Goal: Communication & Community: Share content

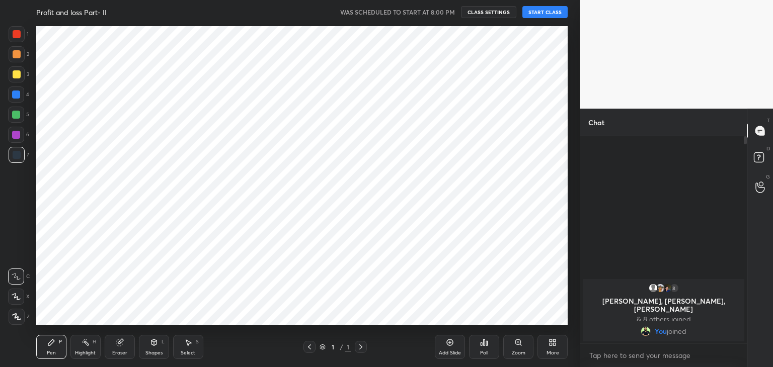
scroll to position [49994, 49758]
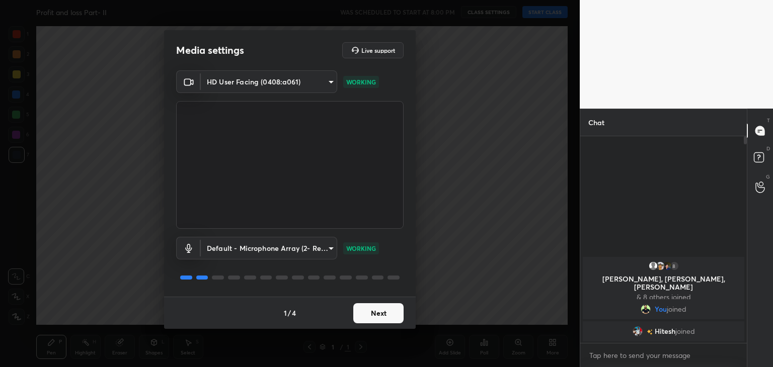
click at [377, 311] on button "Next" at bounding box center [378, 313] width 50 height 20
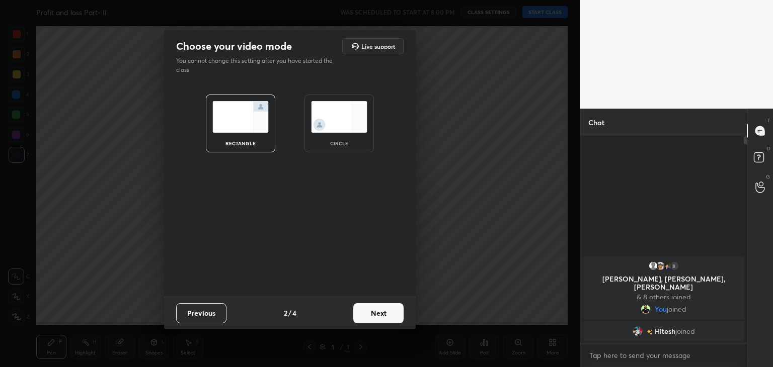
click at [340, 135] on div "circle" at bounding box center [338, 124] width 69 height 58
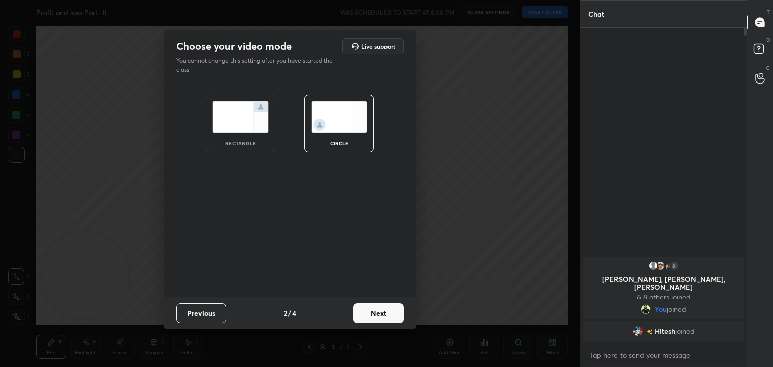
click at [381, 312] on button "Next" at bounding box center [378, 313] width 50 height 20
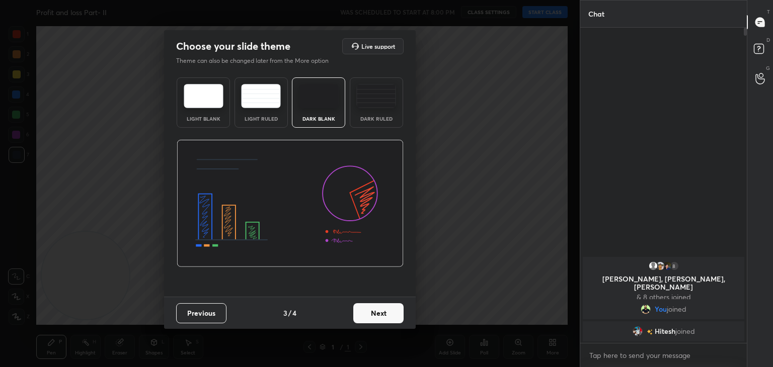
click at [391, 314] on button "Next" at bounding box center [378, 313] width 50 height 20
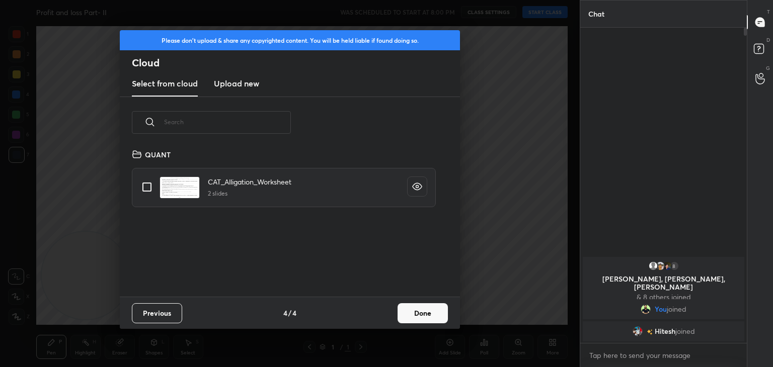
scroll to position [149, 323]
click at [422, 310] on button "Done" at bounding box center [422, 313] width 50 height 20
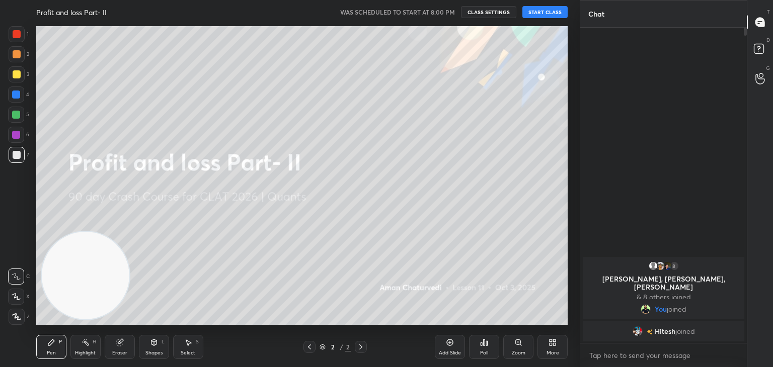
click at [543, 15] on button "START CLASS" at bounding box center [544, 12] width 45 height 12
click at [116, 342] on icon at bounding box center [119, 343] width 7 height 7
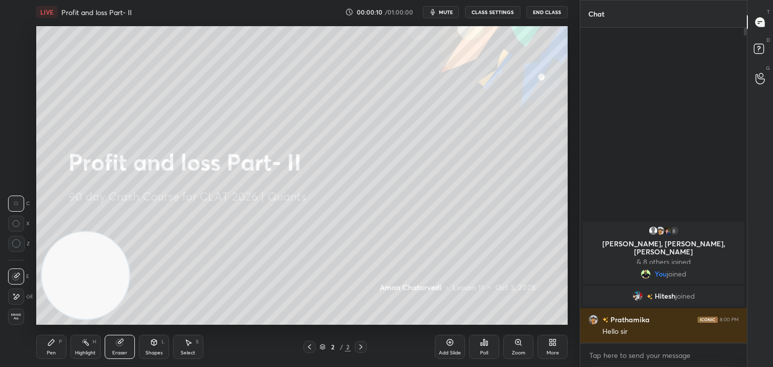
click at [16, 316] on span "Erase all" at bounding box center [16, 316] width 15 height 7
click at [60, 337] on div "Pen P" at bounding box center [51, 347] width 30 height 24
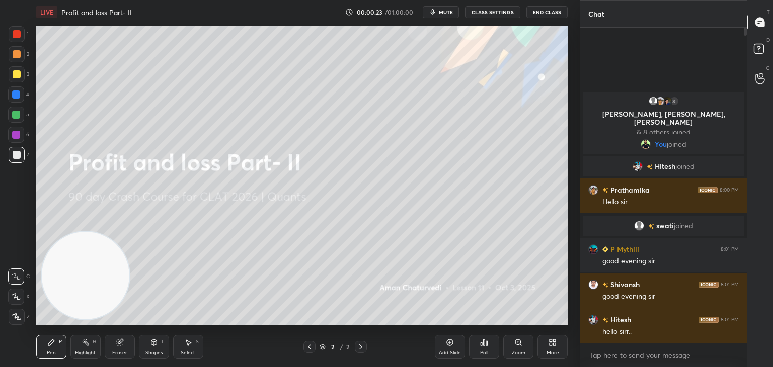
click at [450, 351] on div "Add Slide" at bounding box center [450, 353] width 22 height 5
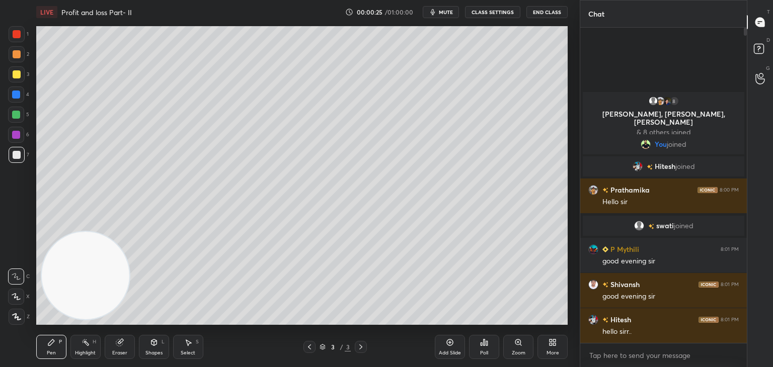
click at [20, 118] on div at bounding box center [16, 115] width 16 height 16
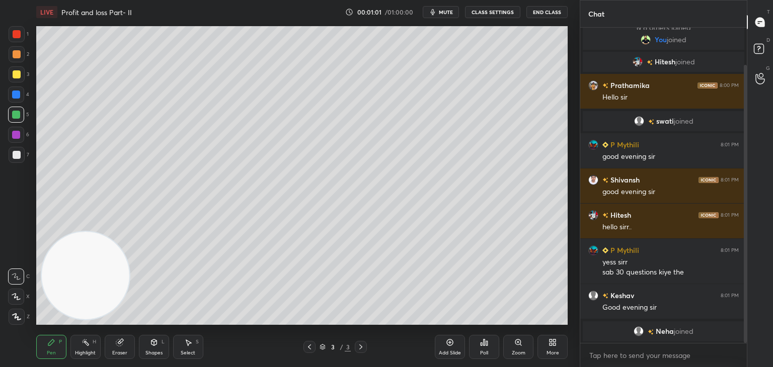
scroll to position [77, 0]
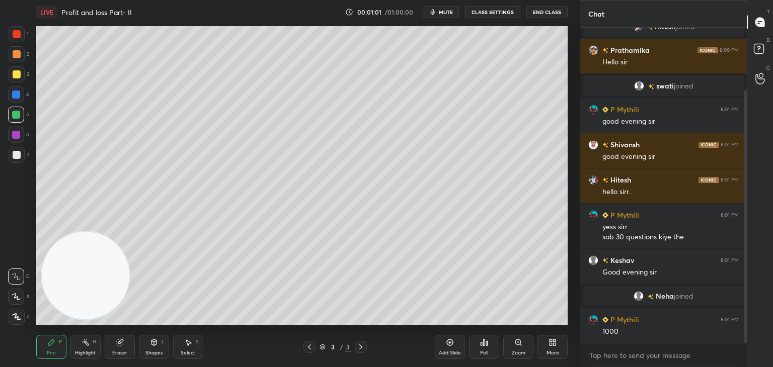
click at [16, 33] on div at bounding box center [17, 34] width 8 height 8
click at [123, 335] on div "Eraser" at bounding box center [120, 347] width 30 height 24
click at [61, 343] on div "P" at bounding box center [60, 342] width 3 height 5
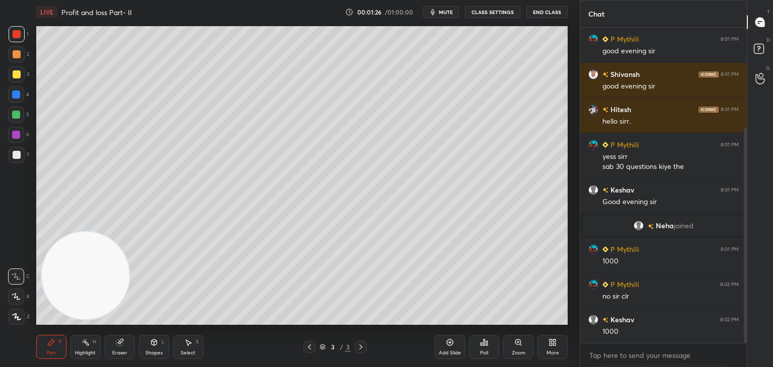
scroll to position [158, 0]
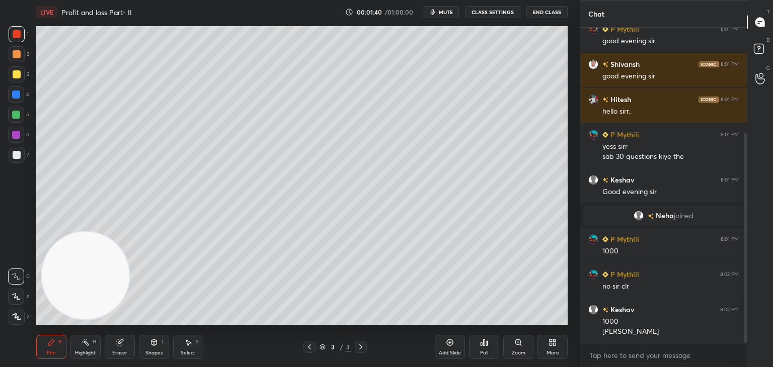
click at [127, 343] on div "Eraser" at bounding box center [120, 347] width 30 height 24
click at [0, 243] on div "1 2 3 4 5 6 7 C X Z C X Z E E Erase all H H" at bounding box center [16, 175] width 32 height 299
click at [10, 243] on div at bounding box center [17, 244] width 16 height 16
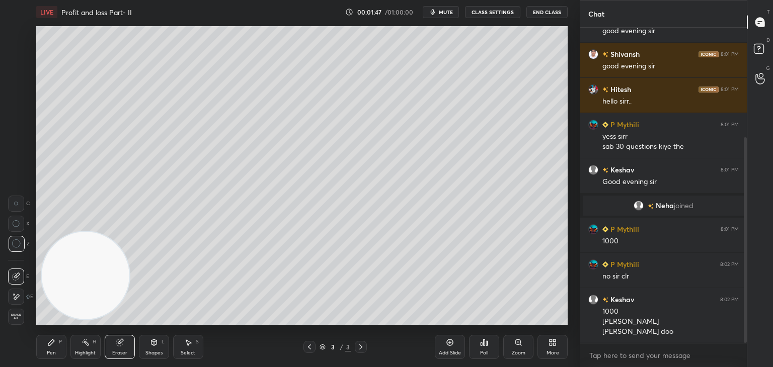
scroll to position [178, 0]
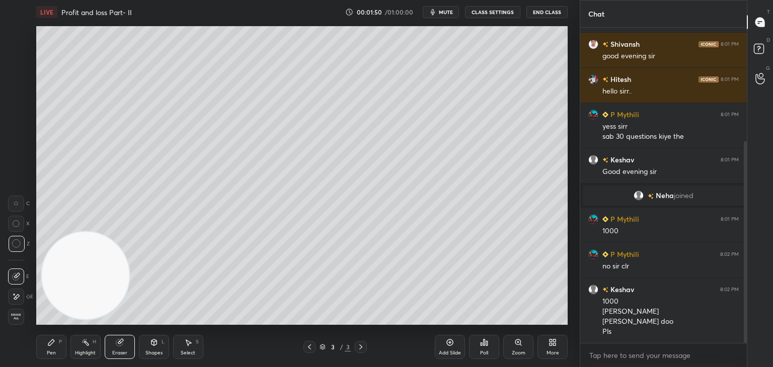
click at [66, 346] on div "Pen P" at bounding box center [51, 347] width 30 height 24
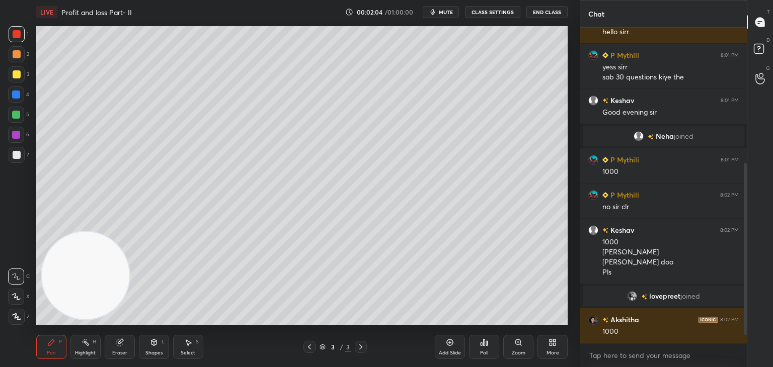
scroll to position [297, 0]
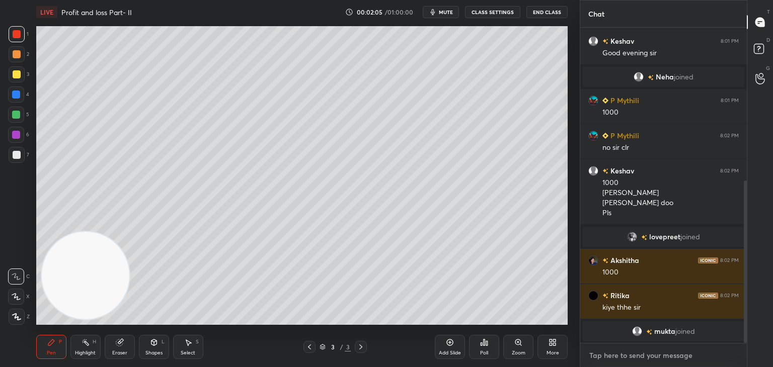
type textarea "x"
click at [608, 355] on textarea at bounding box center [663, 356] width 150 height 16
paste textarea "https://t.me/+UYib6USuznM5ZDVl"
type textarea "https://t.me/+UYib6USuznM5ZDVl"
type textarea "x"
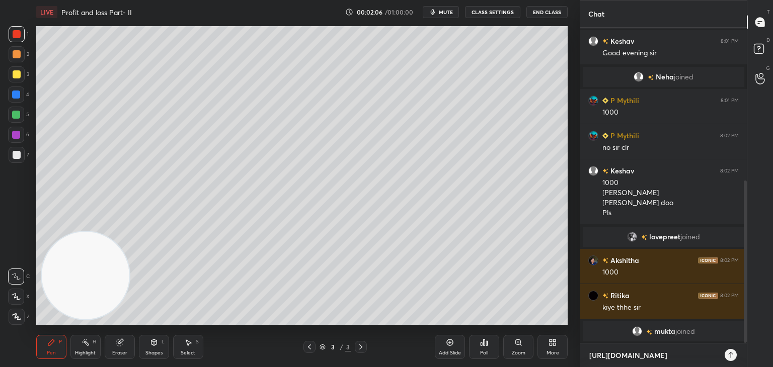
scroll to position [3, 3]
click at [608, 355] on textarea "https://t.me/+UYib6USuznM5ZDVl" at bounding box center [653, 356] width 130 height 16
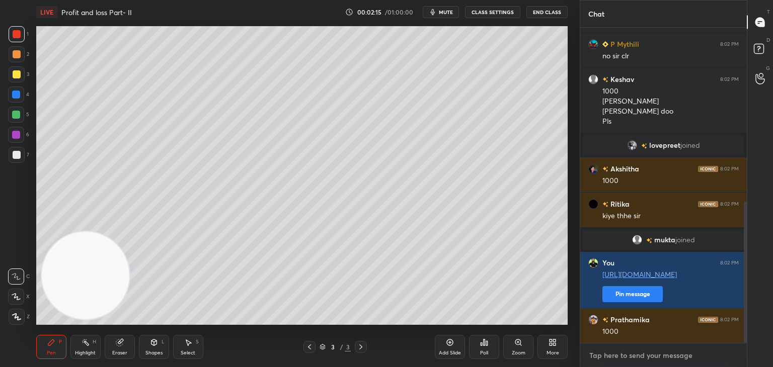
scroll to position [412, 0]
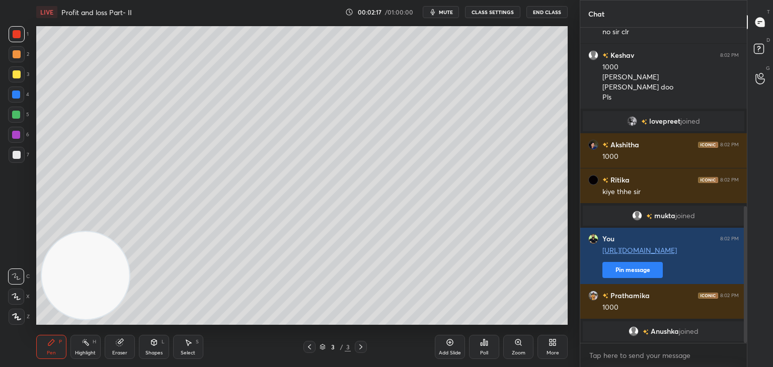
click at [20, 154] on div at bounding box center [17, 155] width 16 height 16
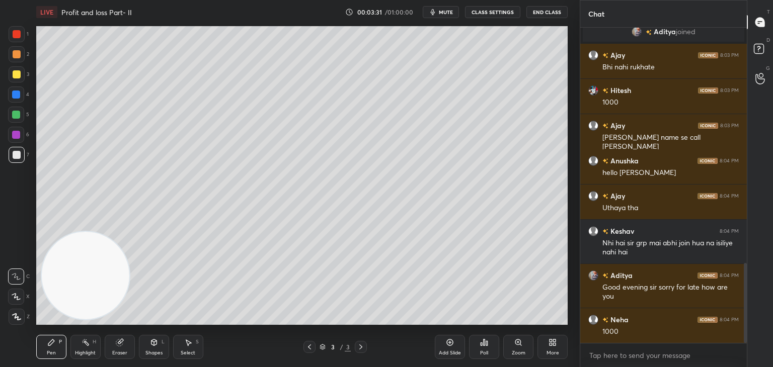
scroll to position [926, 0]
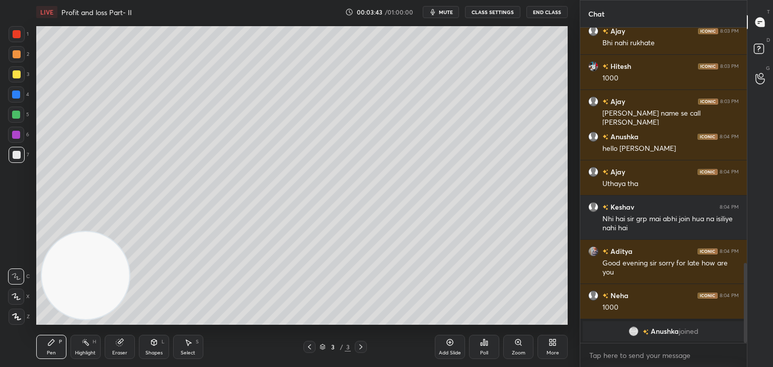
click at [17, 115] on div at bounding box center [16, 115] width 8 height 8
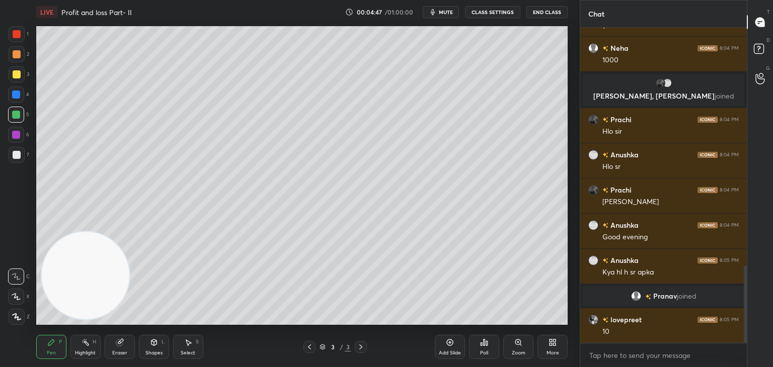
scroll to position [1009, 0]
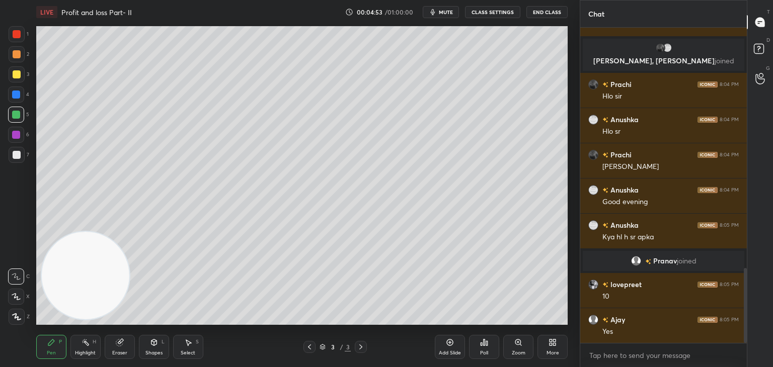
click at [17, 155] on div at bounding box center [17, 155] width 8 height 8
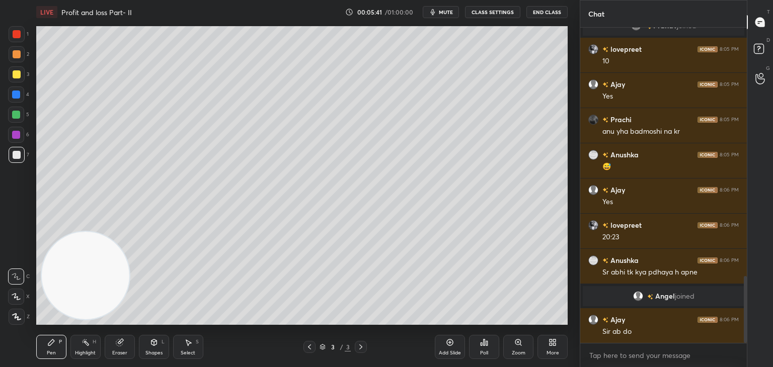
scroll to position [1175, 0]
click at [163, 345] on div "Shapes L" at bounding box center [154, 347] width 30 height 24
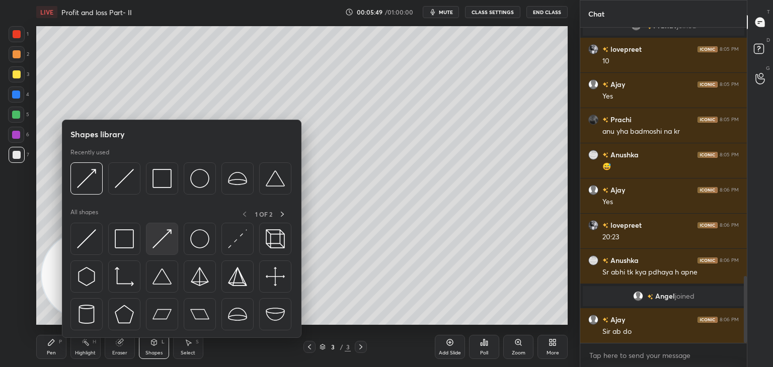
click at [162, 244] on img at bounding box center [161, 238] width 19 height 19
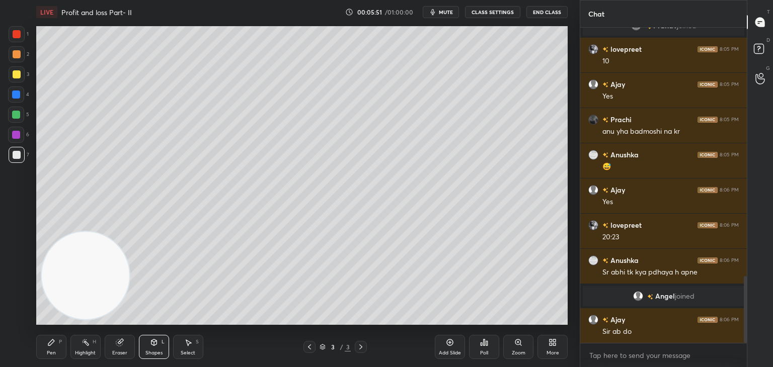
click at [72, 342] on div "Highlight H" at bounding box center [85, 347] width 30 height 24
click at [60, 345] on div "P" at bounding box center [60, 342] width 3 height 5
click at [151, 347] on icon at bounding box center [154, 342] width 8 height 8
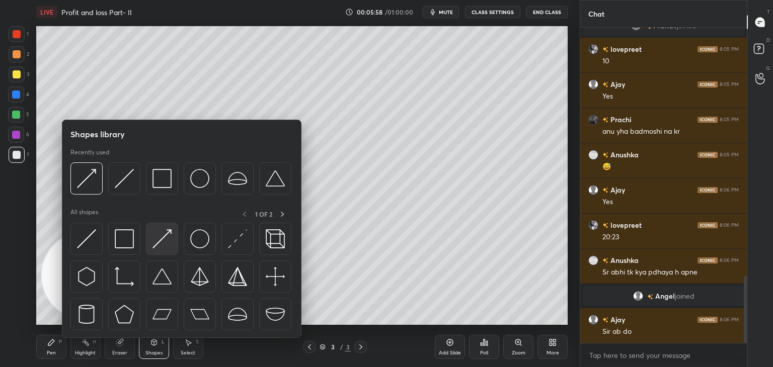
click at [153, 245] on img at bounding box center [161, 238] width 19 height 19
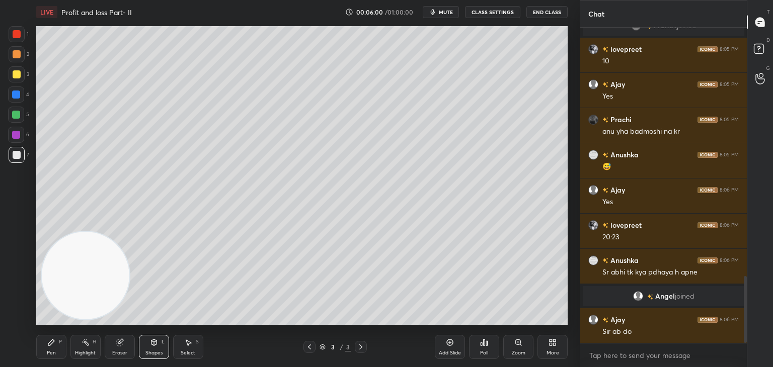
click at [54, 351] on div "Pen" at bounding box center [51, 353] width 9 height 5
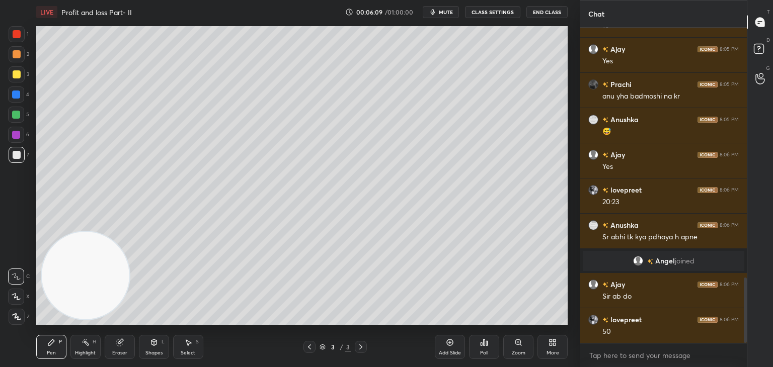
click at [160, 341] on div "Shapes L" at bounding box center [154, 347] width 30 height 24
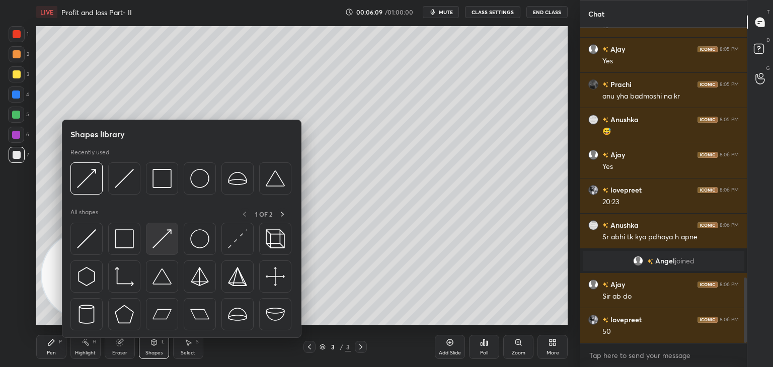
click at [162, 244] on img at bounding box center [161, 238] width 19 height 19
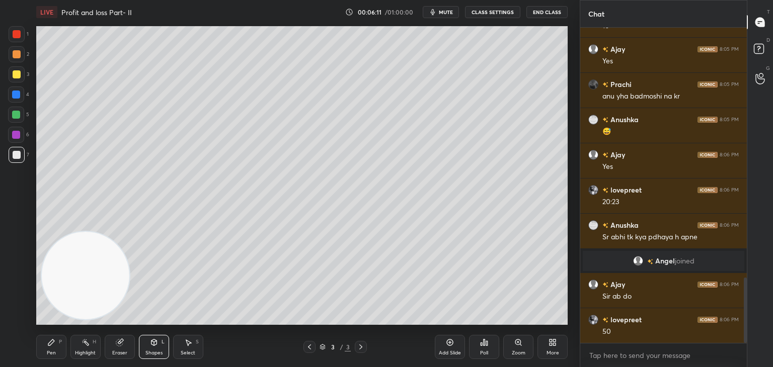
click at [55, 341] on icon at bounding box center [51, 342] width 8 height 8
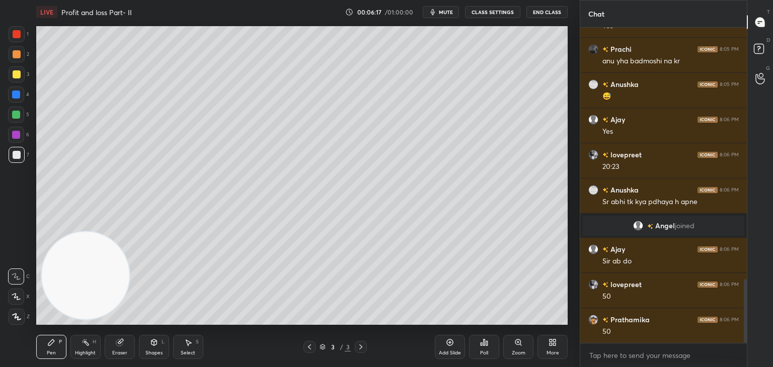
scroll to position [1281, 0]
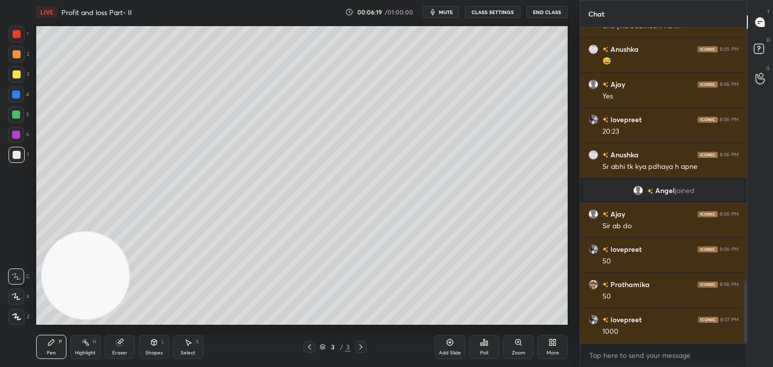
click at [454, 343] on div "Add Slide" at bounding box center [450, 347] width 30 height 24
click at [22, 110] on div at bounding box center [16, 115] width 16 height 16
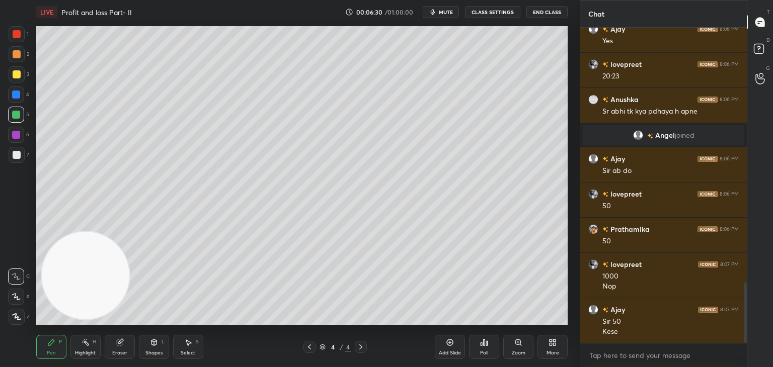
scroll to position [1371, 0]
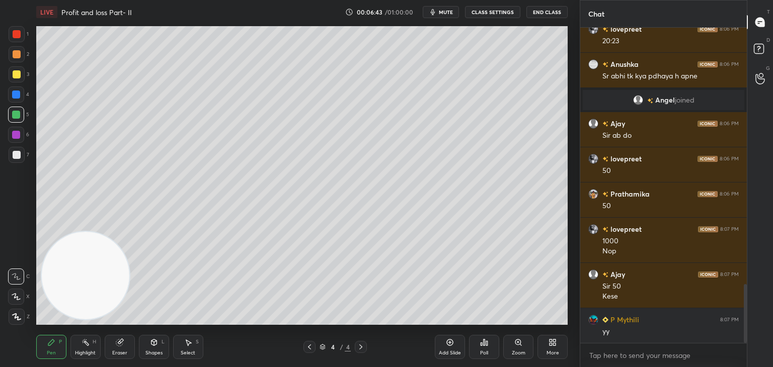
click at [16, 153] on div at bounding box center [17, 155] width 8 height 8
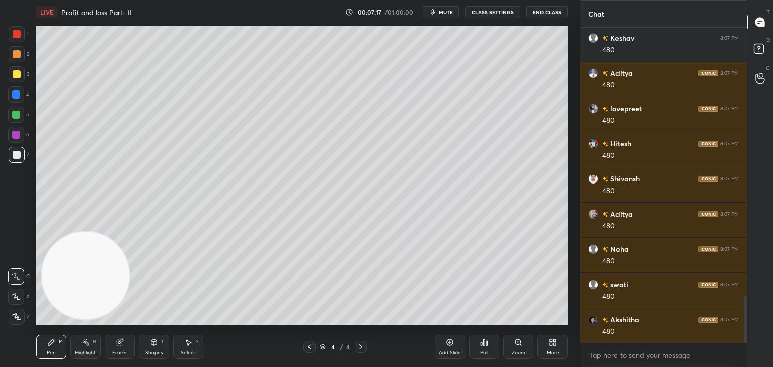
scroll to position [1794, 0]
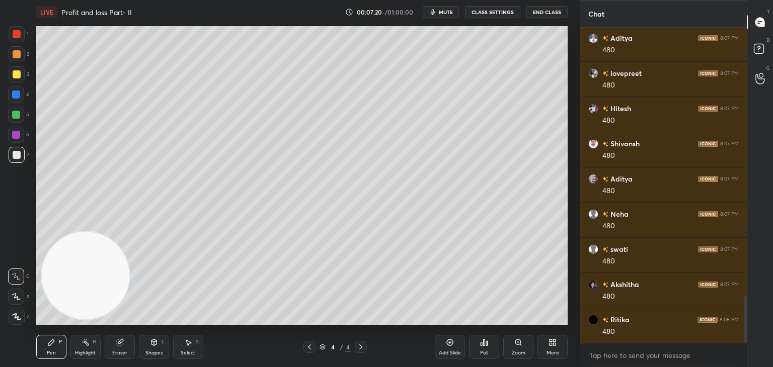
click at [15, 115] on div at bounding box center [16, 115] width 8 height 8
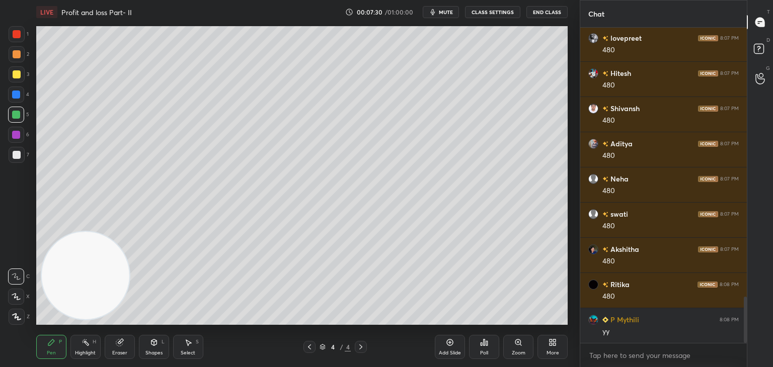
click at [14, 156] on div at bounding box center [17, 155] width 8 height 8
click at [16, 34] on div at bounding box center [17, 34] width 8 height 8
click at [16, 152] on div at bounding box center [17, 155] width 8 height 8
click at [14, 36] on div at bounding box center [17, 34] width 8 height 8
click at [10, 298] on div at bounding box center [16, 297] width 16 height 16
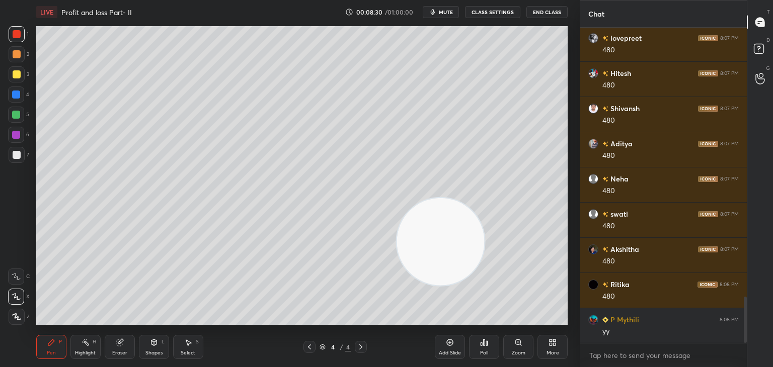
click at [21, 156] on div at bounding box center [17, 155] width 16 height 16
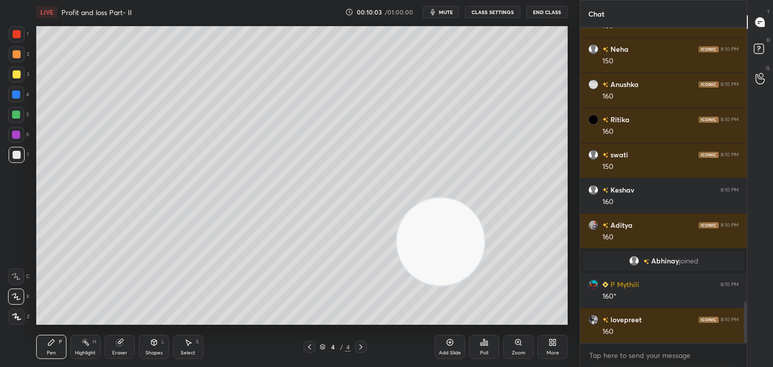
scroll to position [2087, 0]
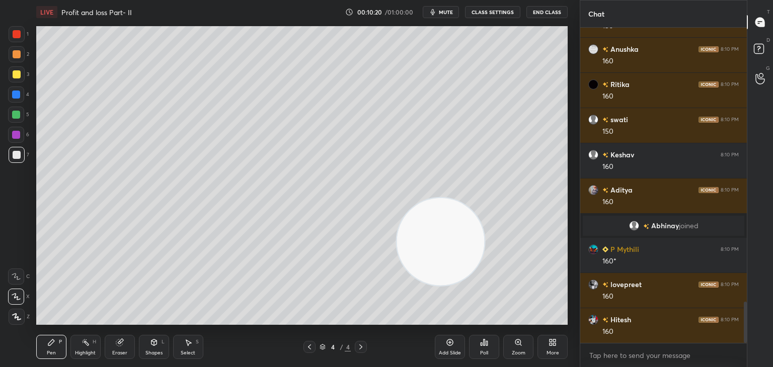
click at [15, 274] on icon at bounding box center [16, 276] width 9 height 7
click at [12, 43] on div "1" at bounding box center [19, 36] width 20 height 20
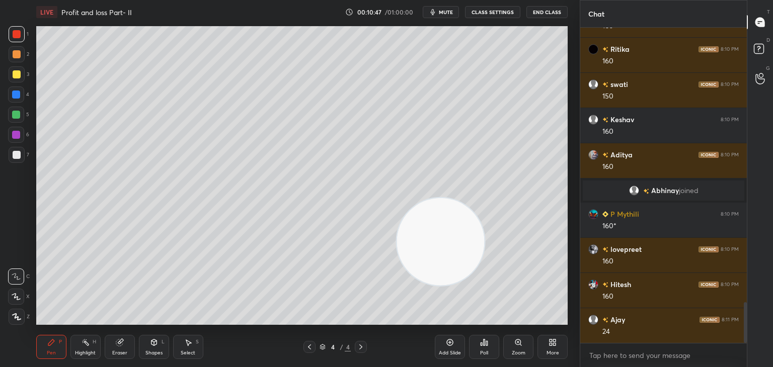
scroll to position [2133, 0]
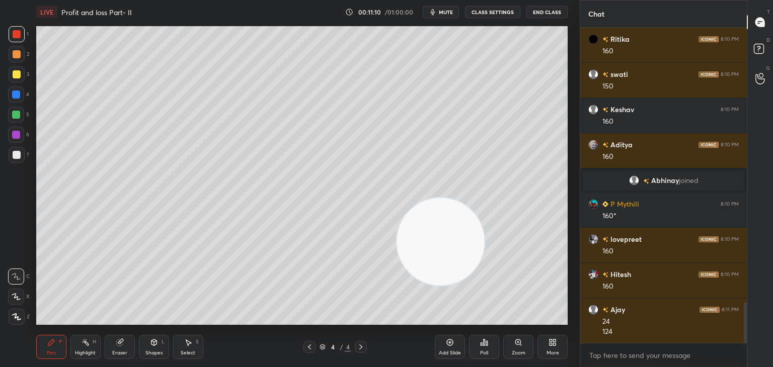
click at [22, 158] on div at bounding box center [17, 155] width 16 height 16
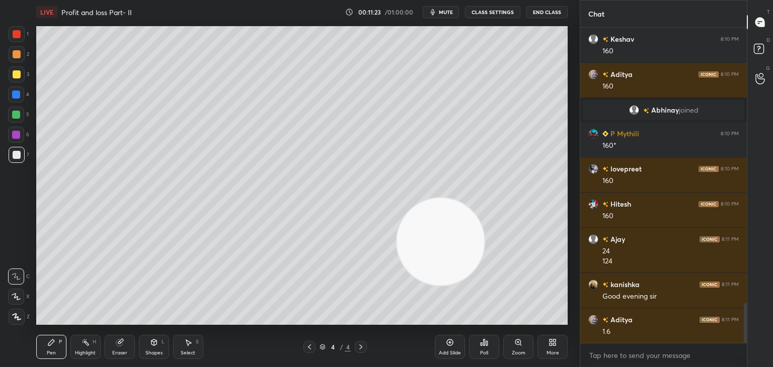
scroll to position [2238, 0]
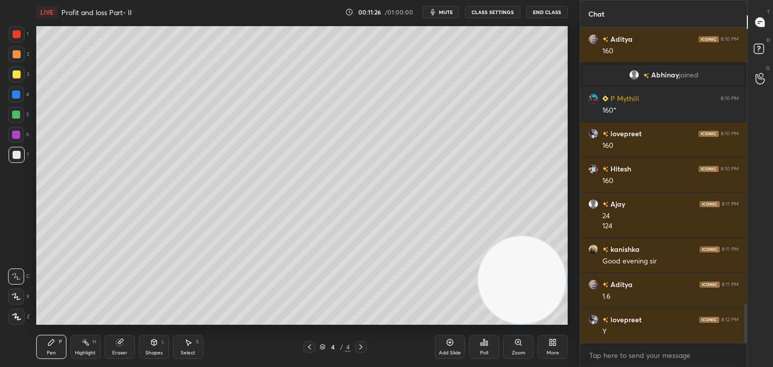
click at [187, 342] on icon at bounding box center [189, 343] width 6 height 6
click at [132, 345] on div "Eraser" at bounding box center [120, 347] width 30 height 24
click at [144, 340] on div "Shapes L" at bounding box center [154, 347] width 30 height 24
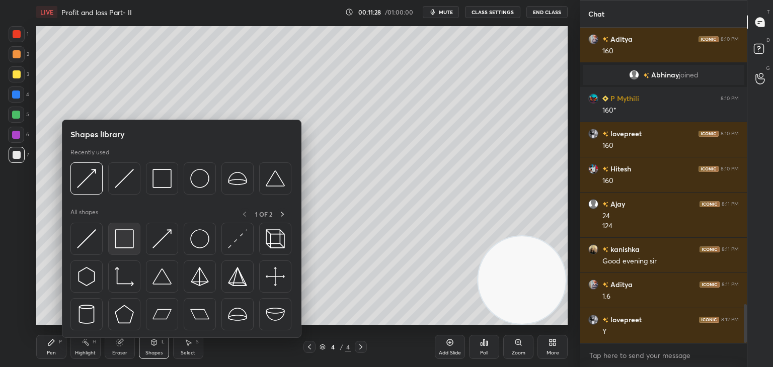
click at [131, 244] on img at bounding box center [124, 238] width 19 height 19
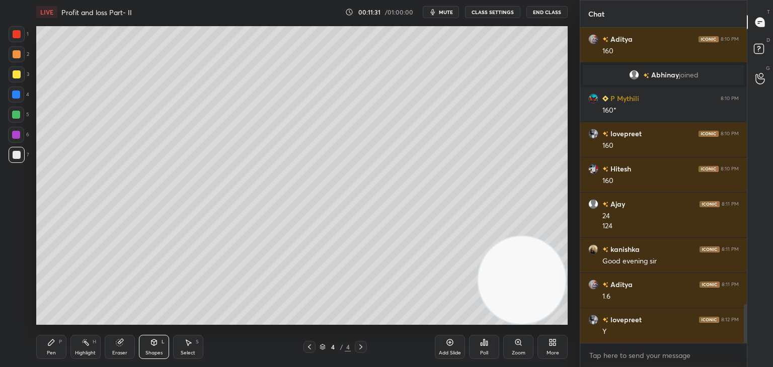
click at [158, 349] on div "Shapes L" at bounding box center [154, 347] width 30 height 24
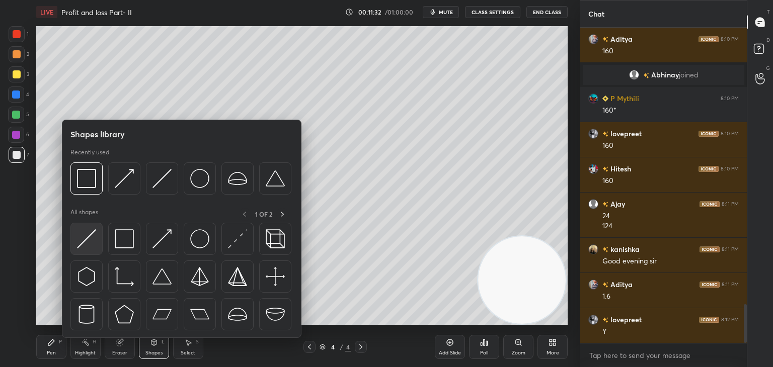
click at [93, 233] on img at bounding box center [86, 238] width 19 height 19
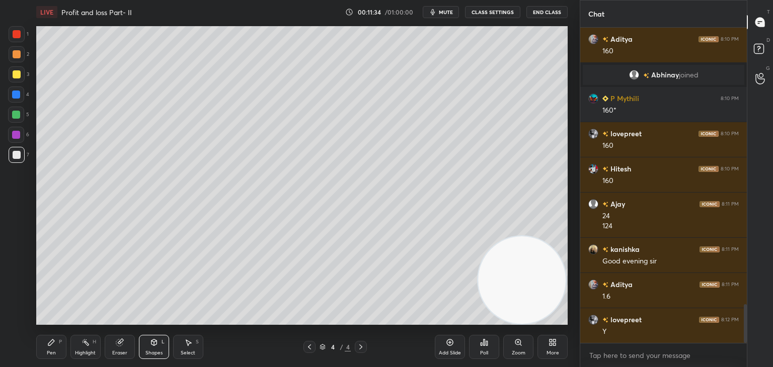
click at [59, 344] on div "P" at bounding box center [60, 342] width 3 height 5
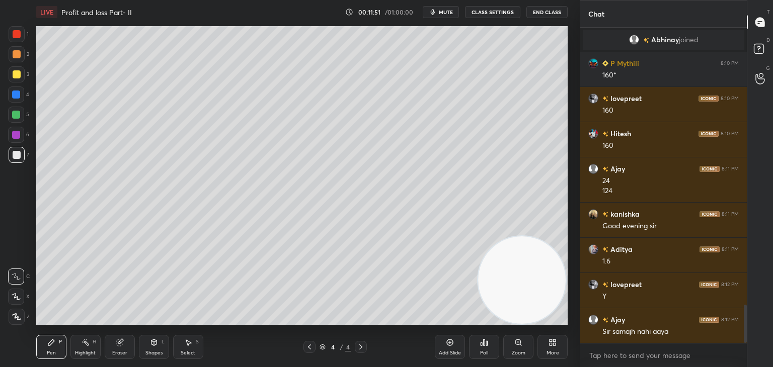
click at [19, 117] on div at bounding box center [16, 115] width 8 height 8
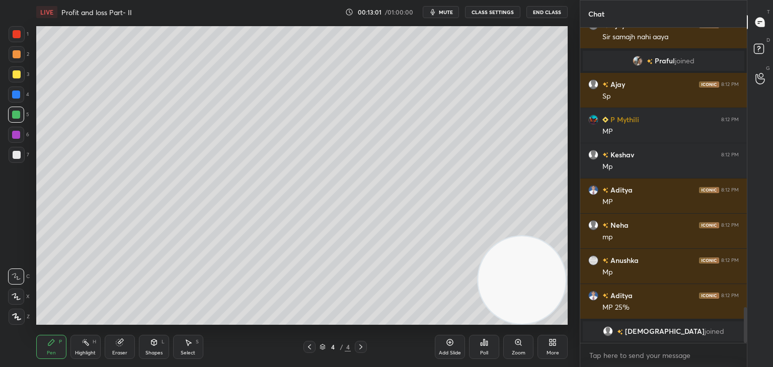
scroll to position [2422, 0]
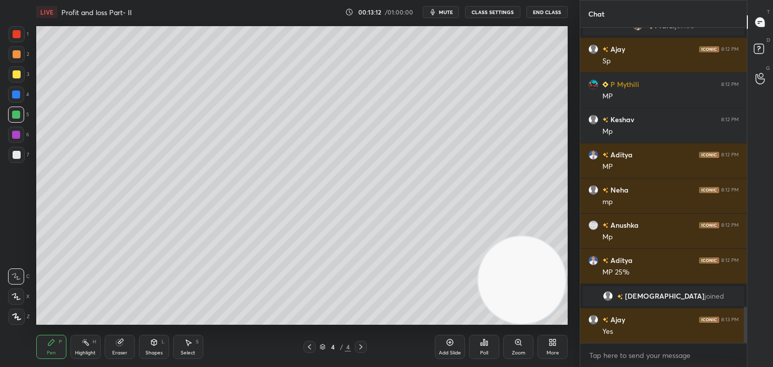
click at [448, 349] on div "Add Slide" at bounding box center [450, 347] width 30 height 24
click at [20, 158] on div at bounding box center [17, 155] width 16 height 16
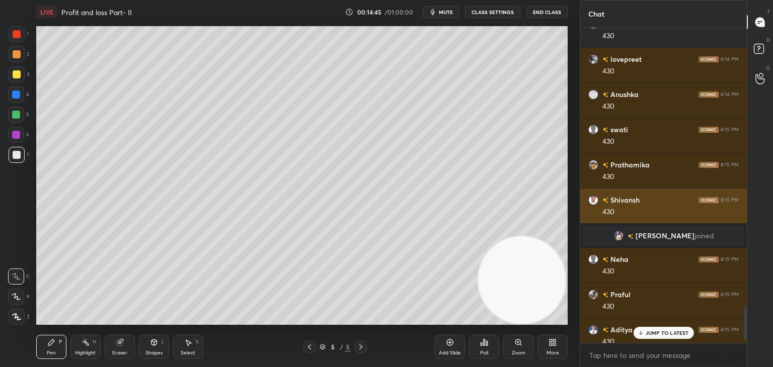
scroll to position [2794, 0]
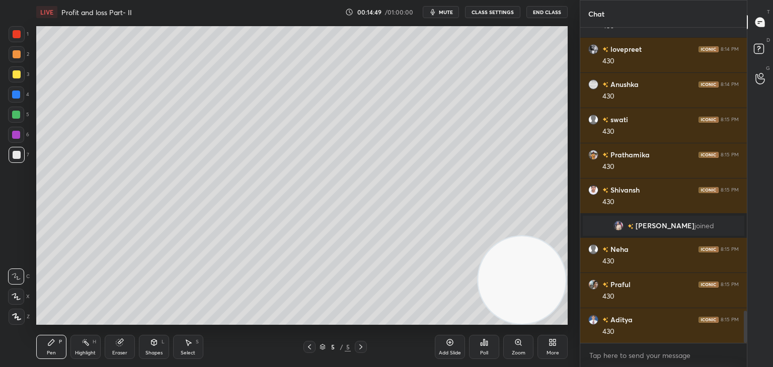
click at [24, 120] on div "5" at bounding box center [18, 115] width 21 height 16
click at [16, 75] on div at bounding box center [17, 74] width 8 height 8
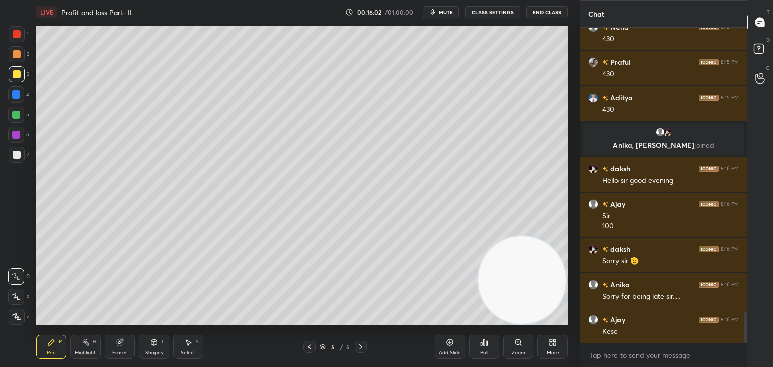
scroll to position [2962, 0]
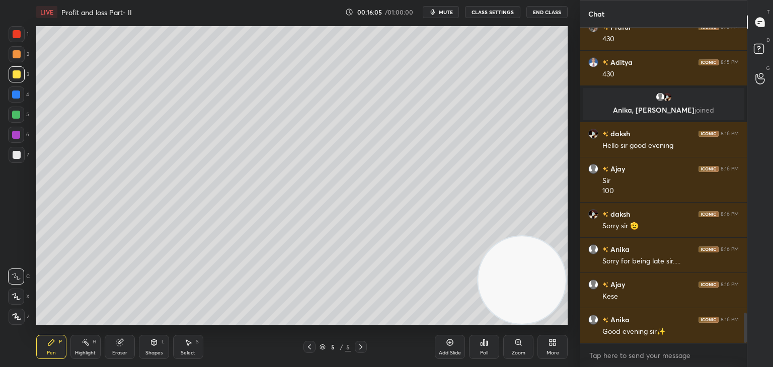
click at [124, 343] on div "Eraser" at bounding box center [120, 347] width 30 height 24
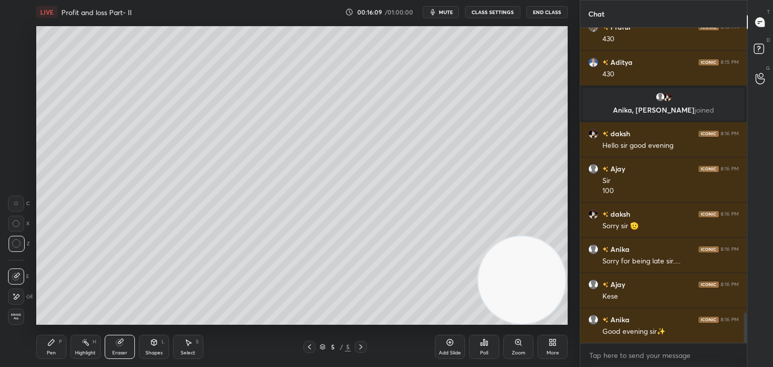
click at [53, 351] on div "Pen" at bounding box center [51, 353] width 9 height 5
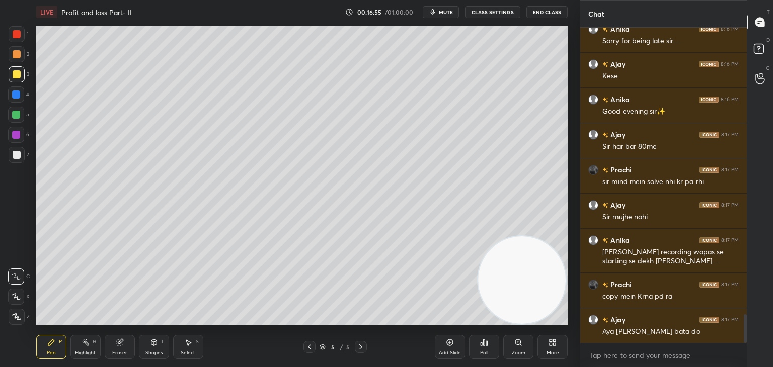
scroll to position [3227, 0]
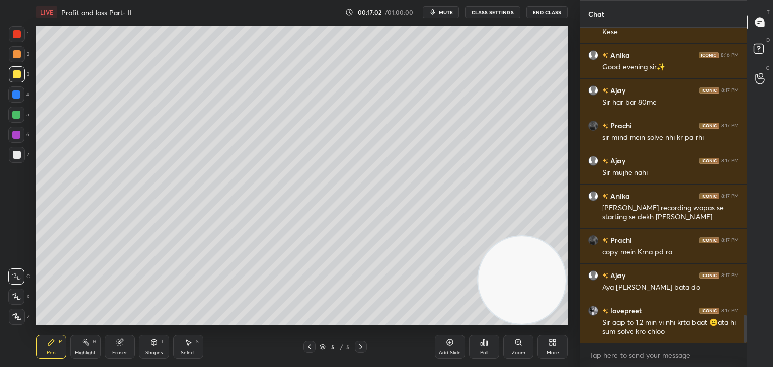
click at [19, 38] on div at bounding box center [17, 34] width 8 height 8
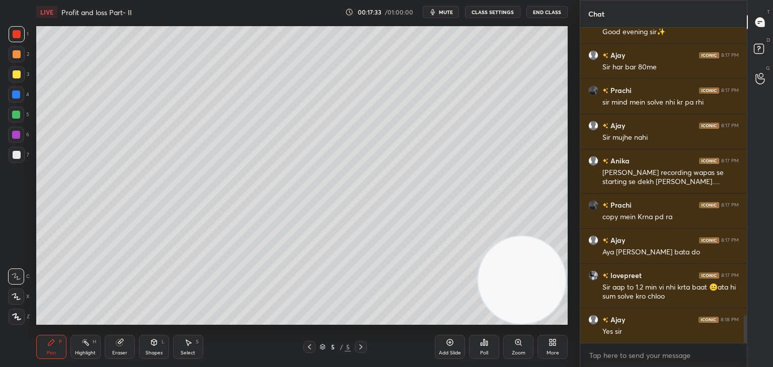
click at [557, 342] on div "More" at bounding box center [552, 347] width 30 height 24
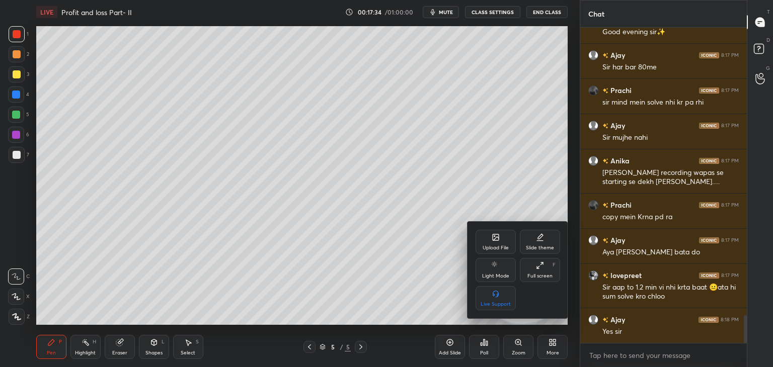
click at [499, 242] on div "Upload File" at bounding box center [495, 242] width 40 height 24
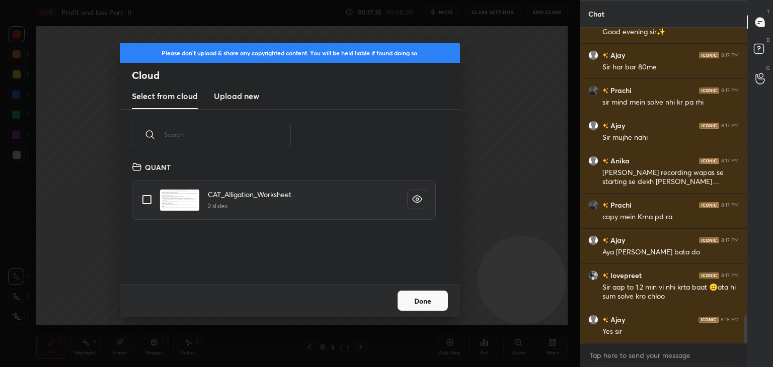
scroll to position [124, 323]
click at [238, 95] on h3 "Upload new" at bounding box center [236, 96] width 45 height 12
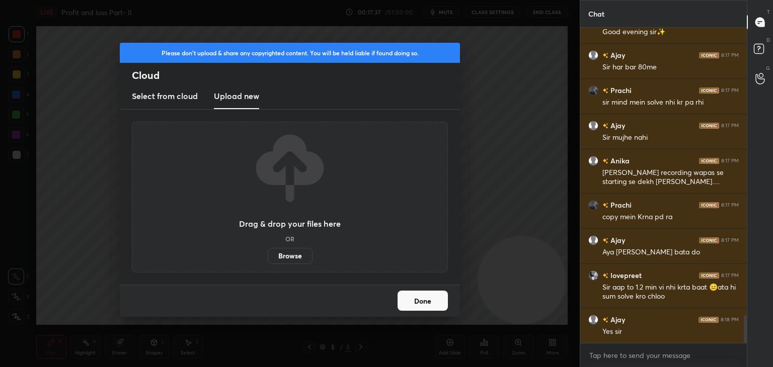
scroll to position [3297, 0]
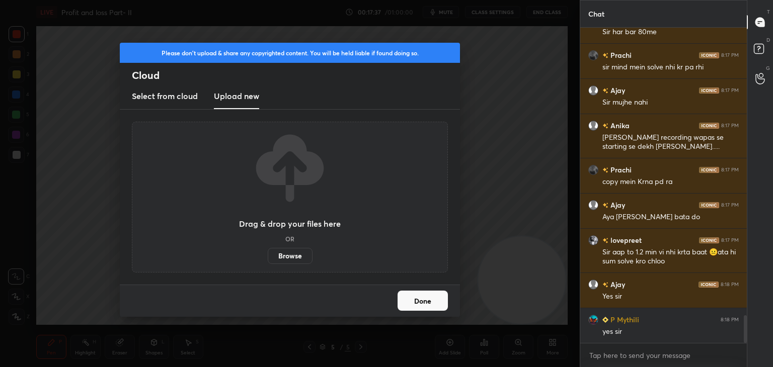
click at [290, 253] on label "Browse" at bounding box center [290, 256] width 45 height 16
click at [268, 253] on input "Browse" at bounding box center [268, 256] width 0 height 16
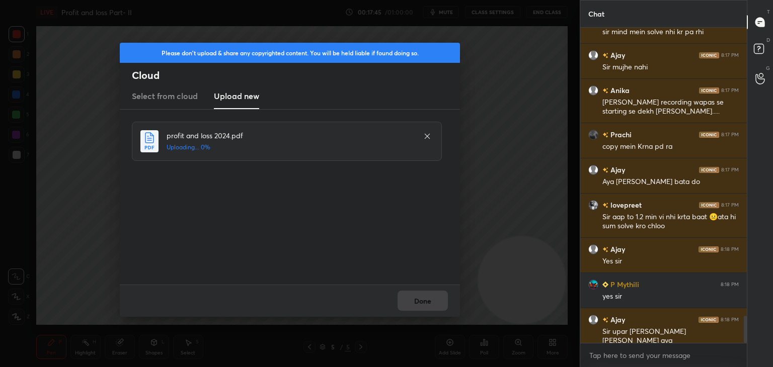
scroll to position [3368, 0]
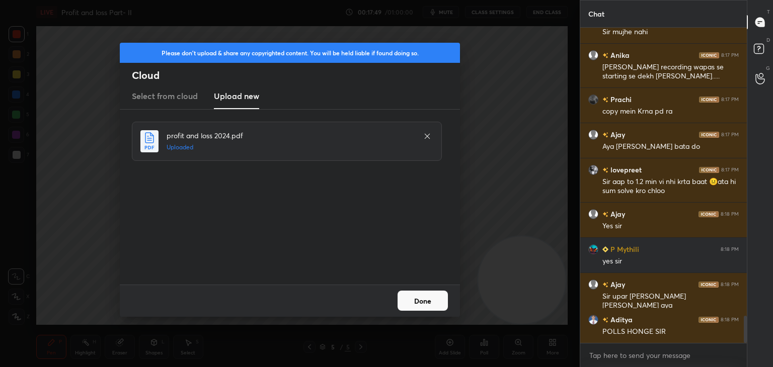
click at [414, 299] on button "Done" at bounding box center [422, 301] width 50 height 20
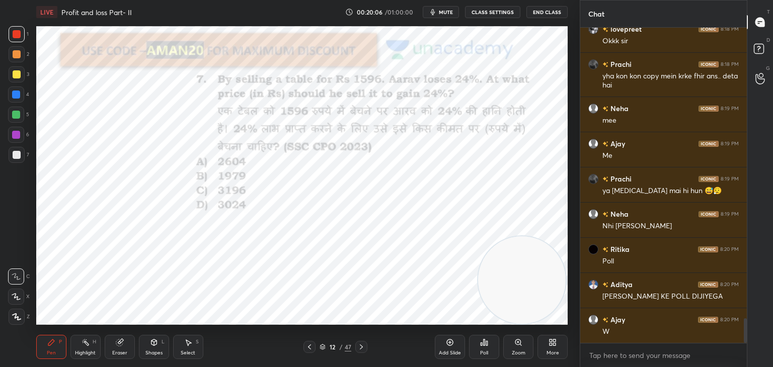
scroll to position [3729, 0]
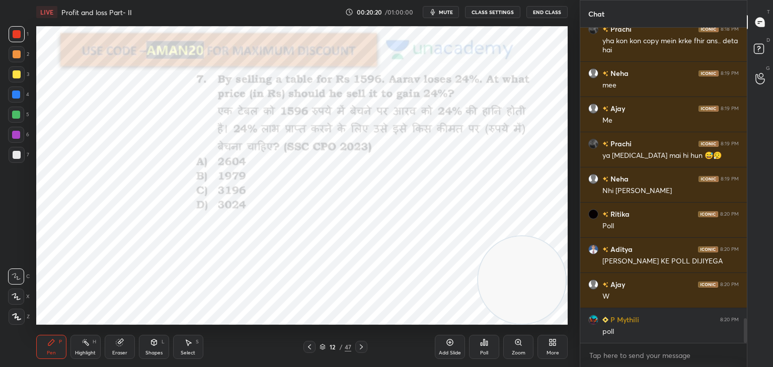
click at [482, 345] on icon at bounding box center [481, 344] width 2 height 3
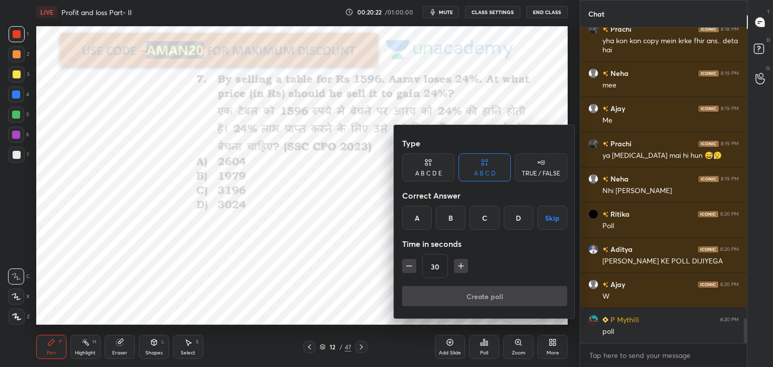
click at [411, 216] on div "A" at bounding box center [417, 218] width 30 height 24
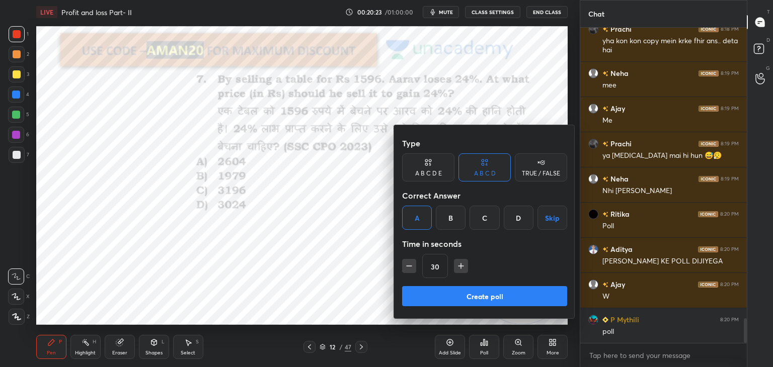
click at [437, 296] on button "Create poll" at bounding box center [484, 296] width 165 height 20
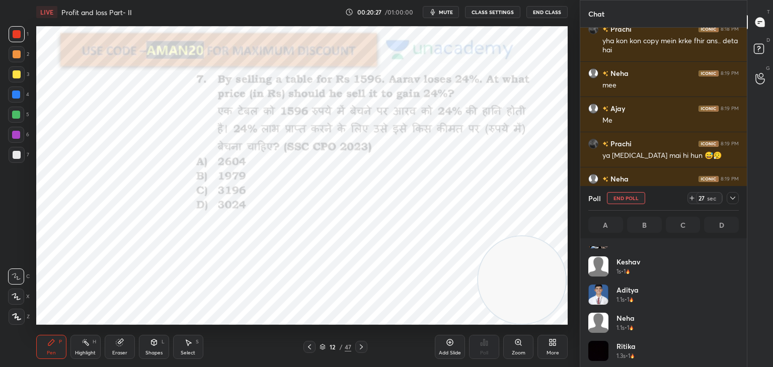
scroll to position [0, 0]
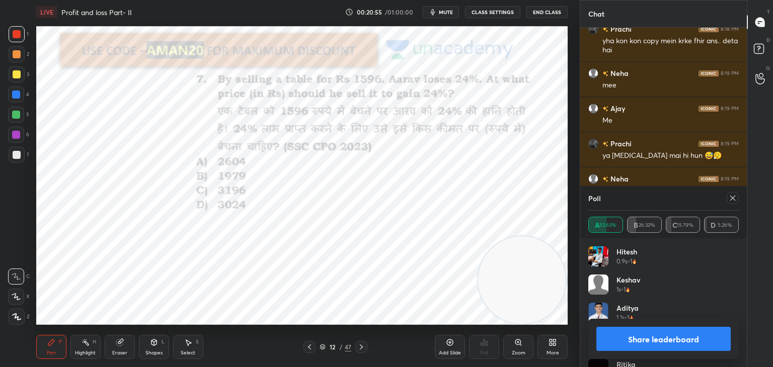
click at [670, 338] on button "Share leaderboard" at bounding box center [663, 339] width 134 height 24
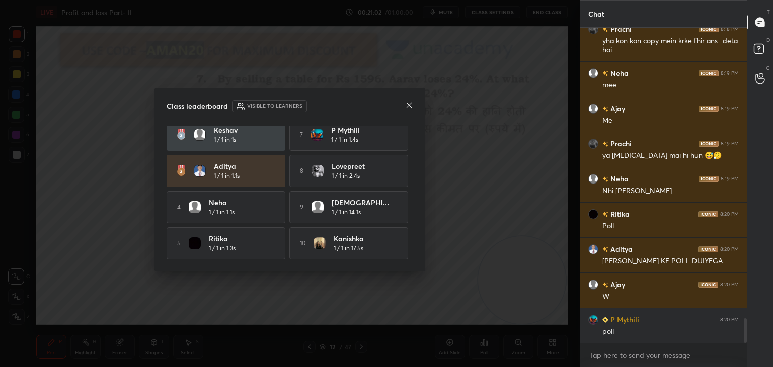
click at [409, 107] on icon at bounding box center [409, 105] width 8 height 8
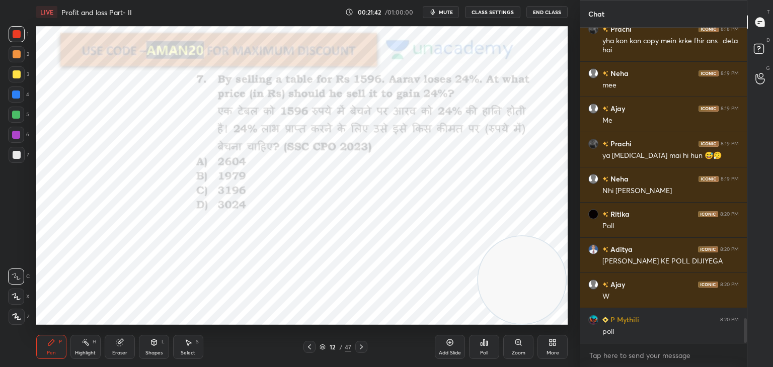
click at [15, 100] on div at bounding box center [16, 95] width 16 height 16
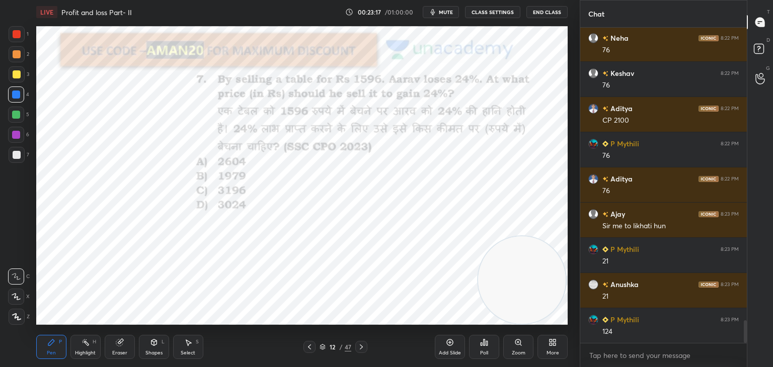
scroll to position [4081, 0]
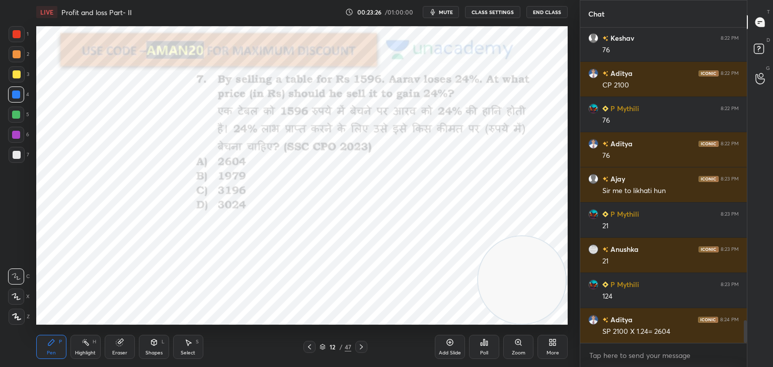
click at [117, 341] on icon at bounding box center [119, 343] width 7 height 7
click at [56, 350] on div "Pen P" at bounding box center [51, 347] width 30 height 24
click at [53, 347] on icon at bounding box center [51, 342] width 8 height 8
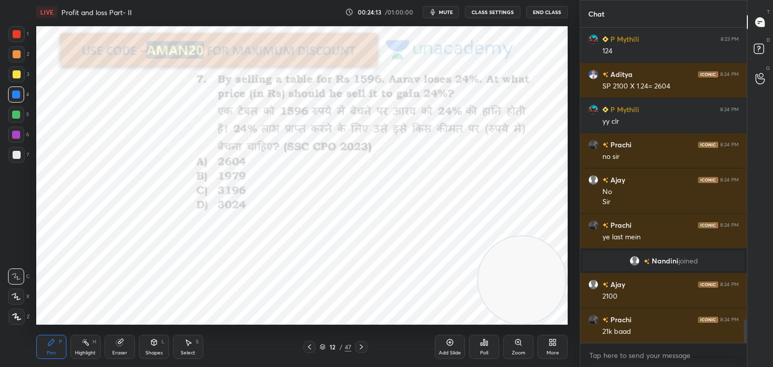
scroll to position [3933, 0]
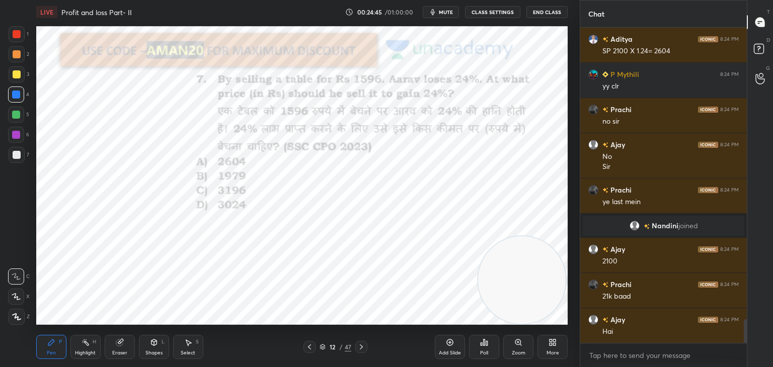
click at [82, 347] on div "Highlight H" at bounding box center [85, 347] width 30 height 24
click at [22, 315] on div at bounding box center [16, 317] width 16 height 16
click at [15, 291] on div at bounding box center [16, 297] width 16 height 16
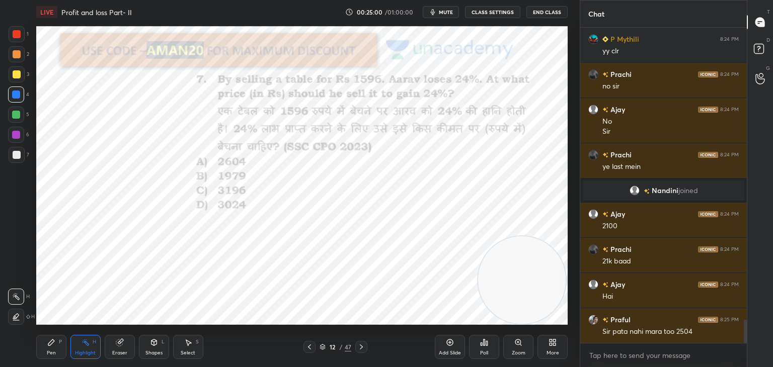
click at [58, 342] on div "Pen P" at bounding box center [51, 347] width 30 height 24
click at [17, 136] on div at bounding box center [16, 135] width 8 height 8
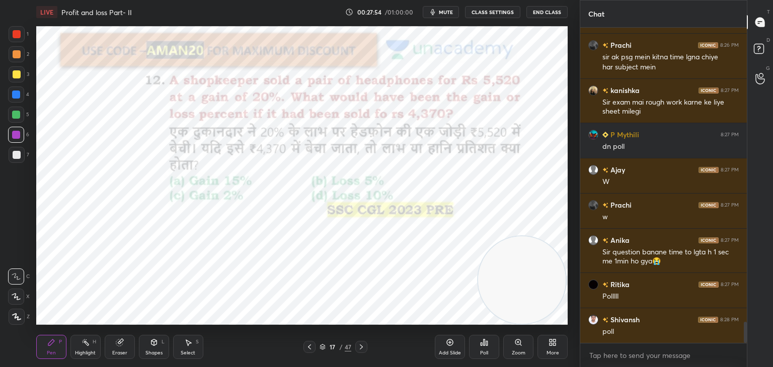
scroll to position [4349, 0]
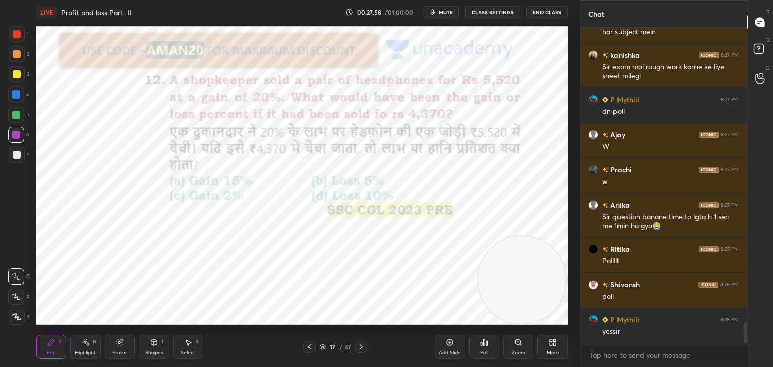
click at [123, 349] on div "Eraser" at bounding box center [120, 347] width 30 height 24
click at [20, 314] on span "Erase all" at bounding box center [16, 316] width 15 height 7
click at [47, 345] on icon at bounding box center [51, 342] width 8 height 8
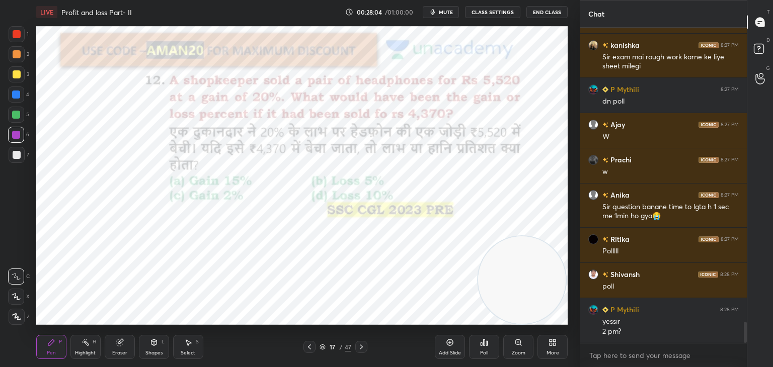
scroll to position [4394, 0]
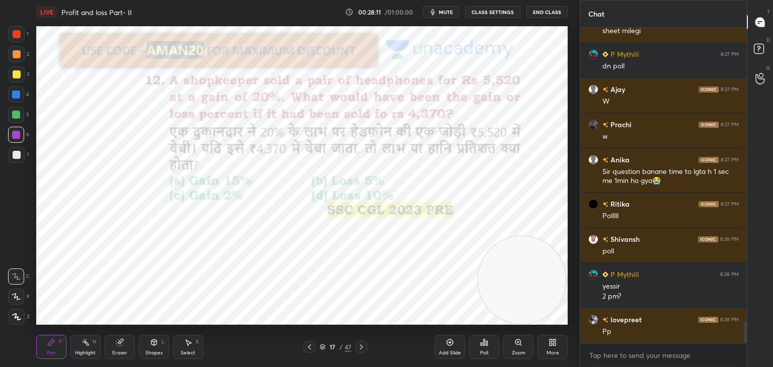
click at [491, 343] on div "Poll" at bounding box center [484, 347] width 30 height 24
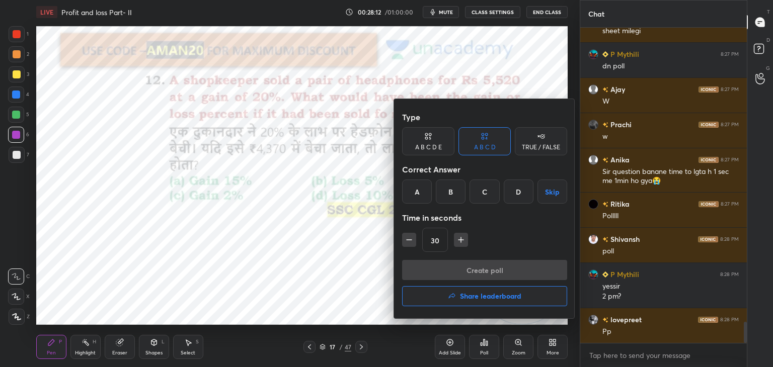
click at [445, 194] on div "B" at bounding box center [451, 192] width 30 height 24
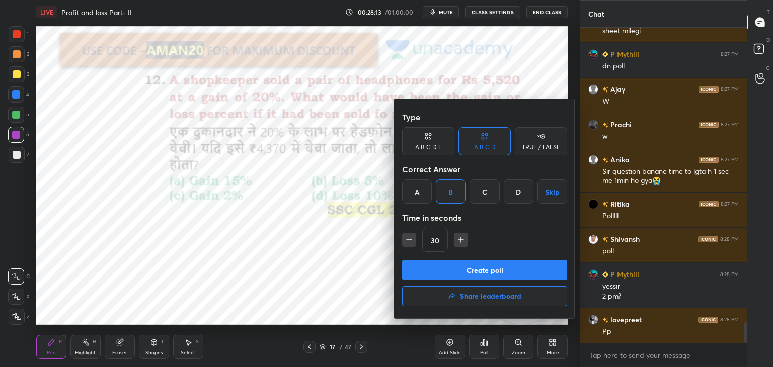
click at [444, 274] on button "Create poll" at bounding box center [484, 270] width 165 height 20
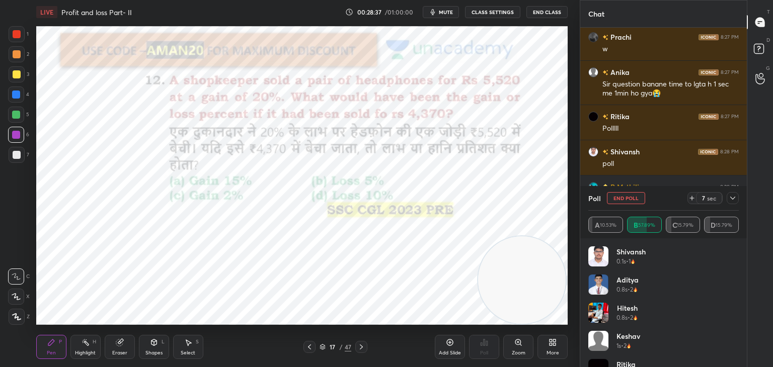
scroll to position [4517, 0]
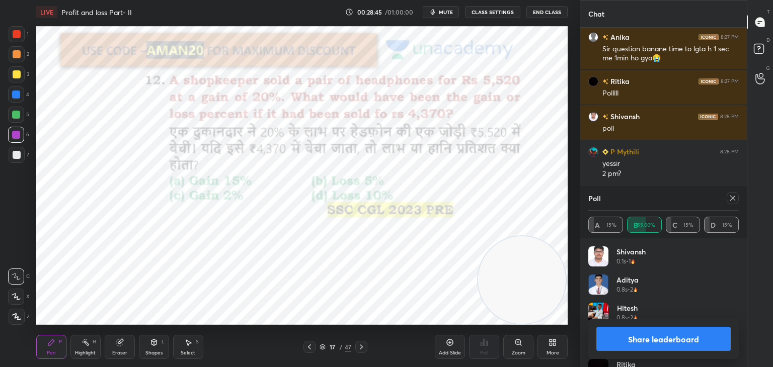
click at [635, 337] on button "Share leaderboard" at bounding box center [663, 339] width 134 height 24
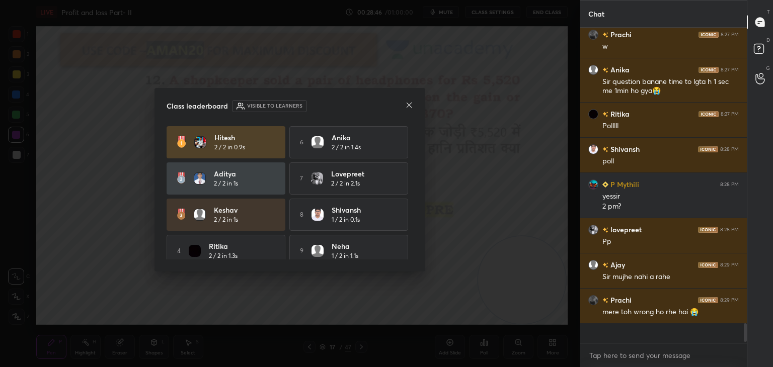
scroll to position [313, 163]
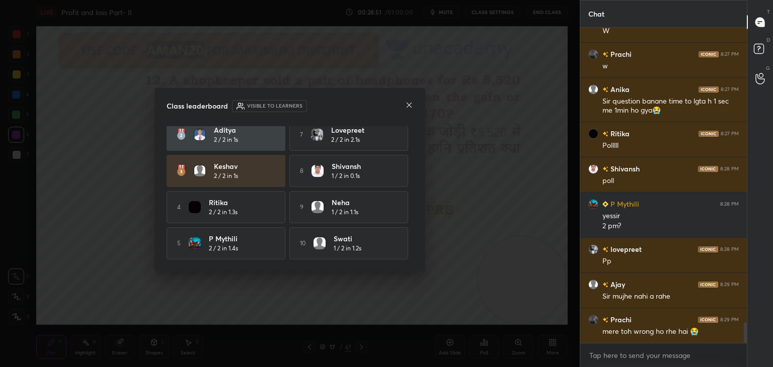
click at [409, 107] on icon at bounding box center [409, 105] width 8 height 8
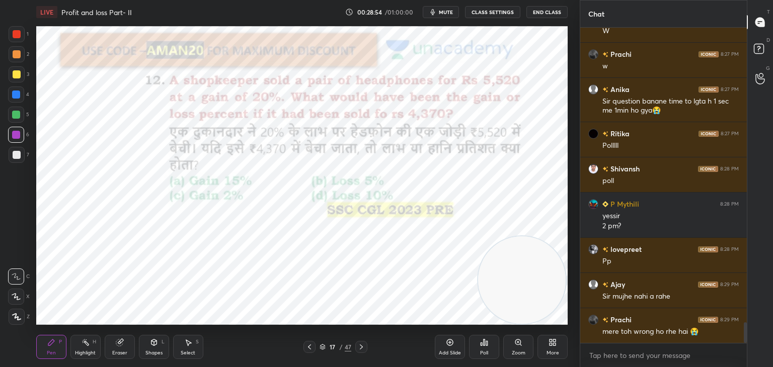
click at [116, 346] on icon at bounding box center [120, 342] width 8 height 8
click at [20, 317] on span "Erase all" at bounding box center [16, 316] width 15 height 7
click at [19, 37] on div at bounding box center [17, 34] width 8 height 8
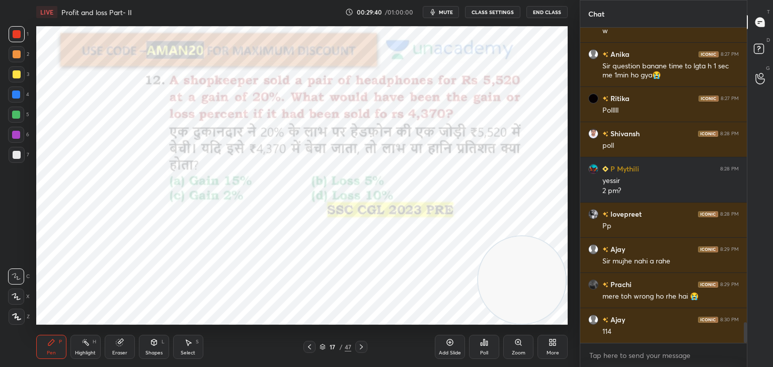
click at [156, 338] on icon at bounding box center [154, 342] width 8 height 8
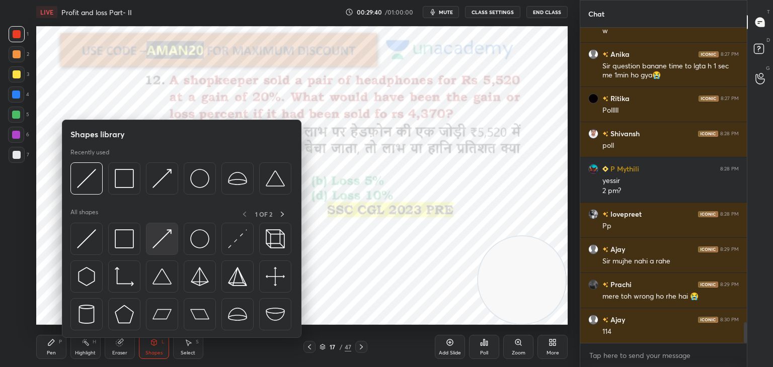
click at [165, 246] on img at bounding box center [161, 238] width 19 height 19
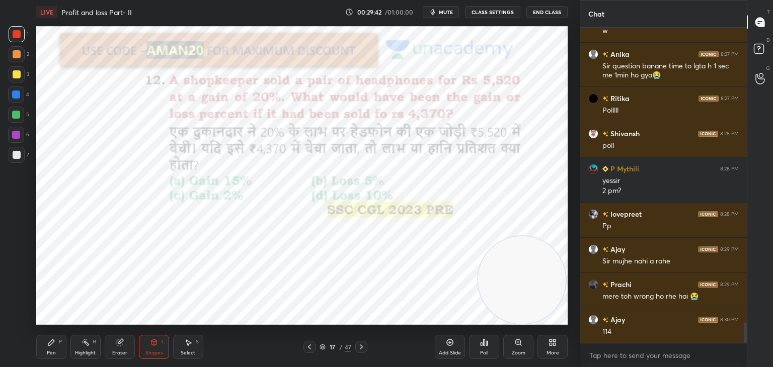
click at [51, 343] on icon at bounding box center [51, 343] width 6 height 6
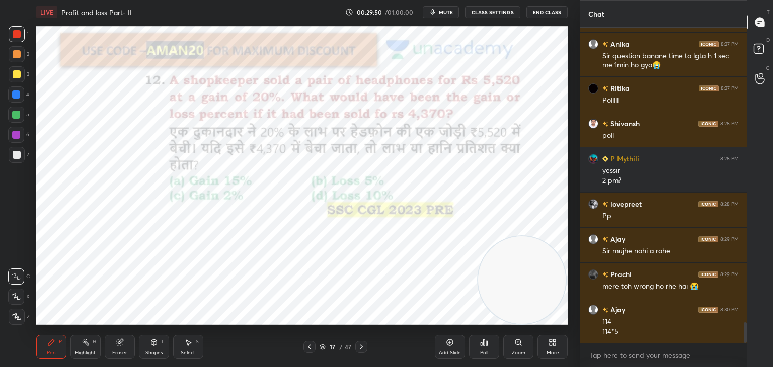
click at [149, 344] on div "Shapes L" at bounding box center [154, 347] width 30 height 24
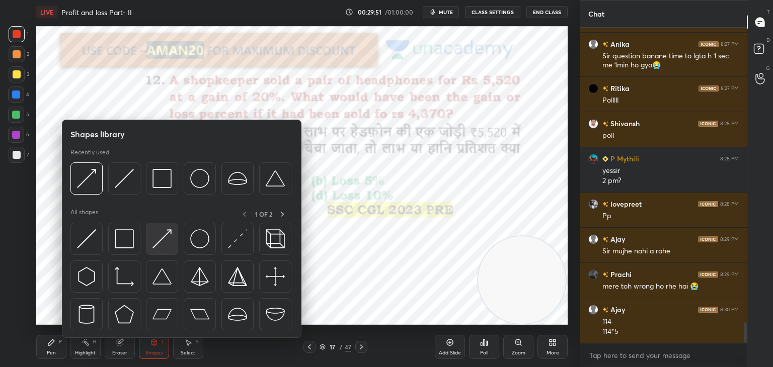
click at [161, 251] on div at bounding box center [162, 239] width 32 height 32
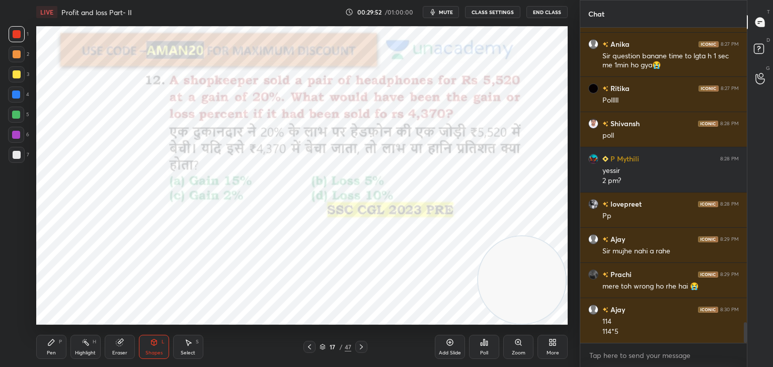
click at [62, 336] on div "Pen P" at bounding box center [51, 347] width 30 height 24
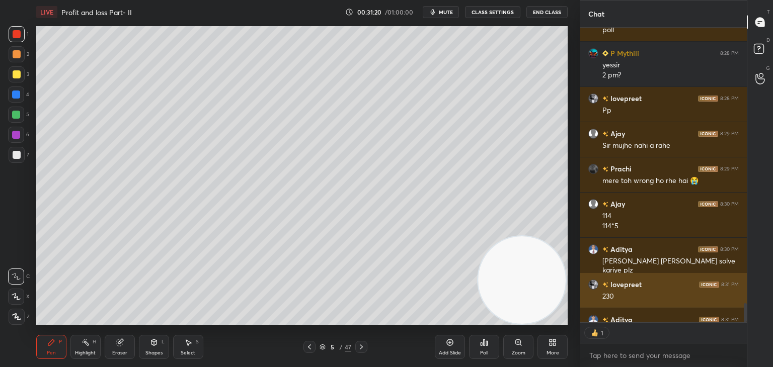
scroll to position [4635, 0]
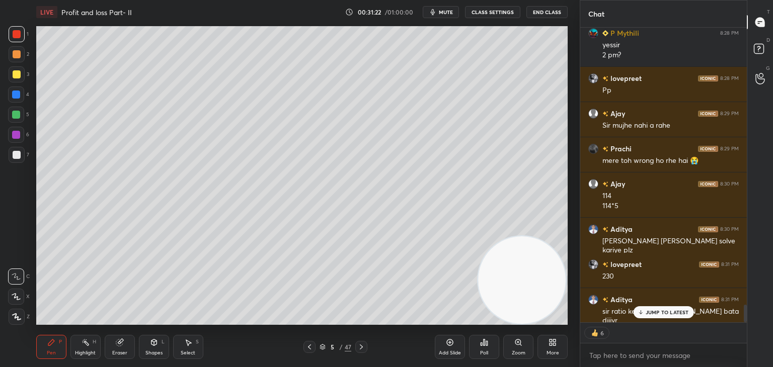
click at [657, 315] on p "JUMP TO LATEST" at bounding box center [666, 312] width 43 height 6
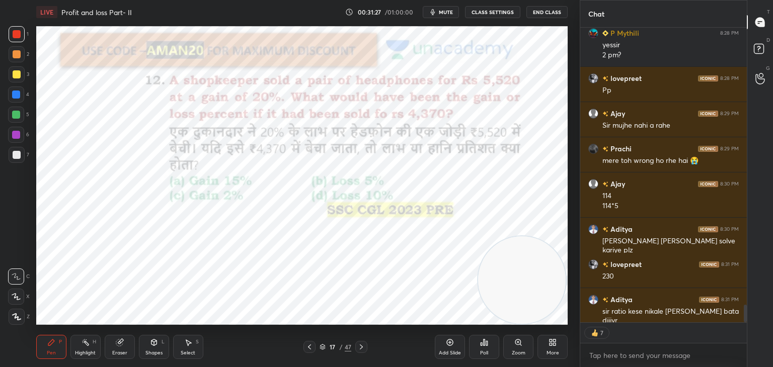
scroll to position [4671, 0]
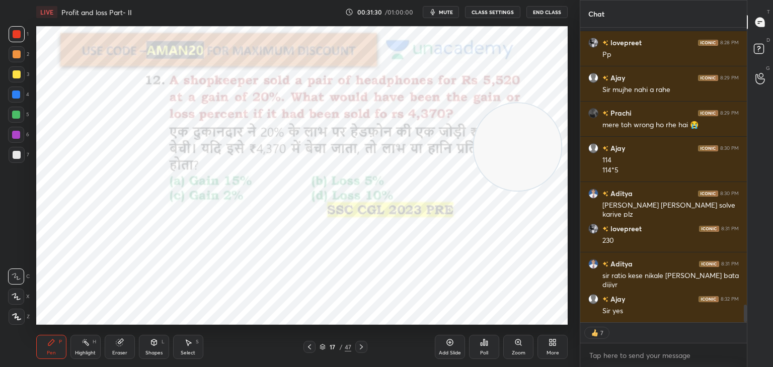
click at [20, 71] on div at bounding box center [17, 74] width 16 height 16
click at [18, 37] on div at bounding box center [17, 34] width 8 height 8
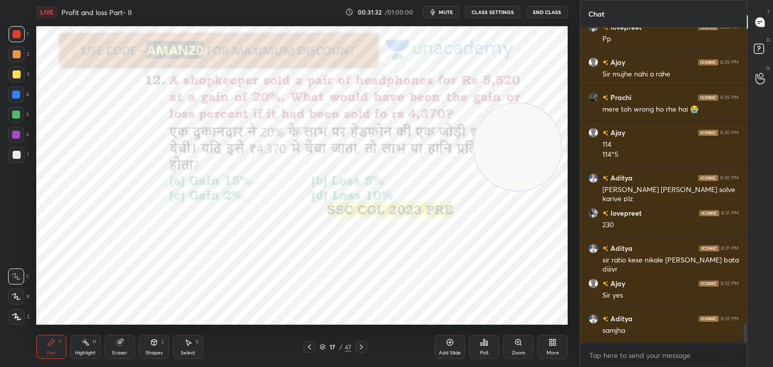
scroll to position [3, 3]
click at [448, 340] on icon at bounding box center [450, 343] width 7 height 7
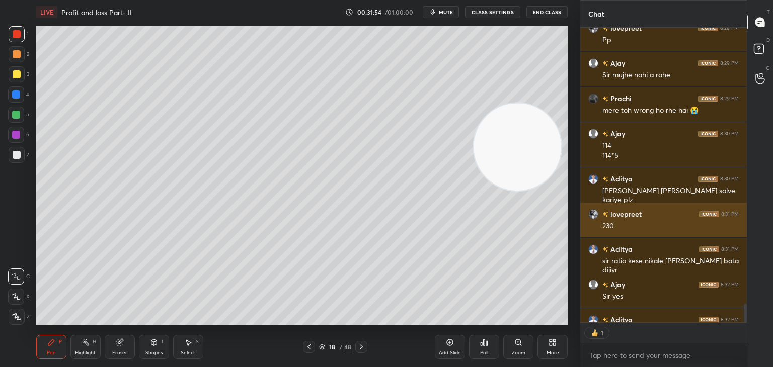
scroll to position [4706, 0]
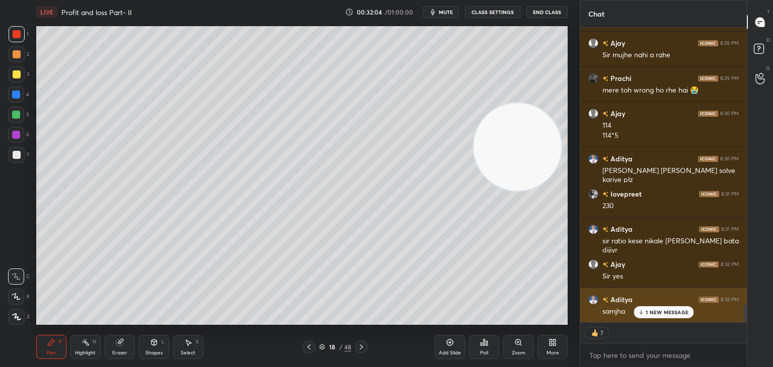
click at [641, 316] on div "1 NEW MESSAGE" at bounding box center [663, 312] width 60 height 12
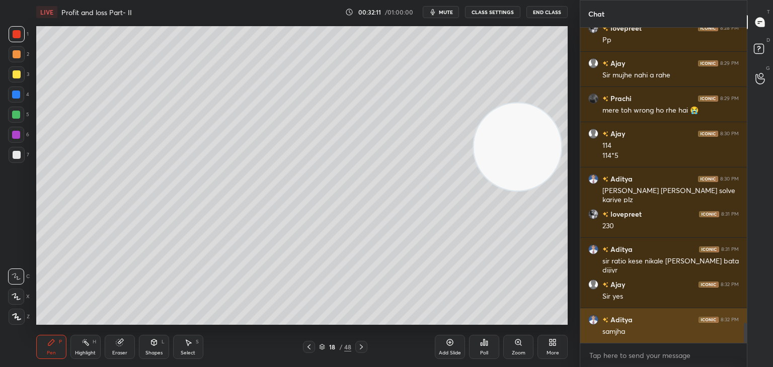
scroll to position [4696, 0]
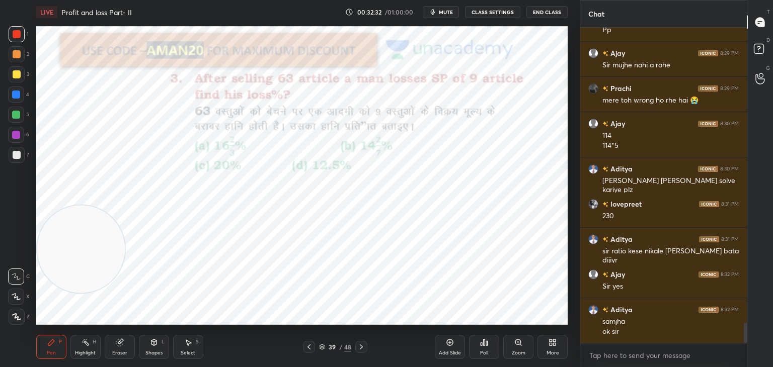
click at [321, 345] on icon at bounding box center [321, 346] width 5 height 3
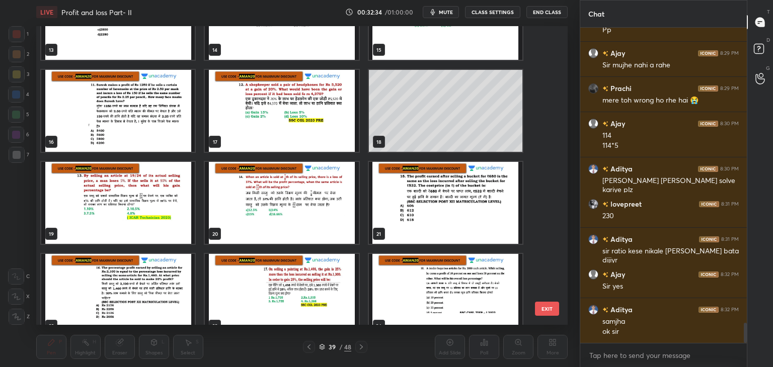
scroll to position [422, 0]
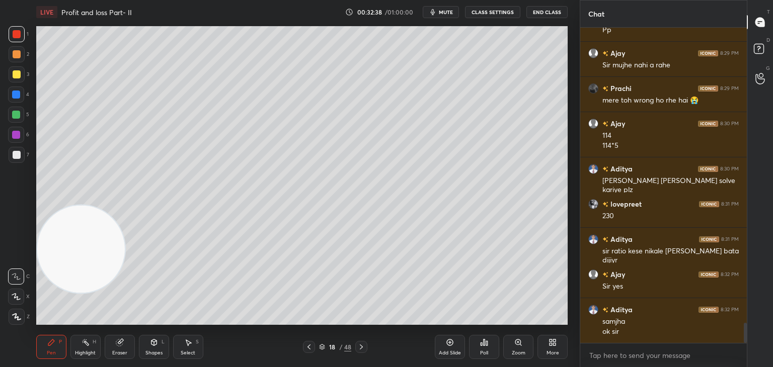
click at [561, 349] on div "More" at bounding box center [552, 347] width 30 height 24
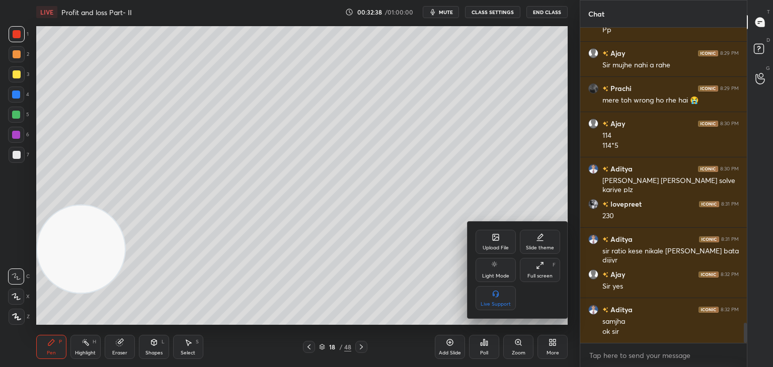
click at [495, 243] on div "Upload File" at bounding box center [495, 242] width 40 height 24
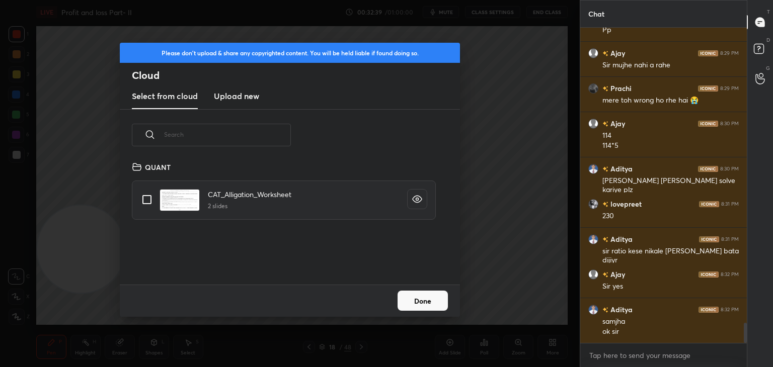
scroll to position [124, 323]
click at [239, 95] on h3 "Upload new" at bounding box center [236, 96] width 45 height 12
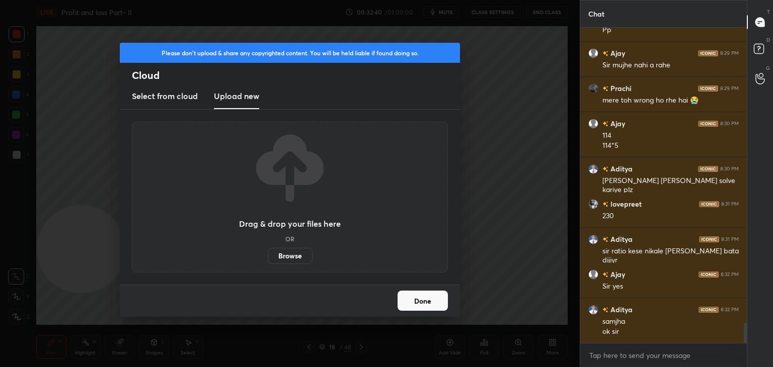
click at [291, 249] on label "Browse" at bounding box center [290, 256] width 45 height 16
click at [268, 249] on input "Browse" at bounding box center [268, 256] width 0 height 16
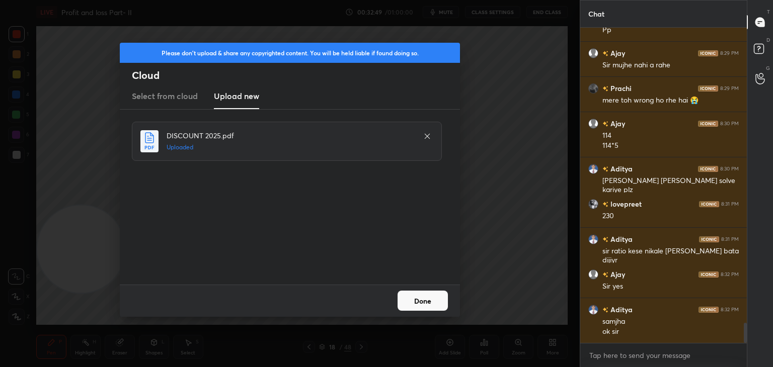
click at [416, 294] on button "Done" at bounding box center [422, 301] width 50 height 20
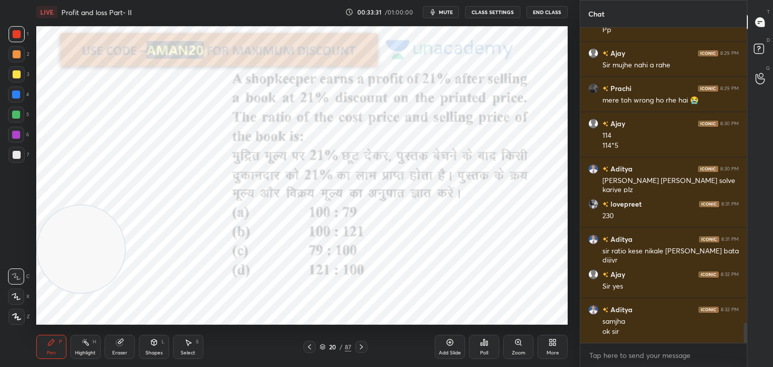
click at [112, 345] on div "Eraser" at bounding box center [120, 347] width 30 height 24
click at [24, 318] on div "Erase all" at bounding box center [16, 317] width 16 height 16
click at [52, 342] on icon at bounding box center [51, 343] width 6 height 6
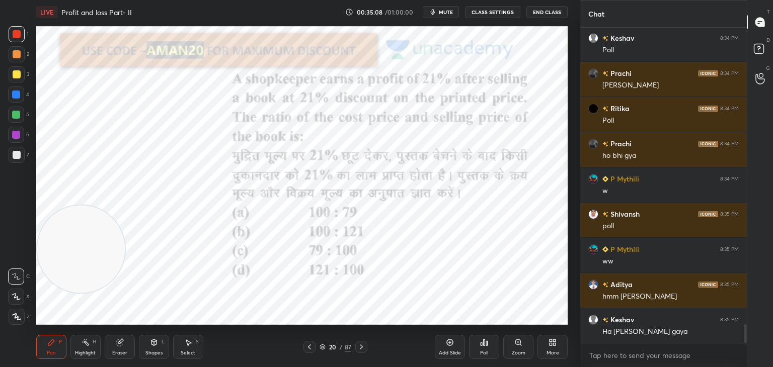
scroll to position [3, 3]
click at [491, 347] on div "Poll" at bounding box center [484, 347] width 30 height 24
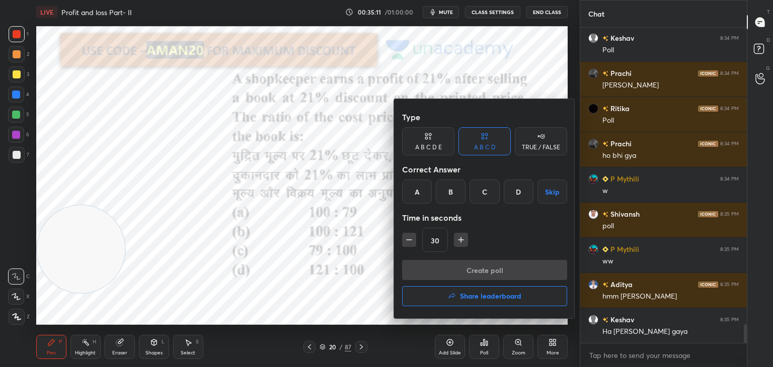
click at [447, 197] on div "B" at bounding box center [451, 192] width 30 height 24
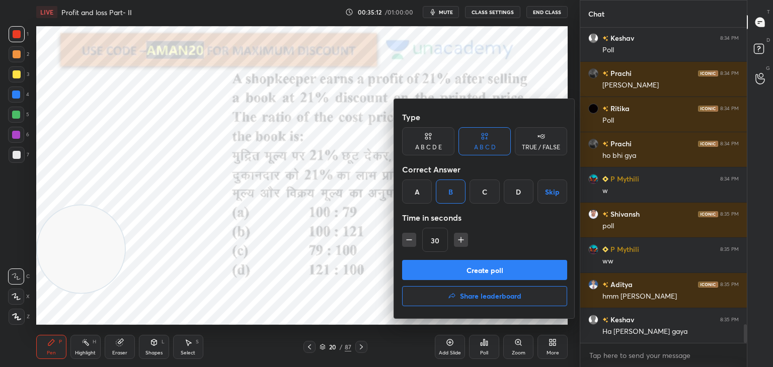
click at [448, 270] on button "Create poll" at bounding box center [484, 270] width 165 height 20
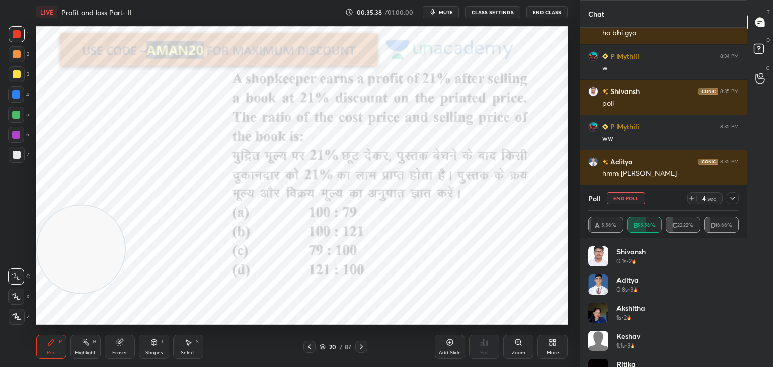
scroll to position [5206, 0]
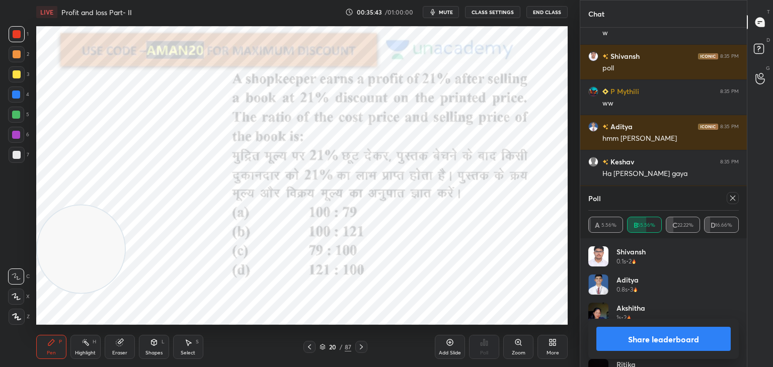
click at [667, 326] on div "Share leaderboard" at bounding box center [663, 339] width 150 height 40
click at [640, 332] on button "Share leaderboard" at bounding box center [663, 339] width 134 height 24
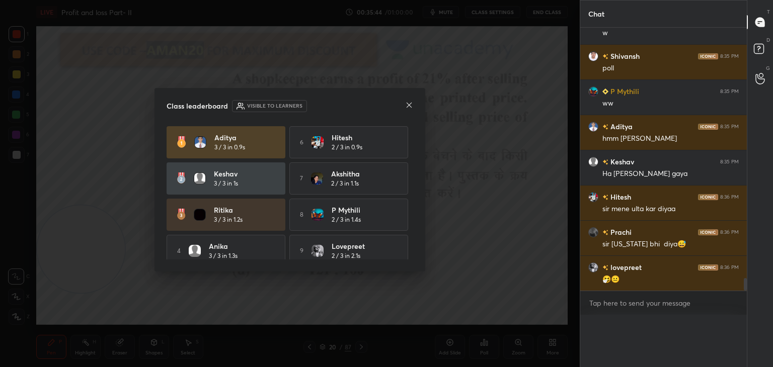
scroll to position [0, 0]
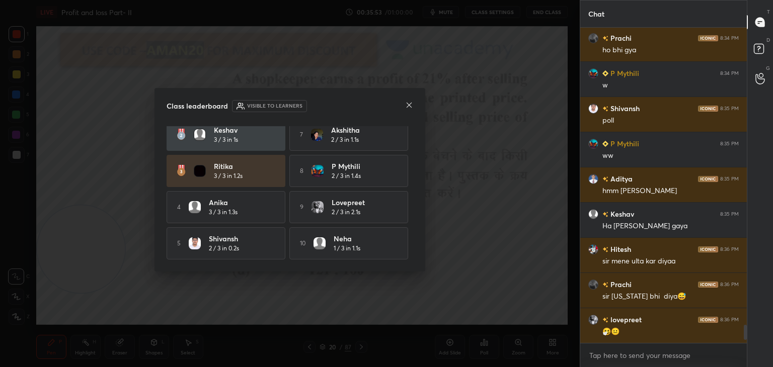
click at [409, 106] on icon at bounding box center [409, 105] width 8 height 8
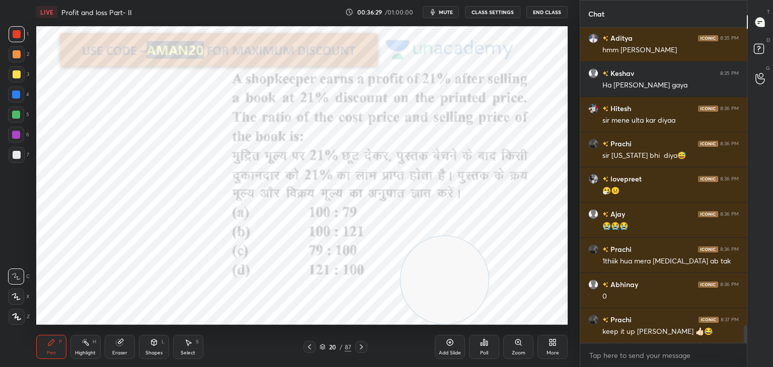
click at [18, 97] on div at bounding box center [16, 95] width 8 height 8
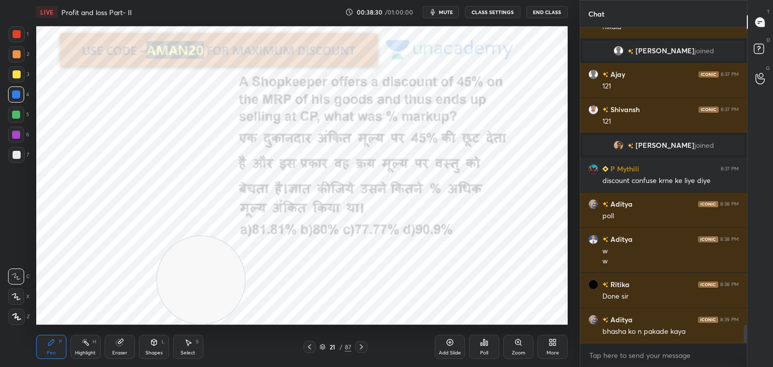
scroll to position [5170, 0]
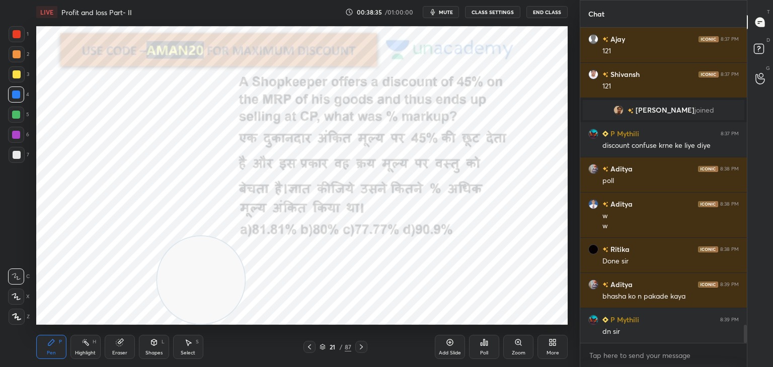
click at [443, 15] on span "mute" at bounding box center [446, 12] width 14 height 7
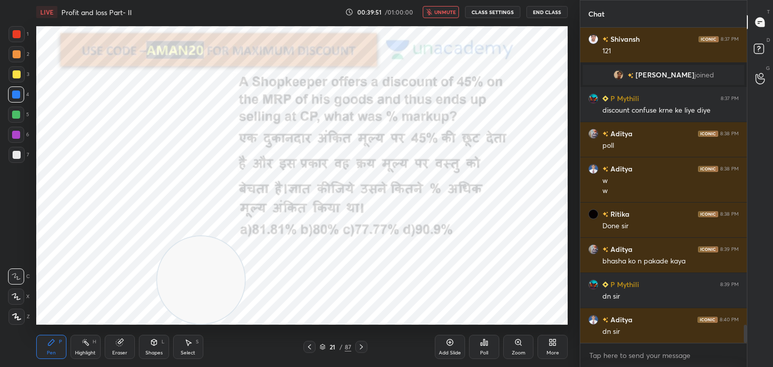
click at [485, 348] on div "Poll" at bounding box center [484, 347] width 30 height 24
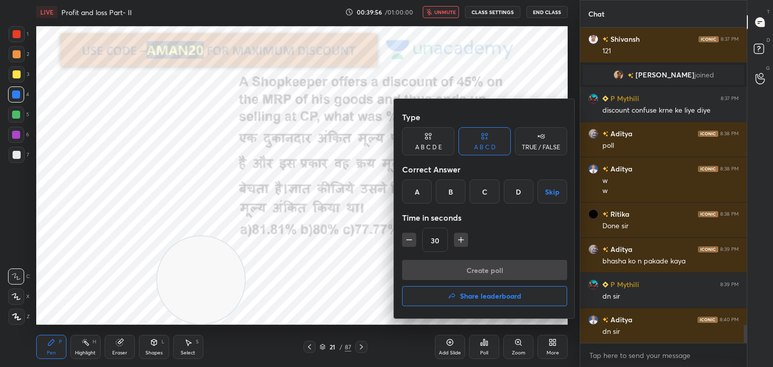
click at [418, 192] on div "A" at bounding box center [417, 192] width 30 height 24
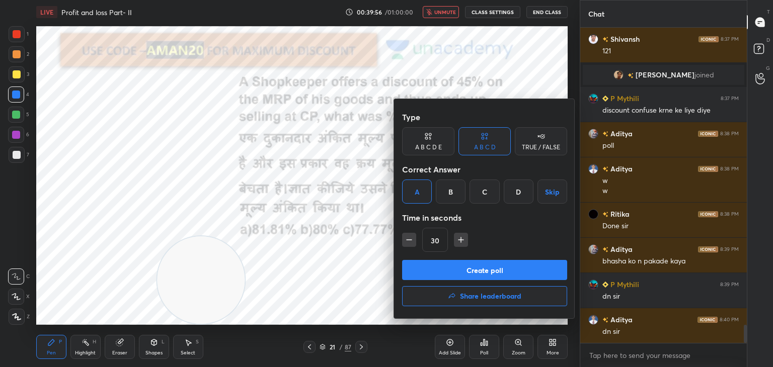
click at [439, 269] on button "Create poll" at bounding box center [484, 270] width 165 height 20
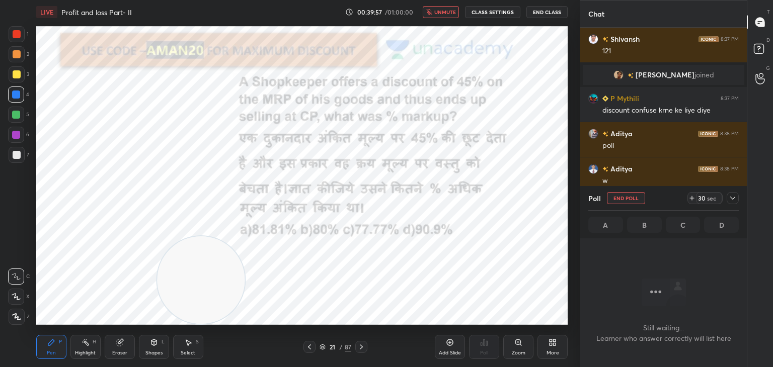
scroll to position [284, 163]
click at [448, 15] on span "unmute" at bounding box center [445, 12] width 22 height 7
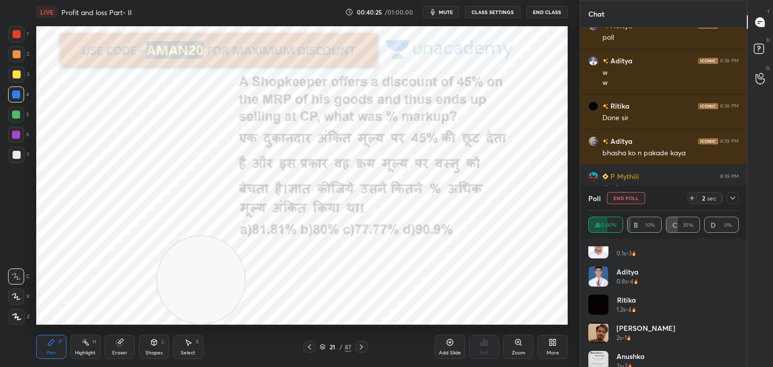
scroll to position [0, 0]
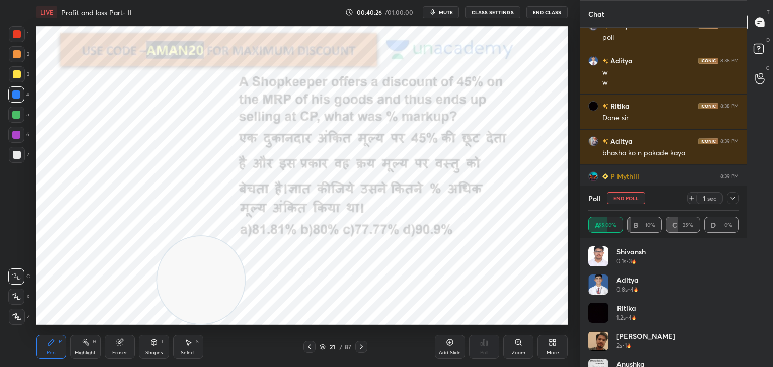
click at [113, 351] on div "Eraser" at bounding box center [119, 353] width 15 height 5
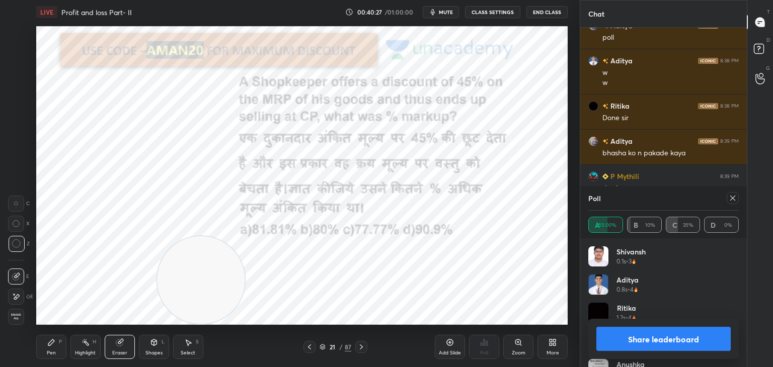
click at [18, 314] on span "Erase all" at bounding box center [16, 316] width 15 height 7
click at [681, 342] on button "Share leaderboard" at bounding box center [663, 339] width 134 height 24
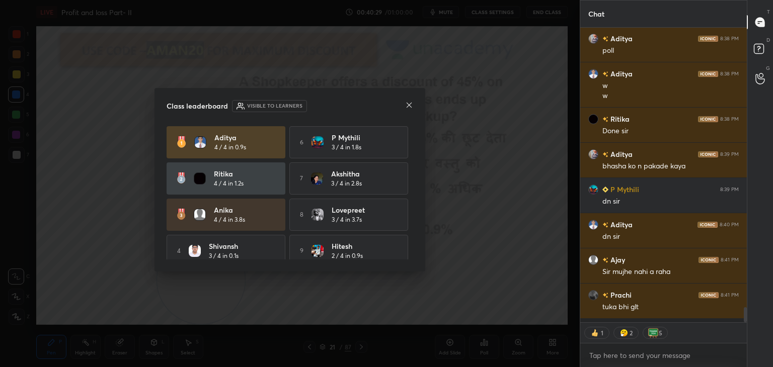
scroll to position [292, 163]
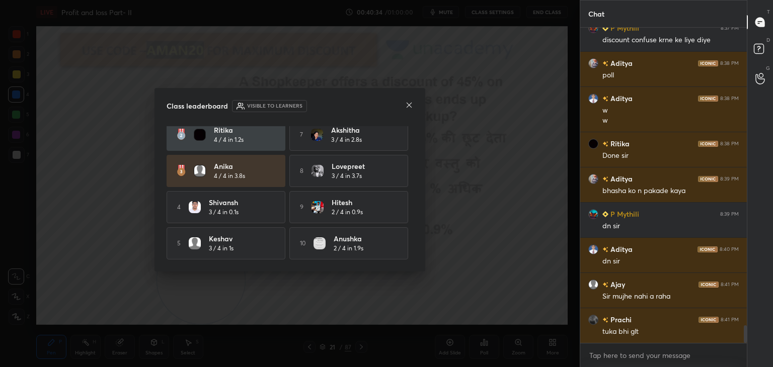
click at [410, 108] on icon at bounding box center [409, 105] width 8 height 8
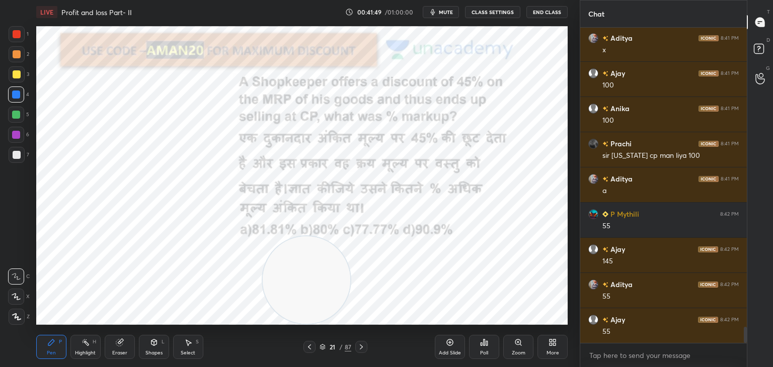
scroll to position [5802, 0]
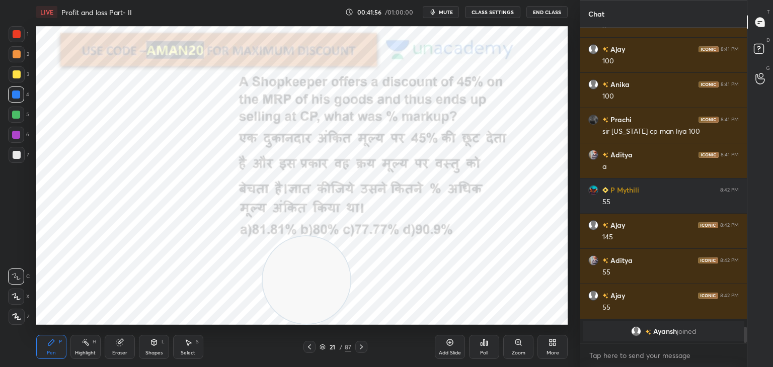
click at [122, 345] on icon at bounding box center [119, 343] width 7 height 7
click at [64, 339] on div "Pen P" at bounding box center [51, 347] width 30 height 24
click at [63, 345] on div "Pen P" at bounding box center [51, 347] width 30 height 24
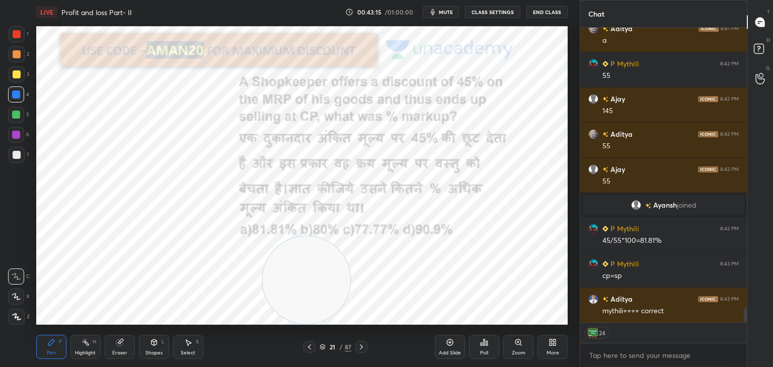
scroll to position [5734, 0]
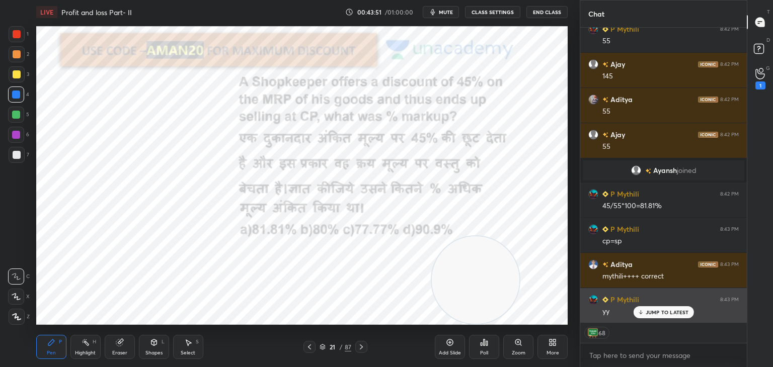
click at [641, 319] on div "P Mythili 8:43 PM yy" at bounding box center [663, 305] width 166 height 35
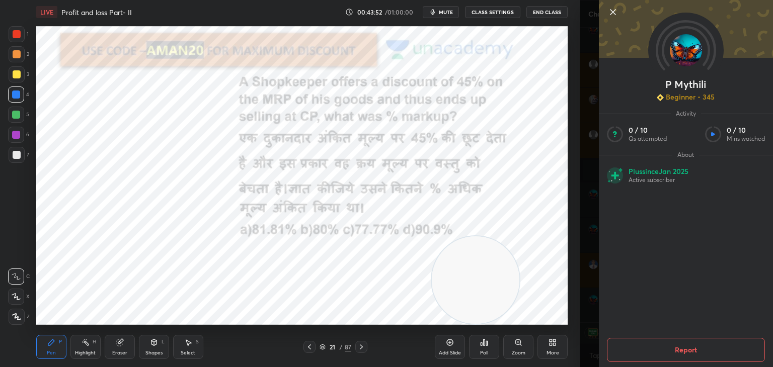
click at [576, 262] on div "1 2 3 4 5 6 7 C X Z C X Z E E Erase all H H LIVE Profit and loss Part- II 00:43…" at bounding box center [289, 183] width 579 height 367
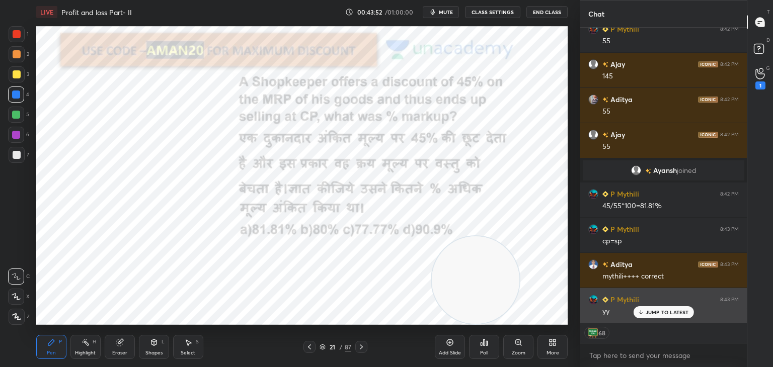
click at [652, 303] on div "P Mythili 8:43 PM" at bounding box center [663, 299] width 150 height 11
click at [656, 305] on div "yy" at bounding box center [670, 311] width 136 height 12
click at [646, 313] on p "JUMP TO LATEST" at bounding box center [666, 312] width 43 height 6
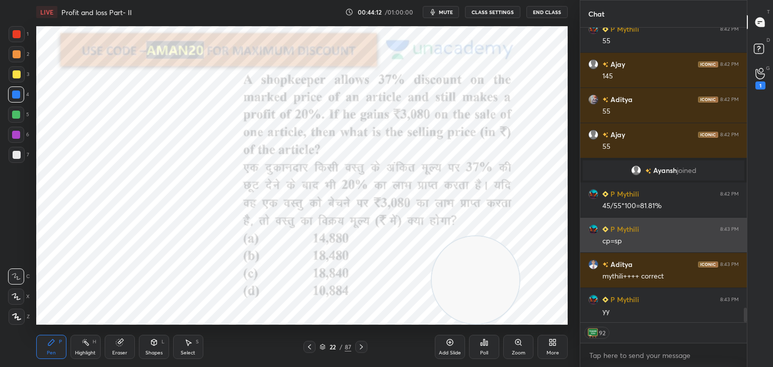
scroll to position [5770, 0]
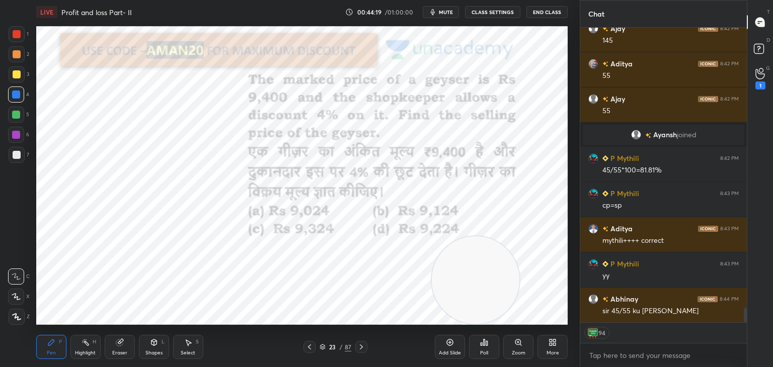
click at [16, 31] on div at bounding box center [17, 34] width 8 height 8
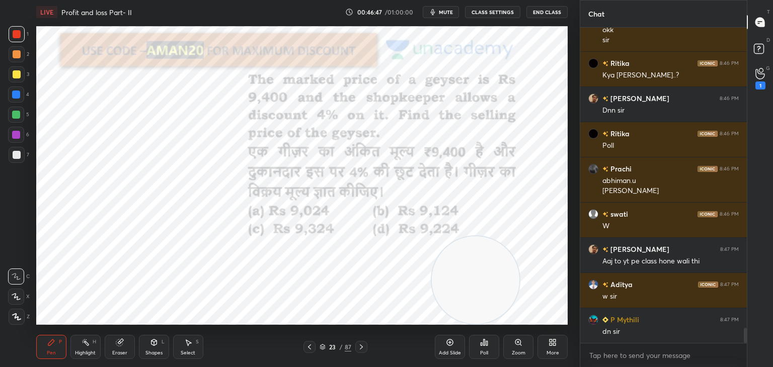
scroll to position [6262, 0]
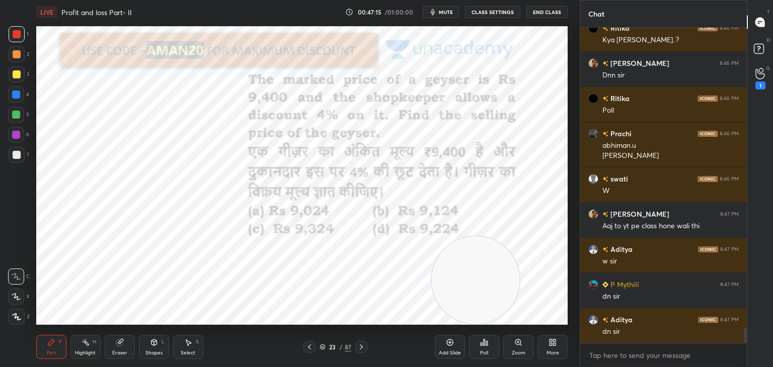
click at [546, 343] on div "More" at bounding box center [552, 347] width 30 height 24
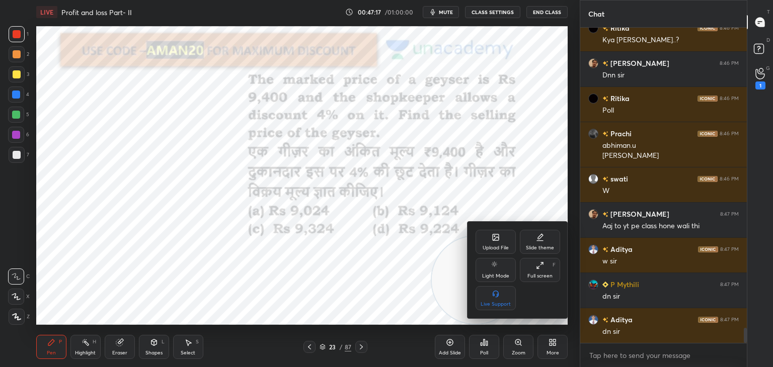
click at [485, 357] on div at bounding box center [386, 183] width 773 height 367
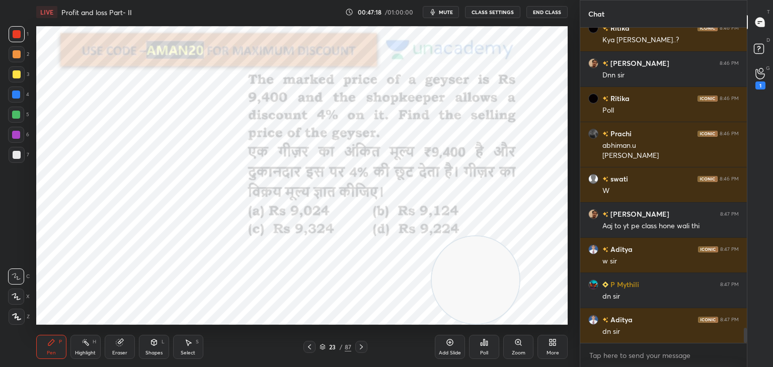
click at [486, 343] on icon at bounding box center [487, 343] width 2 height 5
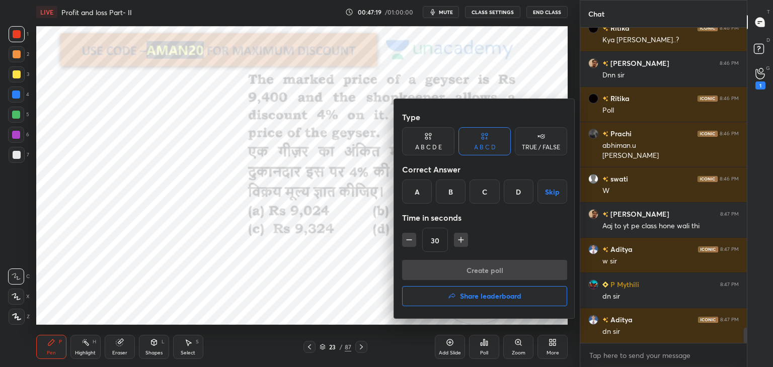
click at [422, 198] on div "A" at bounding box center [417, 192] width 30 height 24
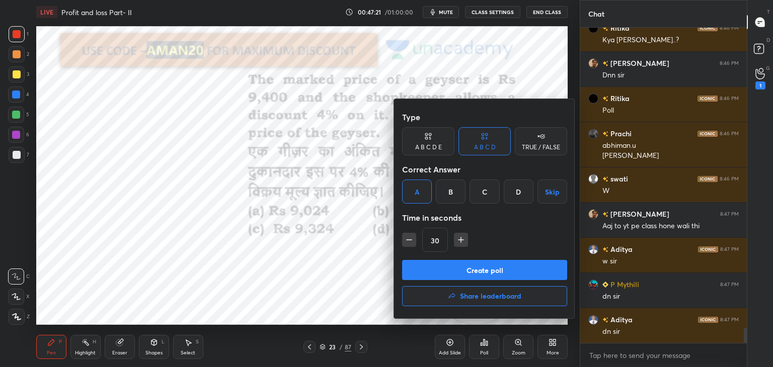
click at [461, 270] on button "Create poll" at bounding box center [484, 270] width 165 height 20
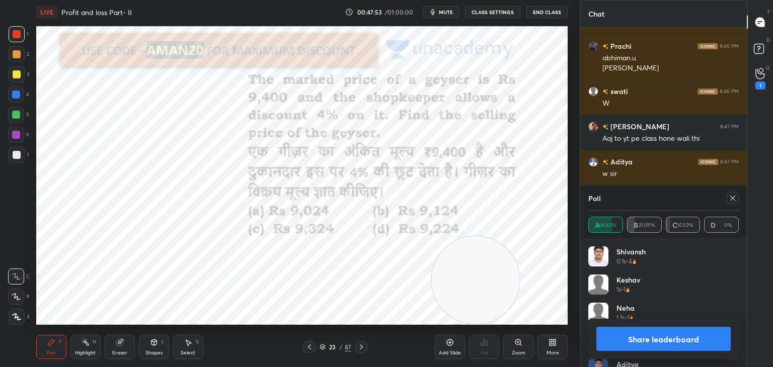
scroll to position [6385, 0]
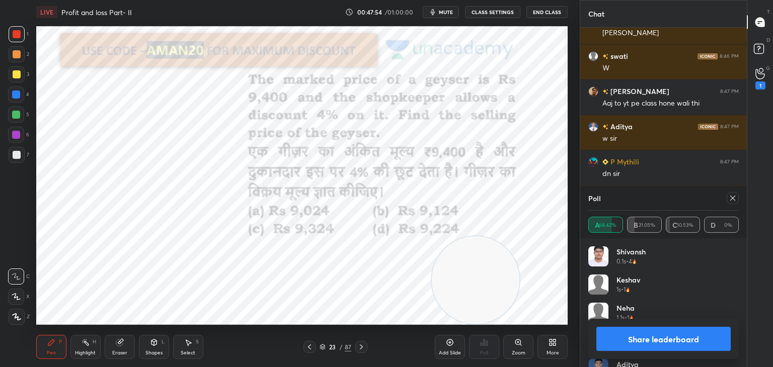
click at [633, 331] on button "Share leaderboard" at bounding box center [663, 339] width 134 height 24
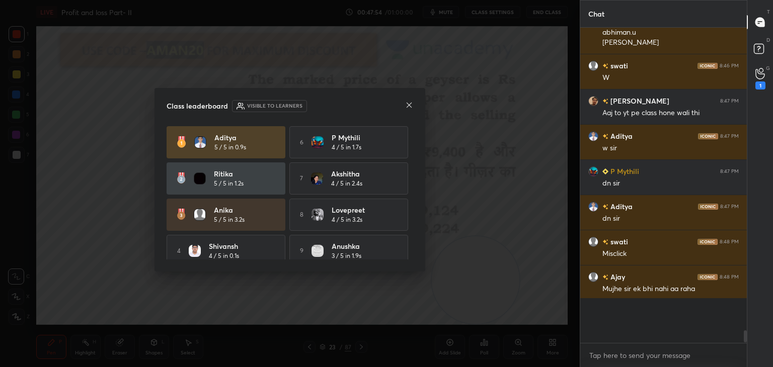
scroll to position [309, 163]
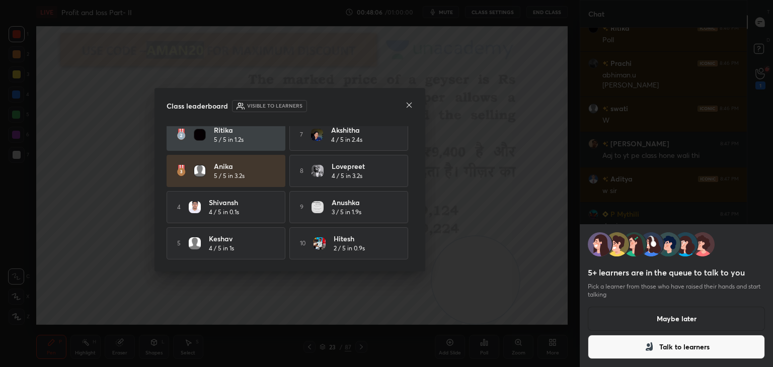
click at [408, 107] on icon at bounding box center [409, 105] width 8 height 8
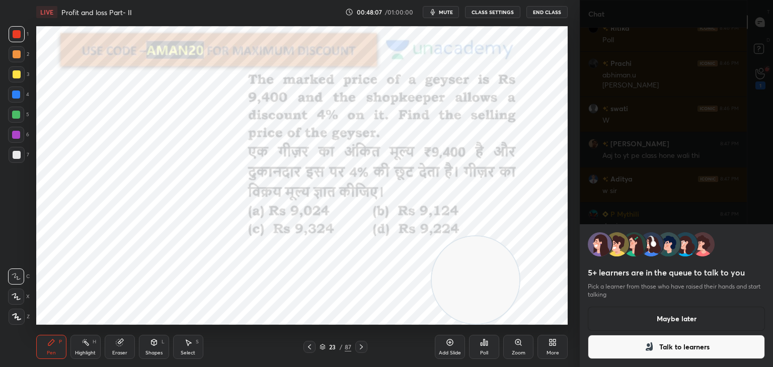
click at [654, 317] on button "Maybe later" at bounding box center [675, 319] width 177 height 24
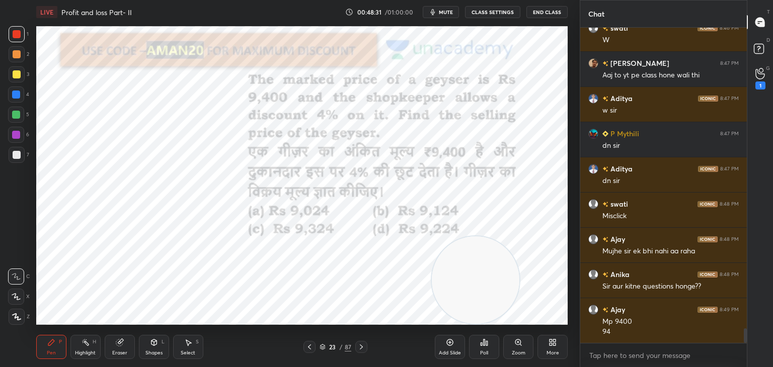
scroll to position [6448, 0]
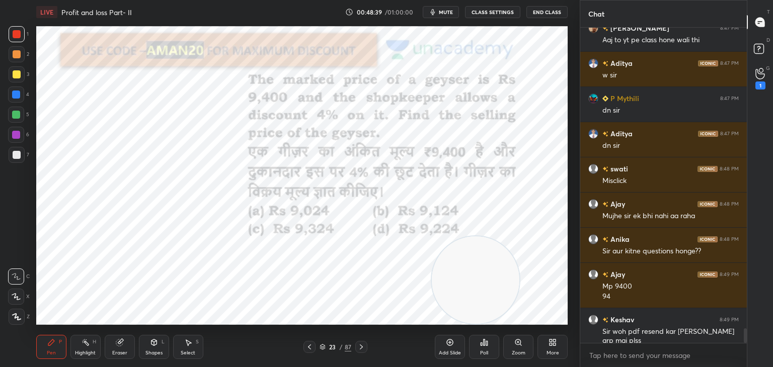
click at [114, 345] on div "Eraser" at bounding box center [120, 347] width 30 height 24
click at [64, 346] on div "Pen P" at bounding box center [51, 347] width 30 height 24
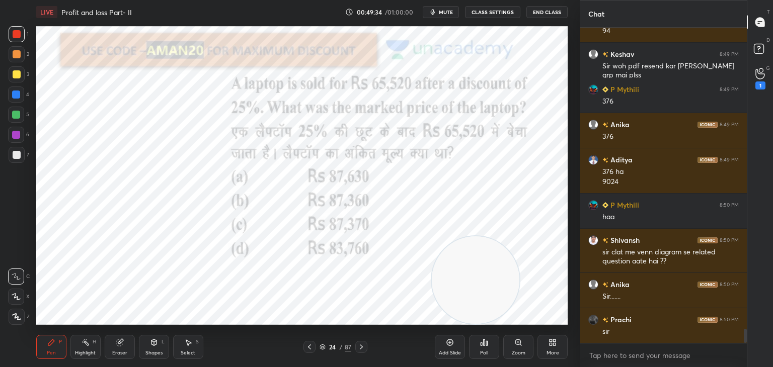
scroll to position [6724, 0]
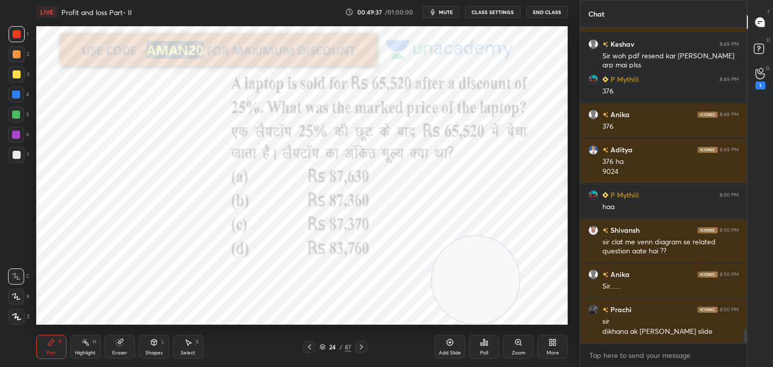
click at [119, 341] on icon at bounding box center [119, 343] width 7 height 7
click at [58, 351] on div "Pen P" at bounding box center [51, 347] width 30 height 24
click at [53, 346] on icon at bounding box center [51, 342] width 8 height 8
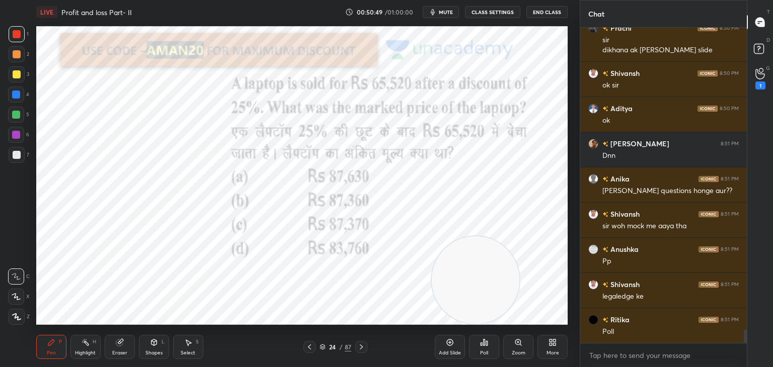
scroll to position [7041, 0]
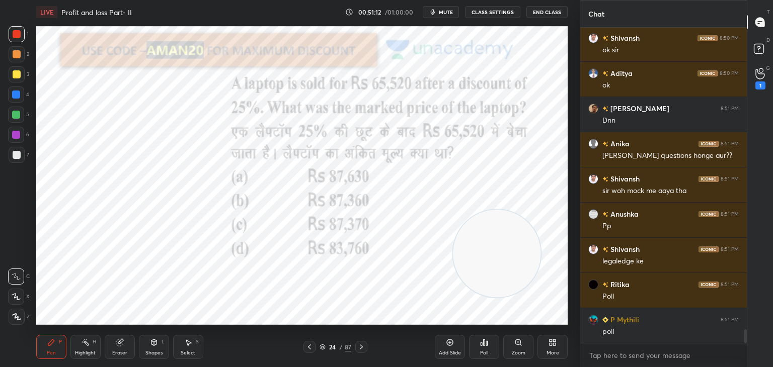
click at [485, 341] on icon at bounding box center [484, 342] width 8 height 8
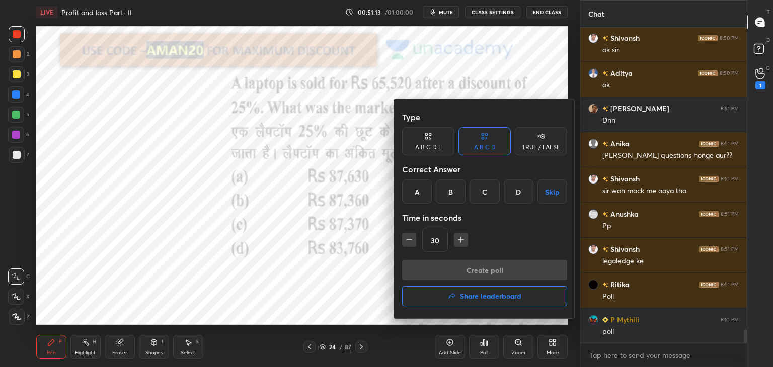
click at [458, 195] on div "B" at bounding box center [451, 192] width 30 height 24
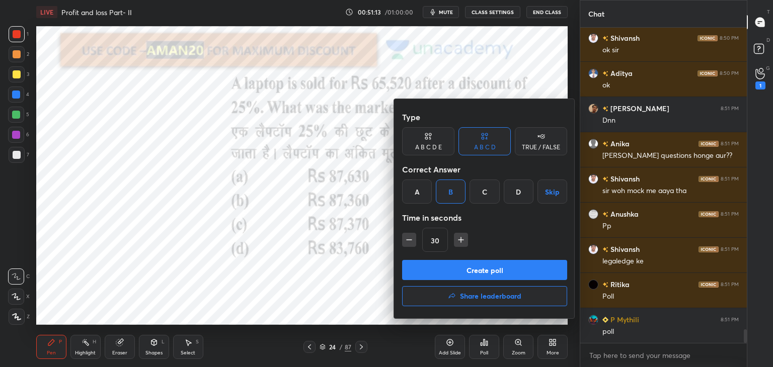
click at [462, 272] on button "Create poll" at bounding box center [484, 270] width 165 height 20
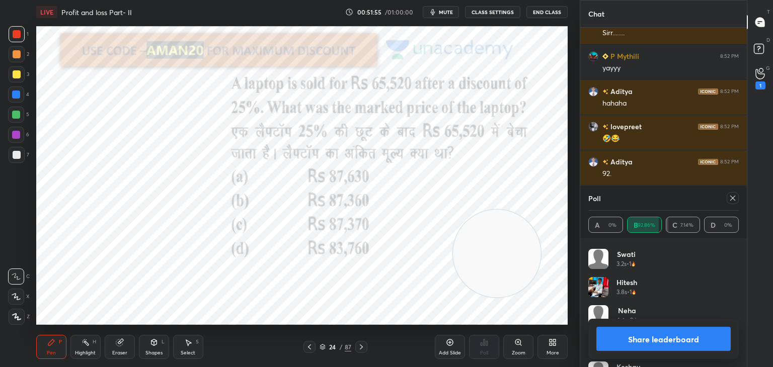
scroll to position [224, 0]
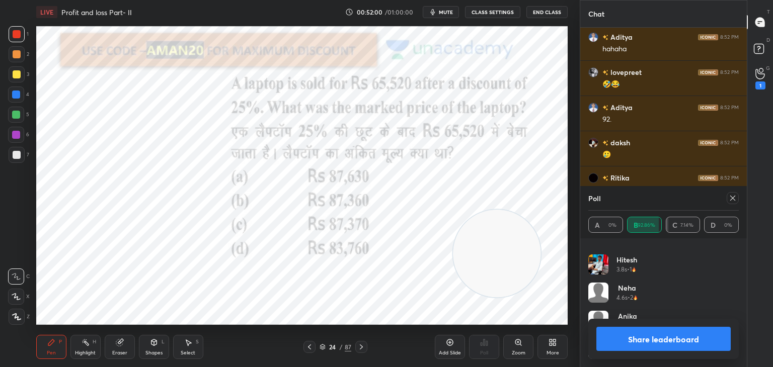
click at [623, 343] on button "Share leaderboard" at bounding box center [663, 339] width 134 height 24
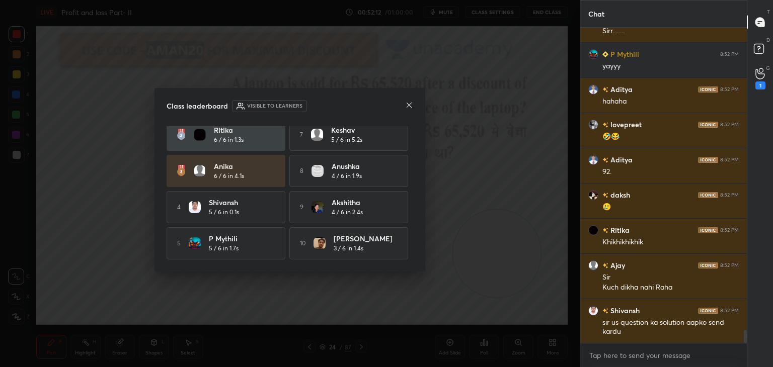
click at [408, 104] on icon at bounding box center [408, 105] width 5 height 5
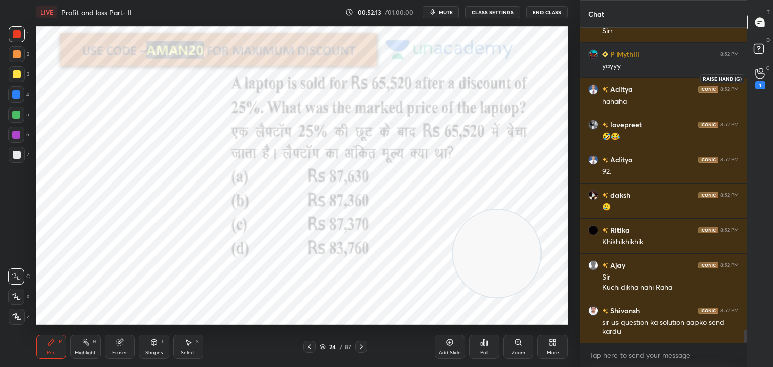
click at [754, 82] on div "1" at bounding box center [760, 78] width 20 height 18
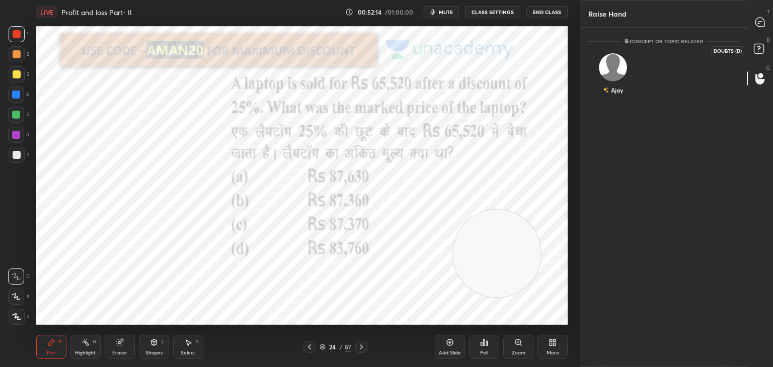
click at [761, 49] on rect at bounding box center [758, 49] width 10 height 10
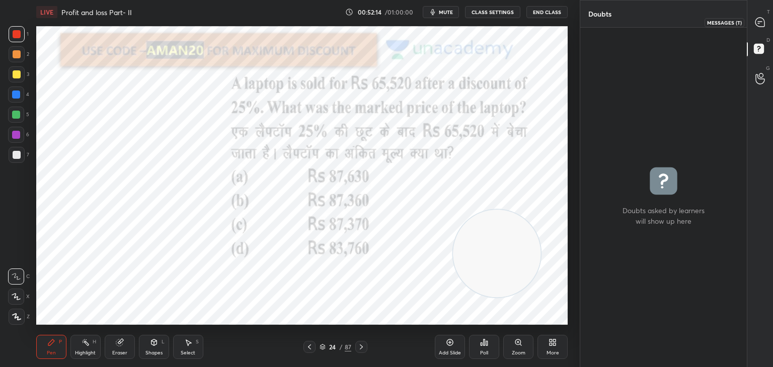
click at [758, 22] on icon at bounding box center [759, 22] width 4 height 0
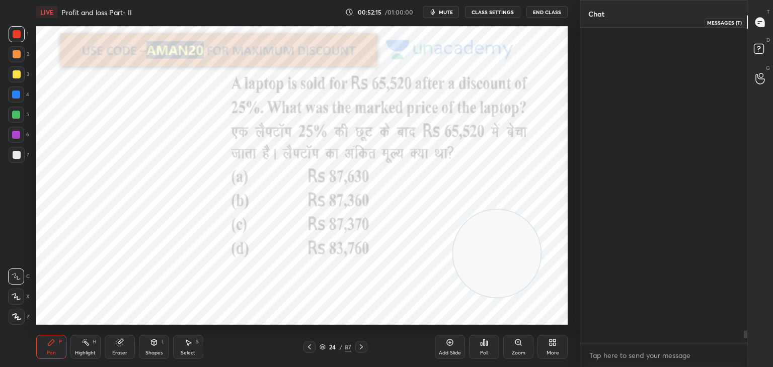
click at [764, 25] on icon at bounding box center [759, 22] width 9 height 9
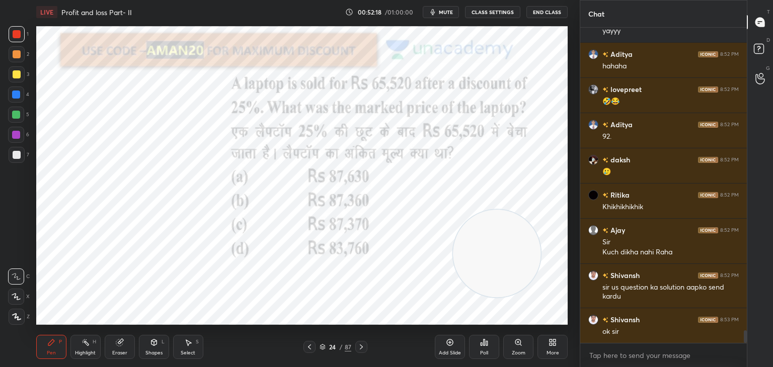
click at [121, 353] on div "Eraser" at bounding box center [119, 353] width 15 height 5
click at [21, 316] on span "Erase all" at bounding box center [16, 316] width 15 height 7
click at [41, 337] on div "Pen P" at bounding box center [51, 347] width 30 height 24
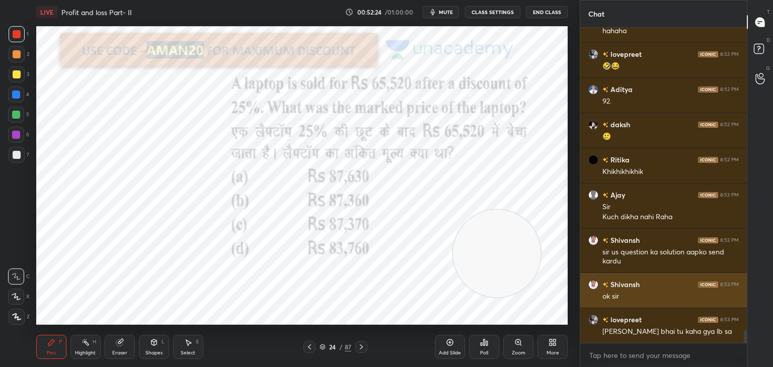
click at [625, 298] on div "ok sir" at bounding box center [670, 297] width 136 height 10
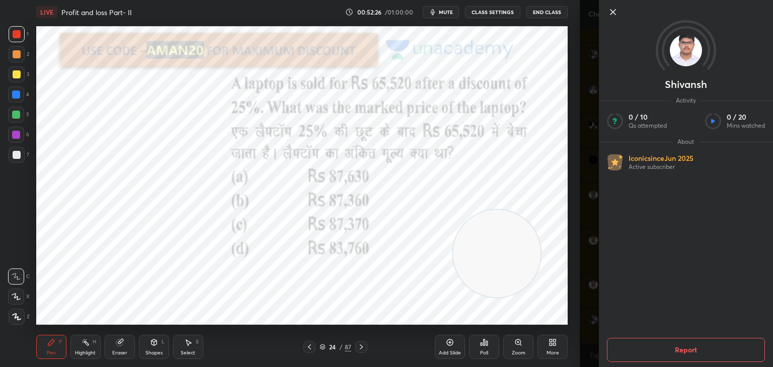
click at [612, 10] on icon at bounding box center [613, 12] width 12 height 12
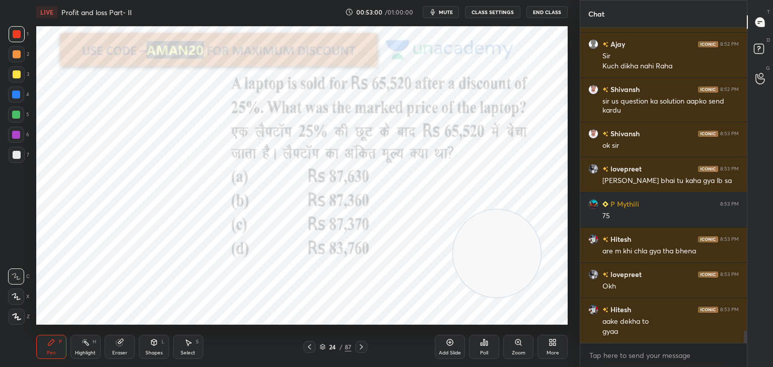
click at [17, 115] on div at bounding box center [16, 115] width 8 height 8
click at [19, 291] on div at bounding box center [16, 297] width 16 height 16
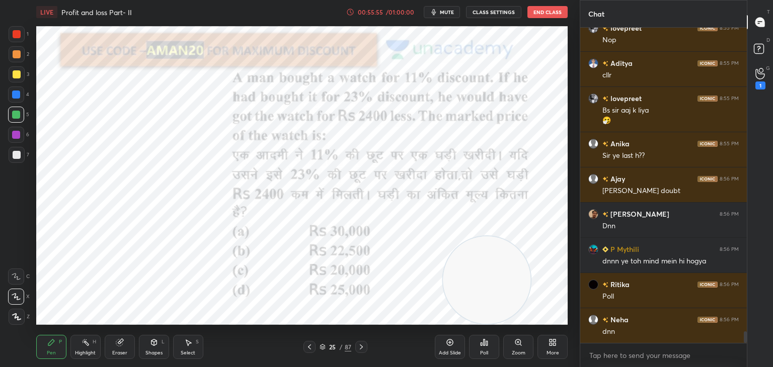
scroll to position [8333, 0]
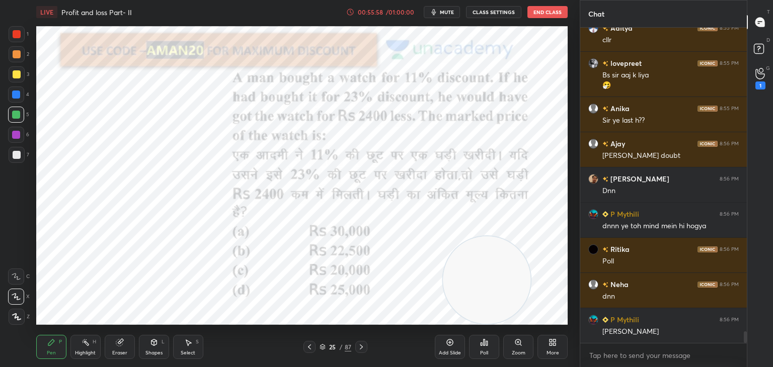
click at [484, 345] on icon at bounding box center [484, 343] width 2 height 6
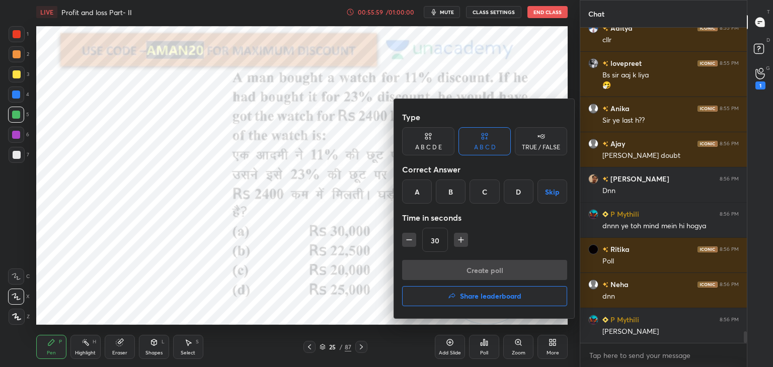
click at [483, 196] on div "C" at bounding box center [484, 192] width 30 height 24
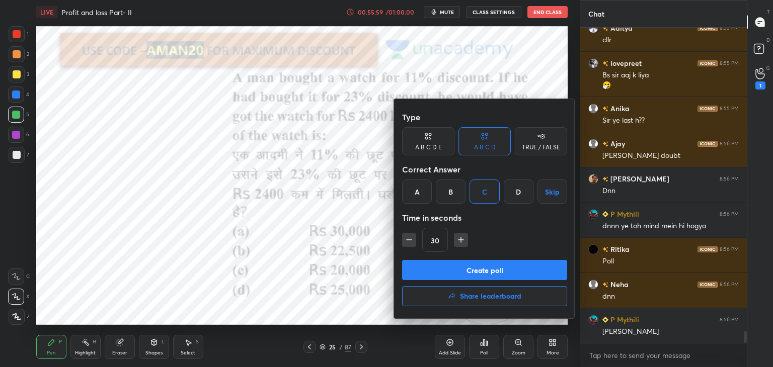
click at [474, 277] on button "Create poll" at bounding box center [484, 270] width 165 height 20
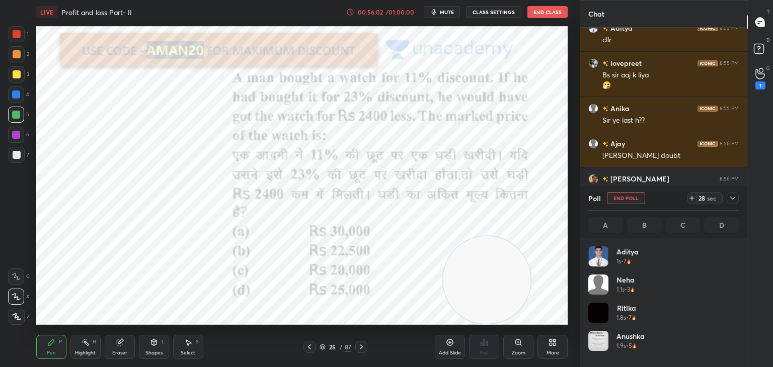
scroll to position [118, 147]
click at [441, 15] on button "mute" at bounding box center [442, 12] width 36 height 12
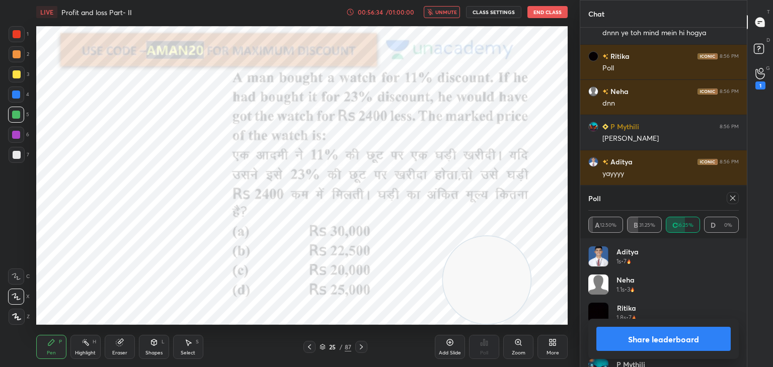
scroll to position [8562, 0]
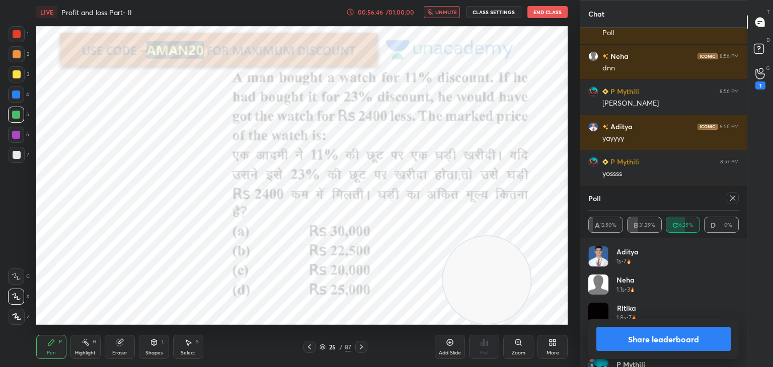
click at [425, 12] on div "00:56:46 / 01:00:00 unmute CLASS SETTINGS End Class" at bounding box center [456, 12] width 221 height 12
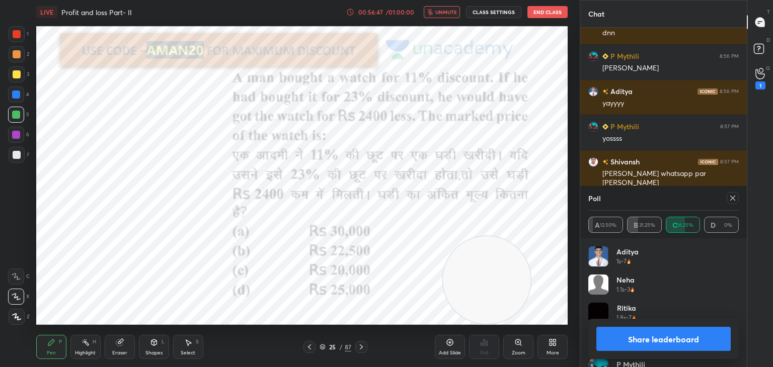
click at [456, 12] on span "unmute" at bounding box center [446, 12] width 22 height 7
click at [645, 343] on button "Share leaderboard" at bounding box center [663, 339] width 134 height 24
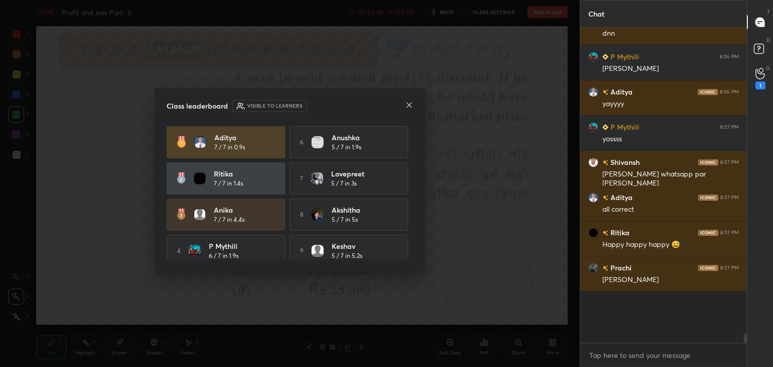
scroll to position [8564, 0]
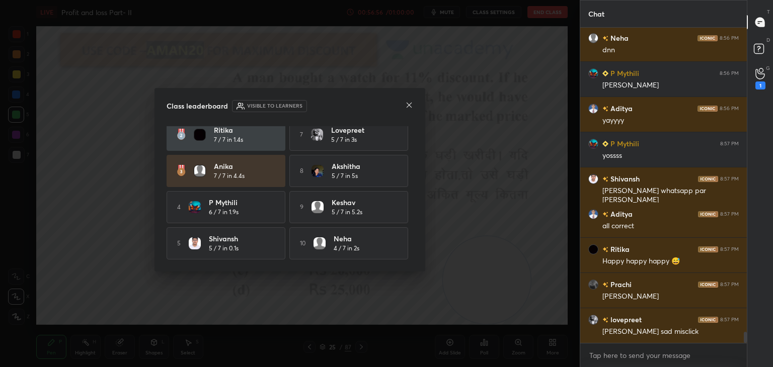
click at [408, 105] on icon at bounding box center [409, 105] width 8 height 8
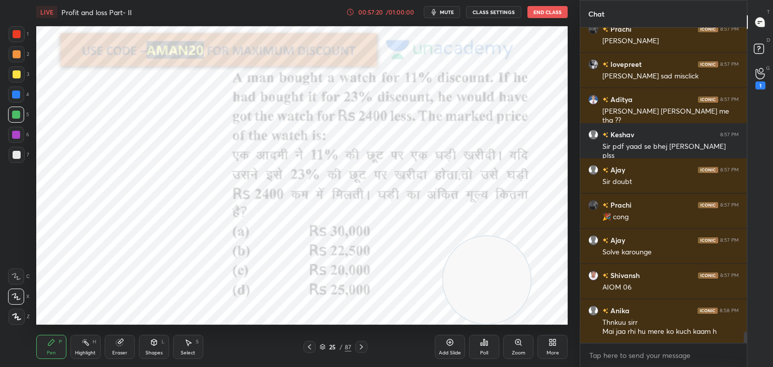
click at [113, 339] on div "Eraser" at bounding box center [120, 347] width 30 height 24
click at [59, 344] on div "P" at bounding box center [60, 342] width 3 height 5
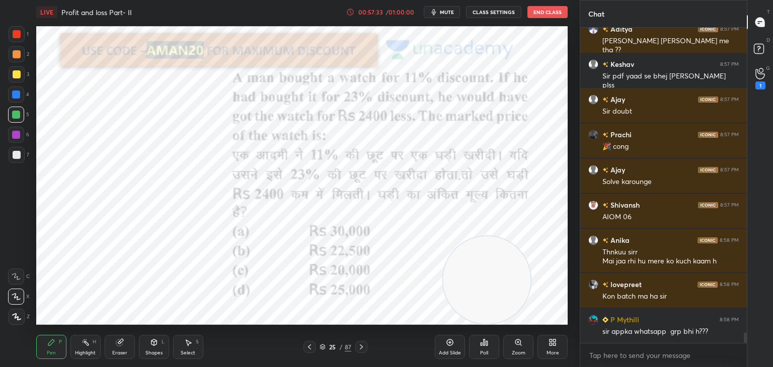
click at [11, 43] on div "1" at bounding box center [19, 36] width 20 height 20
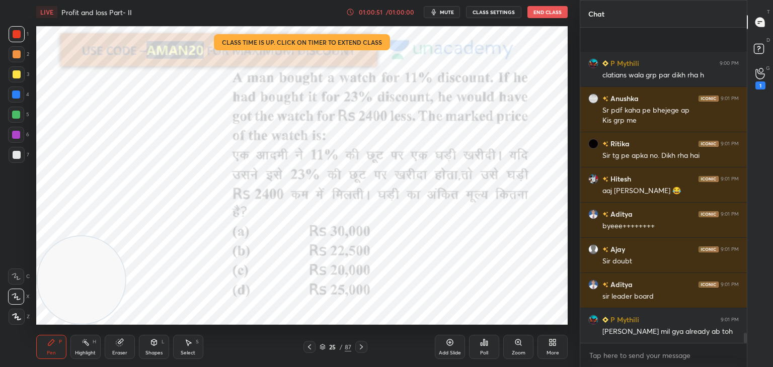
scroll to position [9755, 0]
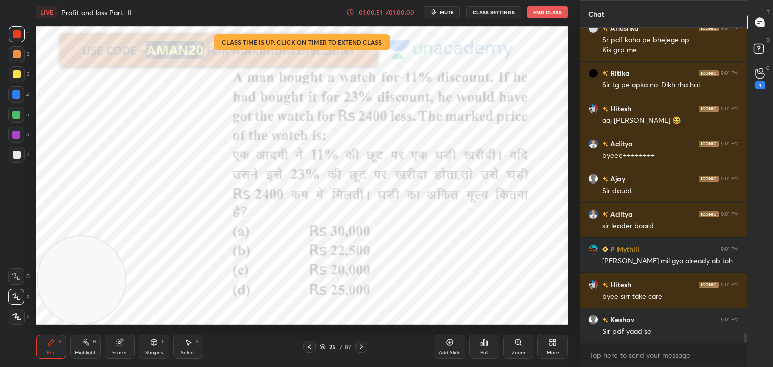
click at [481, 348] on div "Poll" at bounding box center [484, 347] width 30 height 24
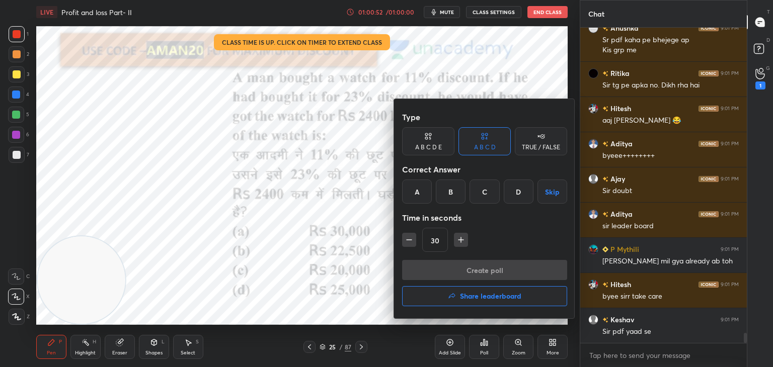
click at [439, 299] on button "Share leaderboard" at bounding box center [484, 296] width 165 height 20
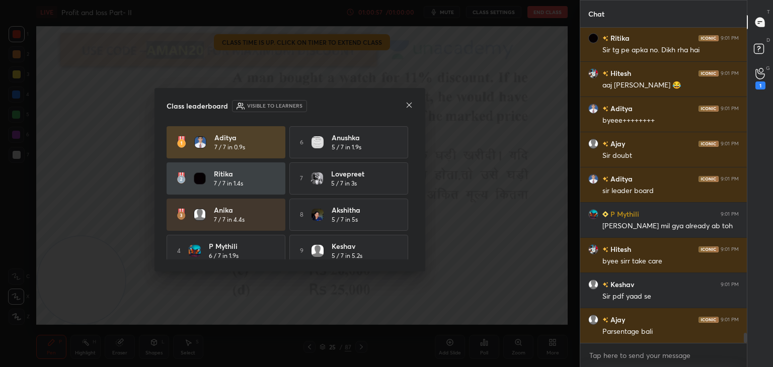
scroll to position [46, 0]
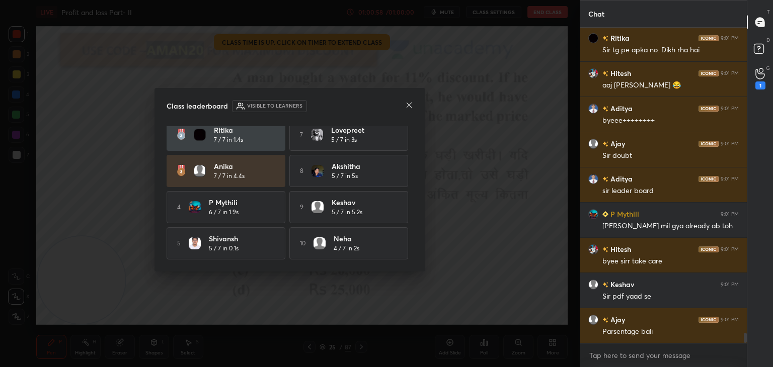
click at [408, 107] on icon at bounding box center [409, 105] width 8 height 8
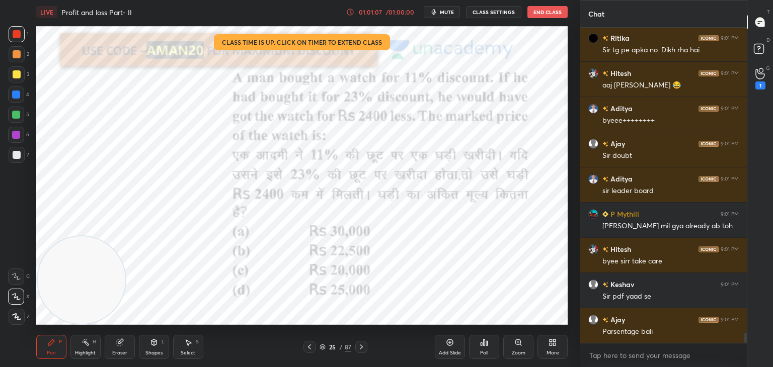
click at [455, 337] on div "Add Slide" at bounding box center [450, 347] width 30 height 24
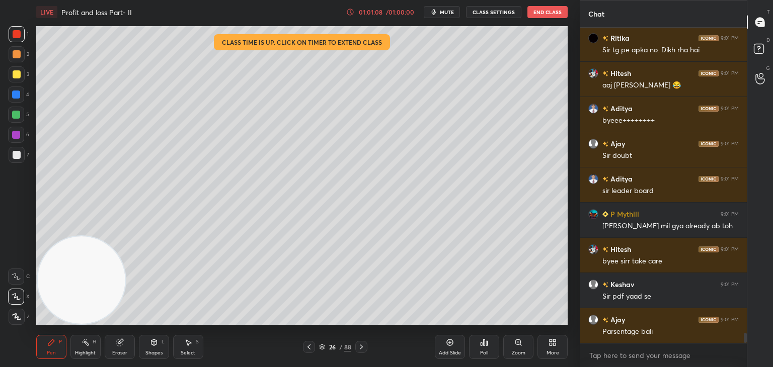
click at [24, 71] on div at bounding box center [17, 74] width 16 height 16
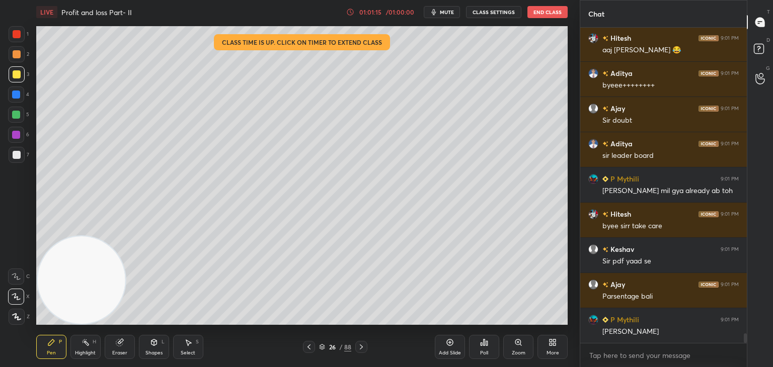
scroll to position [9860, 0]
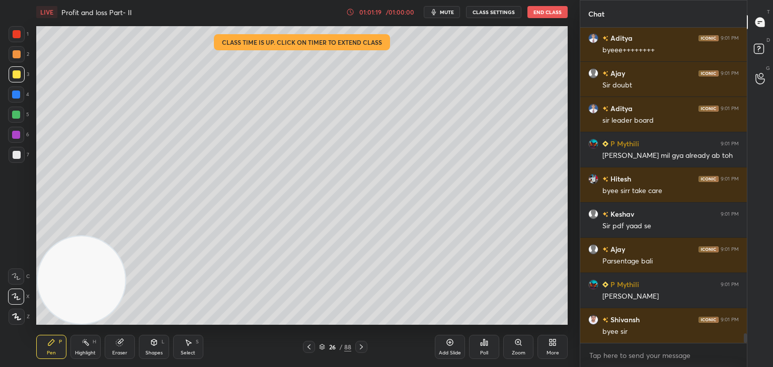
click at [555, 8] on button "End Class" at bounding box center [547, 12] width 40 height 12
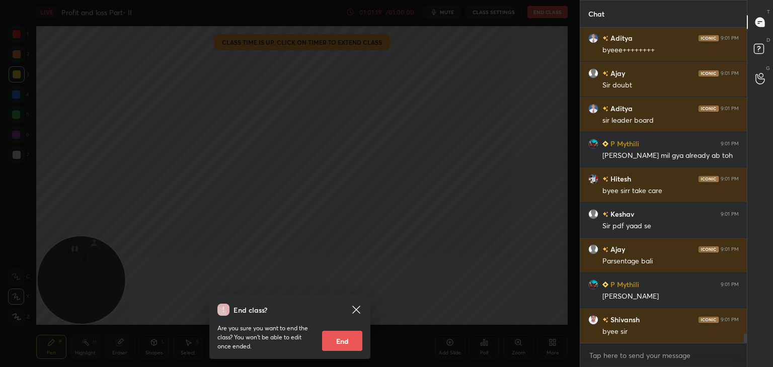
scroll to position [9895, 0]
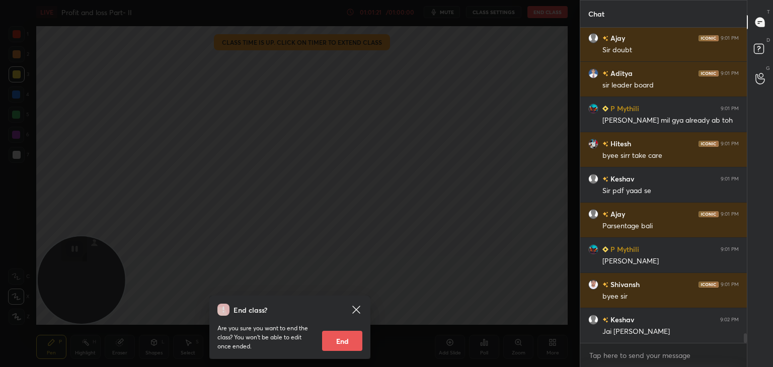
click at [340, 341] on button "End" at bounding box center [342, 341] width 40 height 20
type textarea "x"
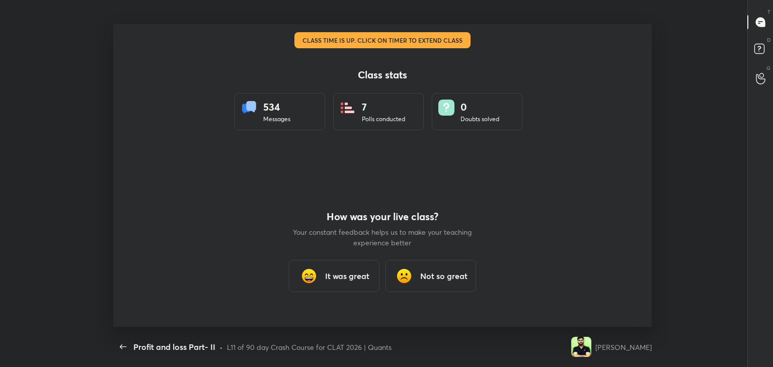
scroll to position [0, 0]
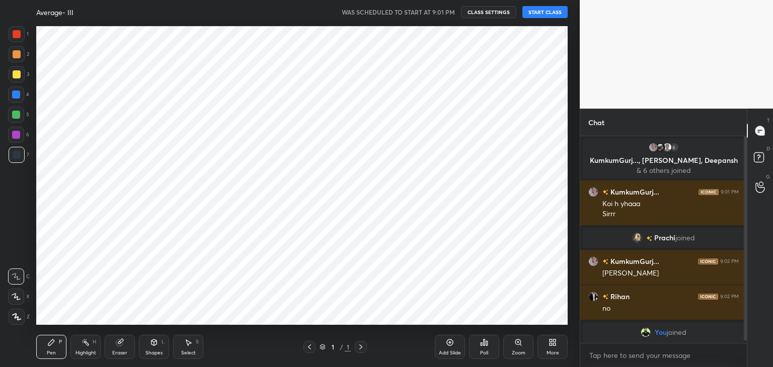
scroll to position [49994, 49758]
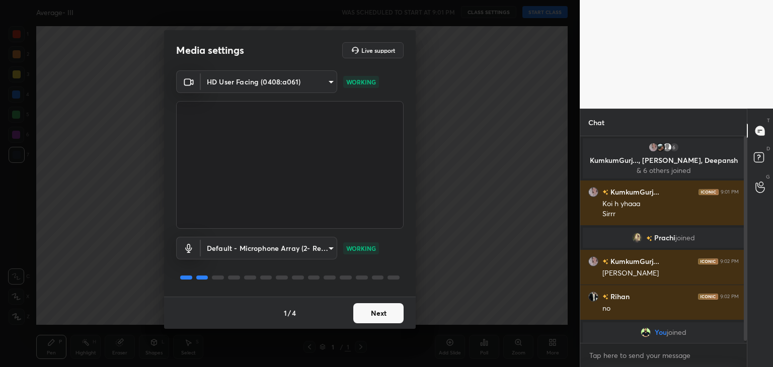
click at [378, 312] on button "Next" at bounding box center [378, 313] width 50 height 20
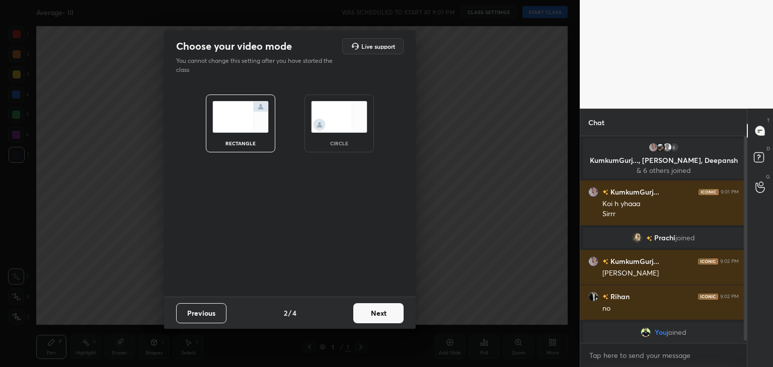
click at [342, 136] on div "circle" at bounding box center [338, 124] width 69 height 58
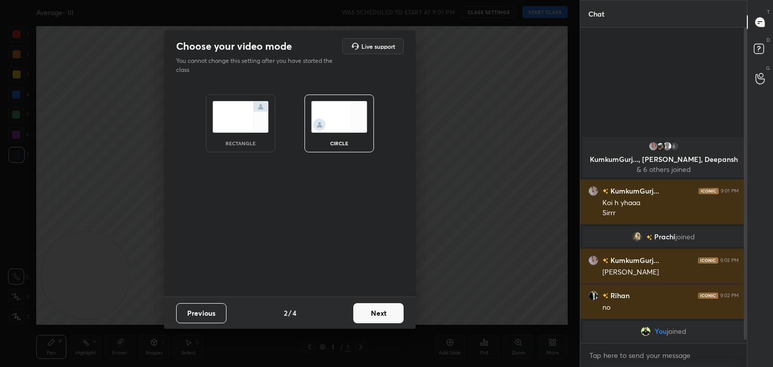
click at [370, 308] on button "Next" at bounding box center [378, 313] width 50 height 20
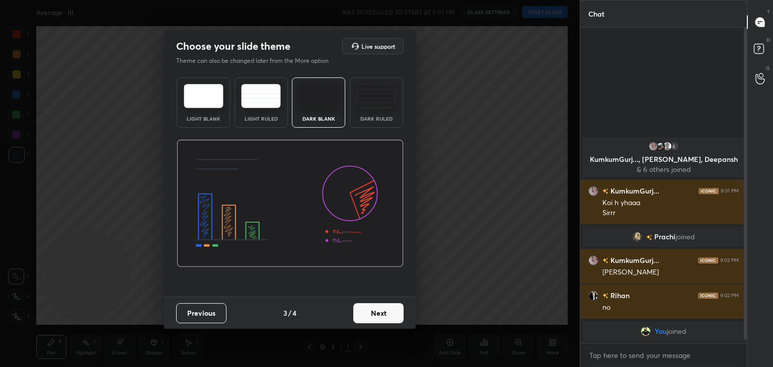
click at [380, 313] on button "Next" at bounding box center [378, 313] width 50 height 20
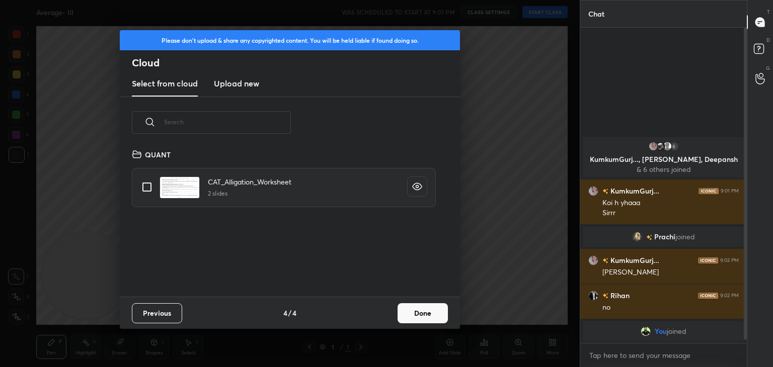
scroll to position [149, 323]
drag, startPoint x: 391, startPoint y: 314, endPoint x: 418, endPoint y: 320, distance: 27.2
click at [418, 320] on div "Previous 4 / 4 Done" at bounding box center [290, 313] width 340 height 32
click at [418, 320] on button "Done" at bounding box center [422, 313] width 50 height 20
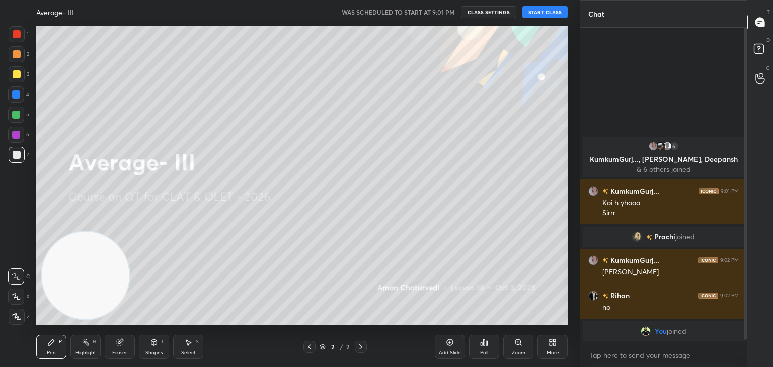
click at [541, 14] on button "START CLASS" at bounding box center [544, 12] width 45 height 12
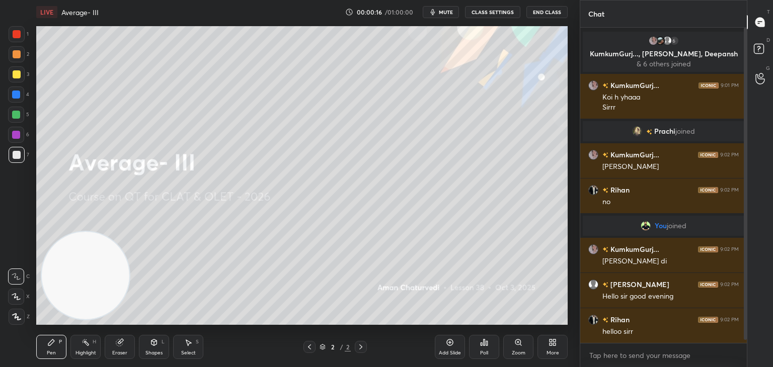
click at [112, 355] on div "Eraser" at bounding box center [119, 353] width 15 height 5
click at [18, 317] on span "Erase all" at bounding box center [16, 316] width 15 height 7
click at [47, 337] on div "Pen P" at bounding box center [51, 347] width 30 height 24
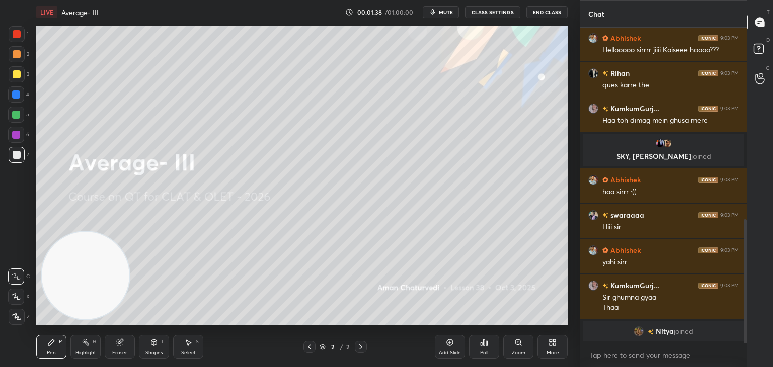
scroll to position [489, 0]
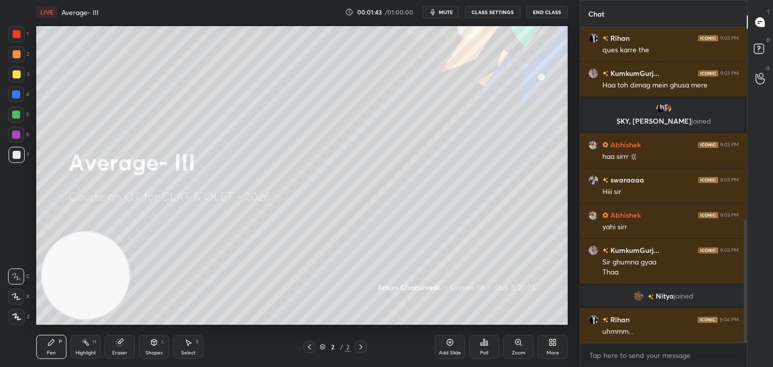
click at [546, 347] on div "More" at bounding box center [552, 347] width 30 height 24
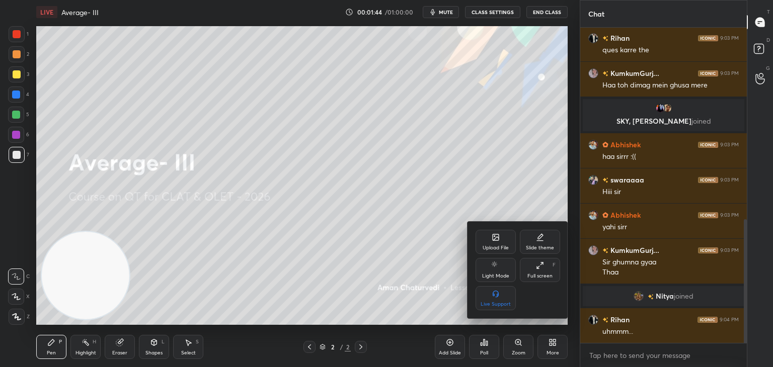
click at [487, 240] on div "Upload File" at bounding box center [495, 242] width 40 height 24
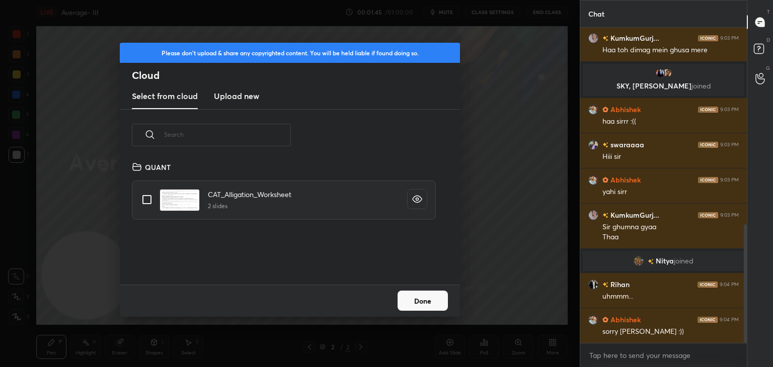
scroll to position [124, 323]
click at [252, 98] on h3 "Upload new" at bounding box center [236, 96] width 45 height 12
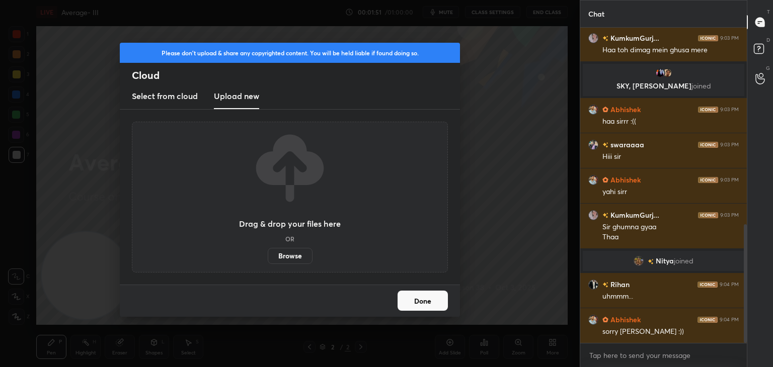
click at [290, 256] on label "Browse" at bounding box center [290, 256] width 45 height 16
click at [268, 256] on input "Browse" at bounding box center [268, 256] width 0 height 16
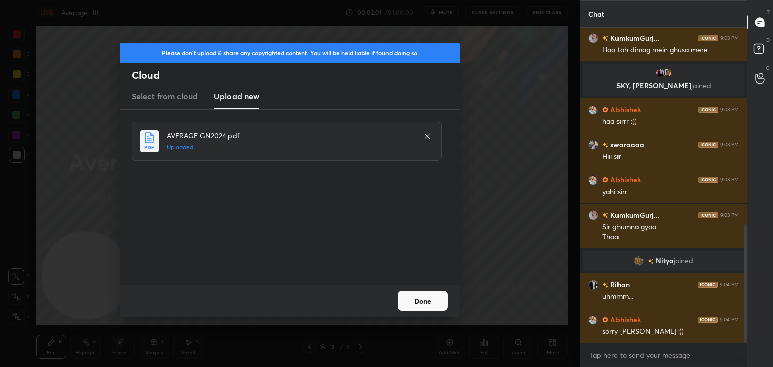
click at [418, 306] on button "Done" at bounding box center [422, 301] width 50 height 20
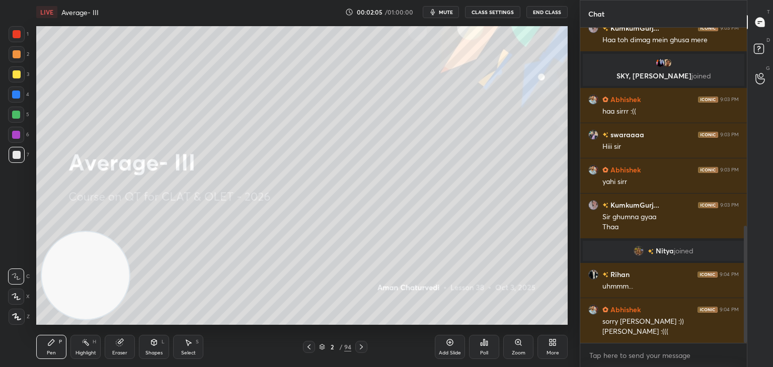
scroll to position [544, 0]
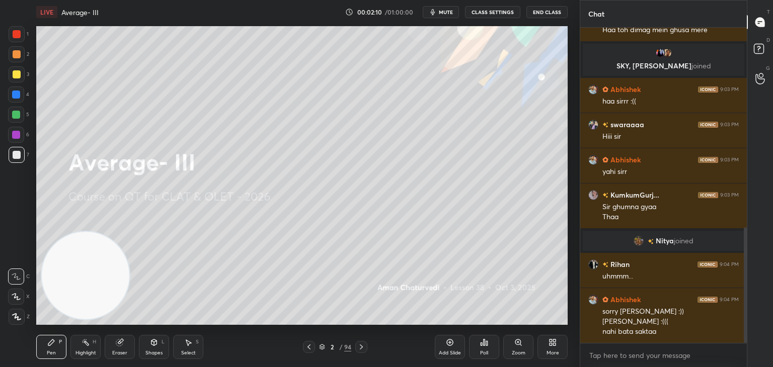
click at [322, 346] on icon at bounding box center [322, 347] width 6 height 6
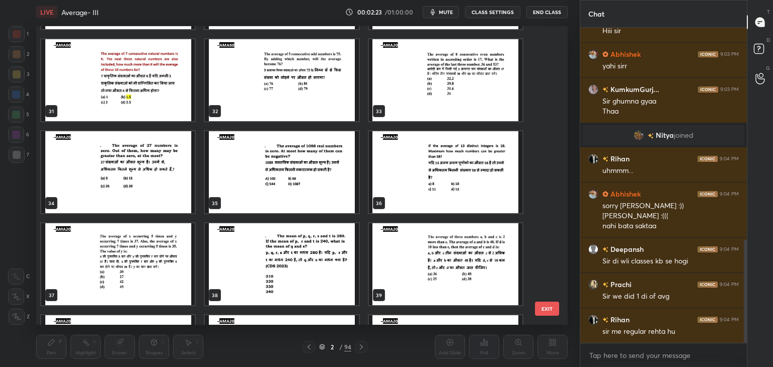
scroll to position [685, 0]
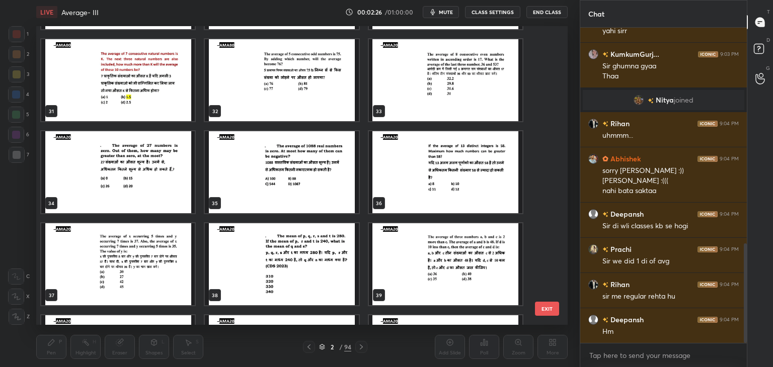
click at [542, 312] on button "EXIT" at bounding box center [547, 309] width 24 height 14
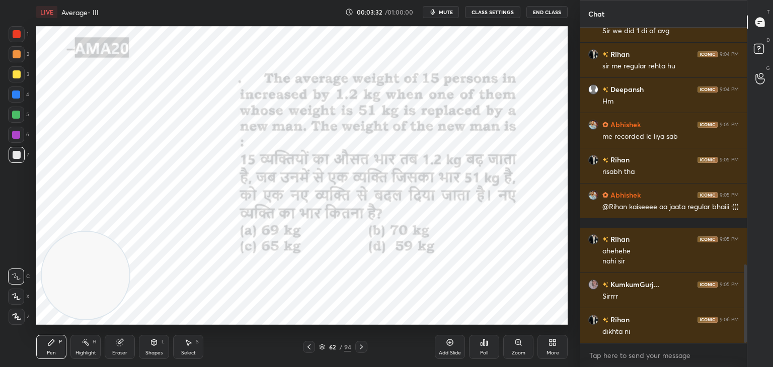
scroll to position [951, 0]
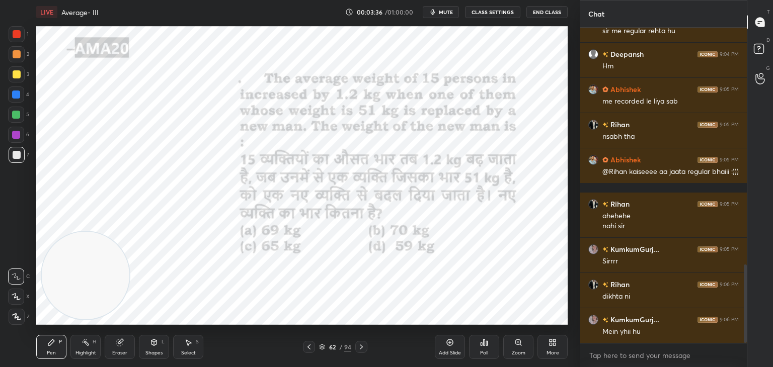
click at [18, 35] on div at bounding box center [17, 34] width 8 height 8
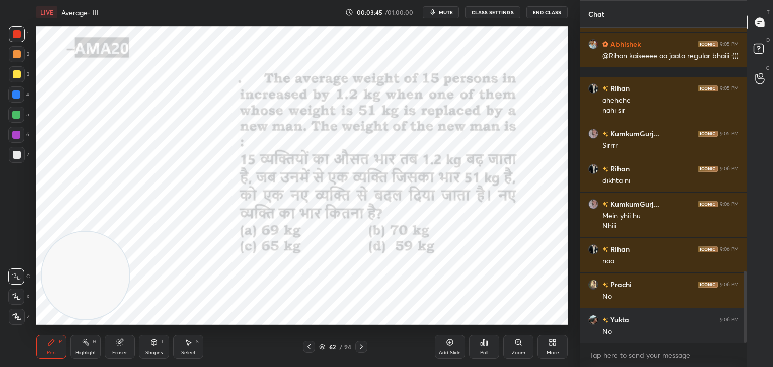
scroll to position [1102, 0]
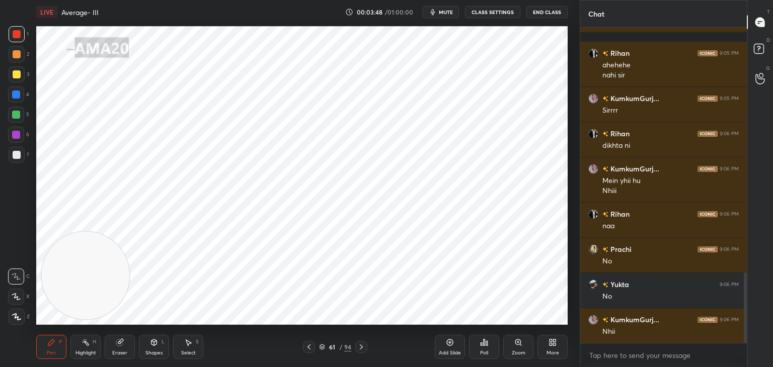
click at [15, 54] on div at bounding box center [17, 54] width 8 height 8
click at [13, 98] on div at bounding box center [16, 95] width 8 height 8
click at [145, 343] on div "Shapes L" at bounding box center [154, 347] width 30 height 24
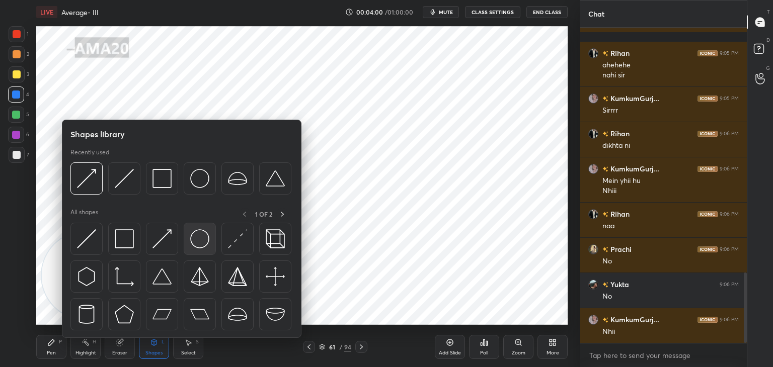
click at [200, 236] on img at bounding box center [199, 238] width 19 height 19
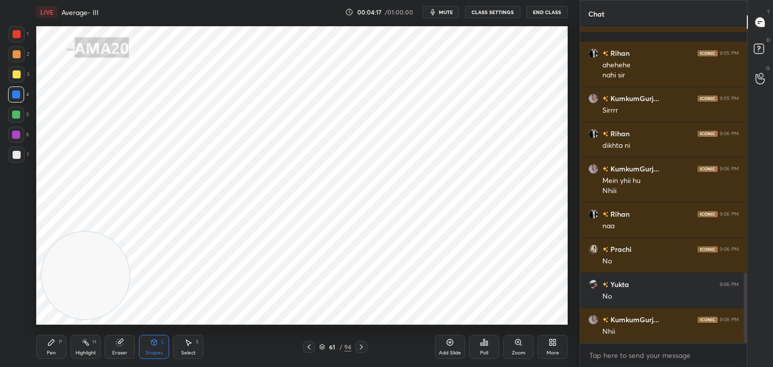
click at [65, 349] on div "Pen P" at bounding box center [51, 347] width 30 height 24
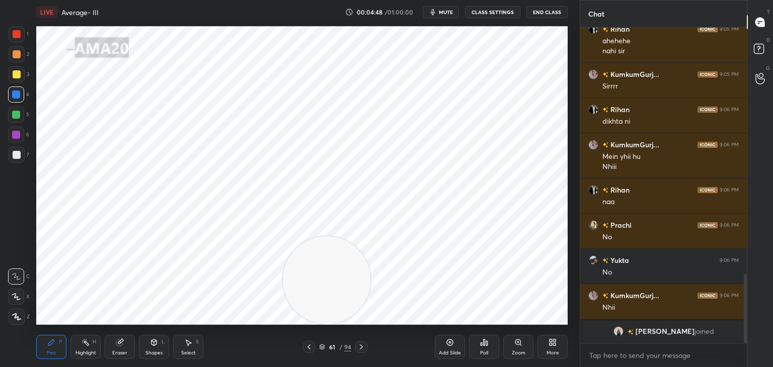
click at [11, 35] on div at bounding box center [17, 34] width 16 height 16
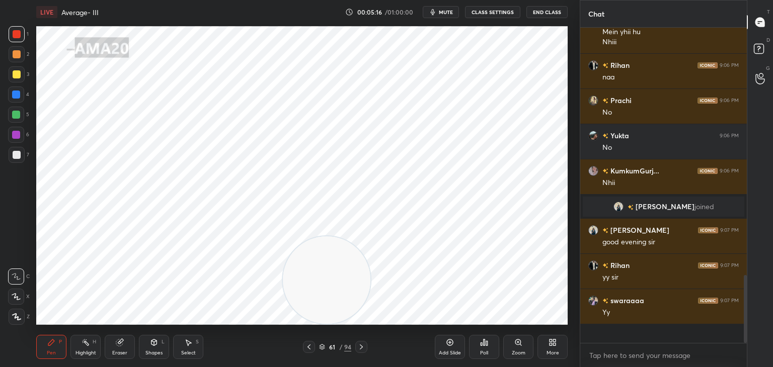
scroll to position [312, 163]
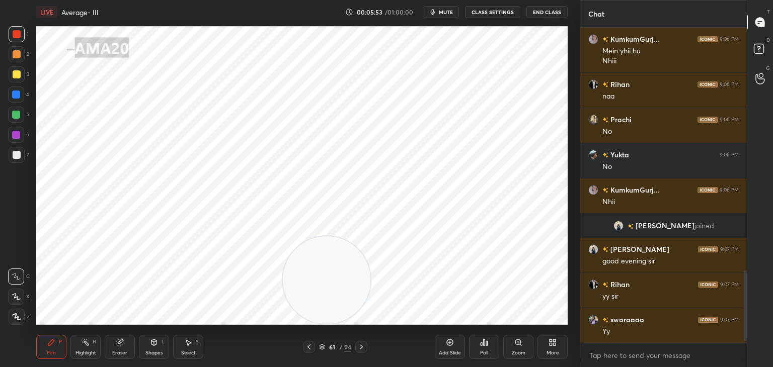
click at [151, 340] on icon at bounding box center [154, 342] width 8 height 8
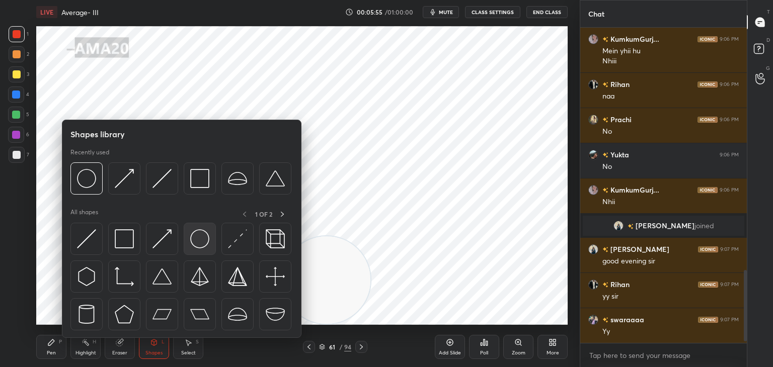
click at [211, 242] on div at bounding box center [200, 239] width 32 height 32
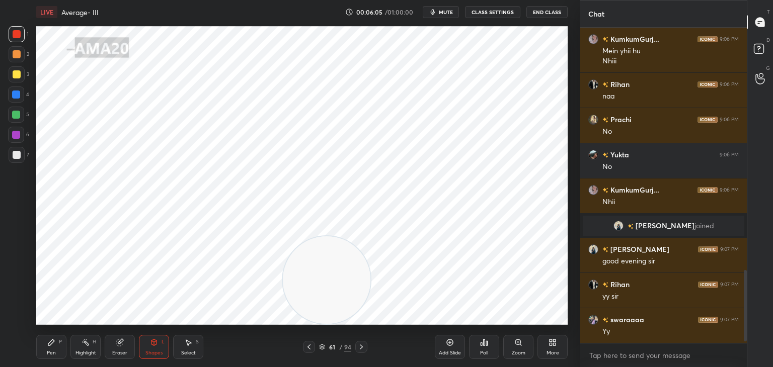
click at [60, 342] on div "P" at bounding box center [60, 342] width 3 height 5
click at [22, 133] on div at bounding box center [16, 135] width 16 height 16
click at [149, 332] on div "Pen P Highlight H Eraser Shapes L Select S 61 / 94 Add Slide Poll Zoom More" at bounding box center [301, 347] width 531 height 40
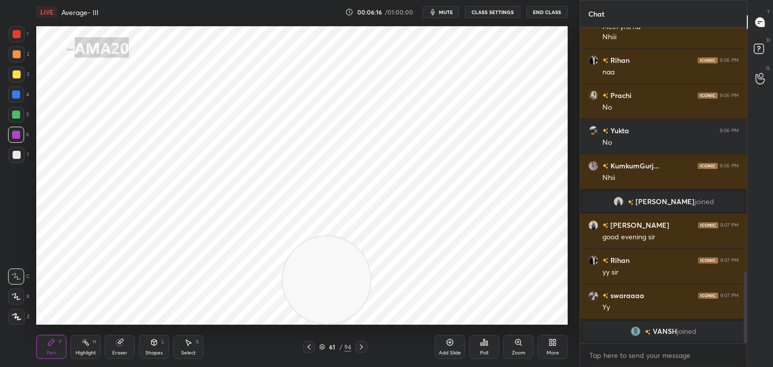
click at [155, 334] on div "Pen P Highlight H Eraser Shapes L Select S 61 / 94 Add Slide Poll Zoom More" at bounding box center [301, 347] width 531 height 40
click at [155, 343] on icon at bounding box center [154, 343] width 6 height 6
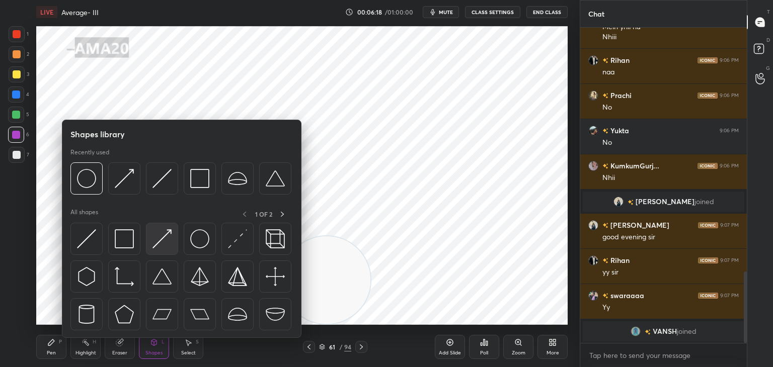
click at [175, 240] on div at bounding box center [162, 239] width 32 height 32
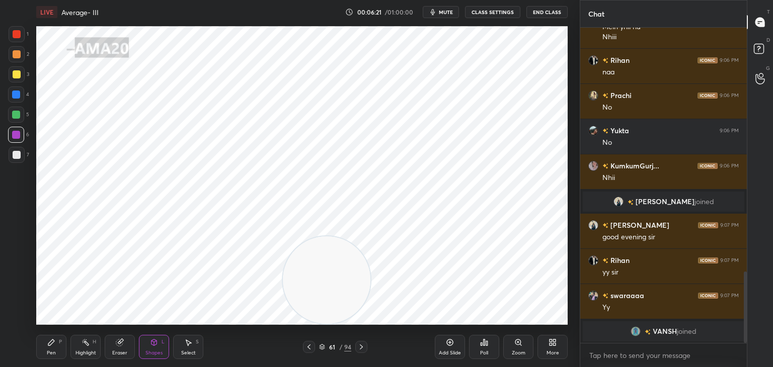
click at [72, 336] on div "Highlight H" at bounding box center [85, 347] width 30 height 24
click at [55, 336] on div "Pen P" at bounding box center [51, 347] width 30 height 24
click at [146, 338] on div "Shapes L" at bounding box center [154, 347] width 30 height 24
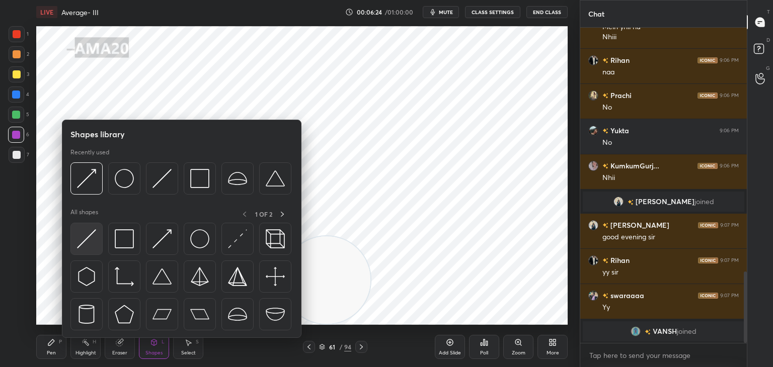
click at [100, 240] on div at bounding box center [86, 239] width 32 height 32
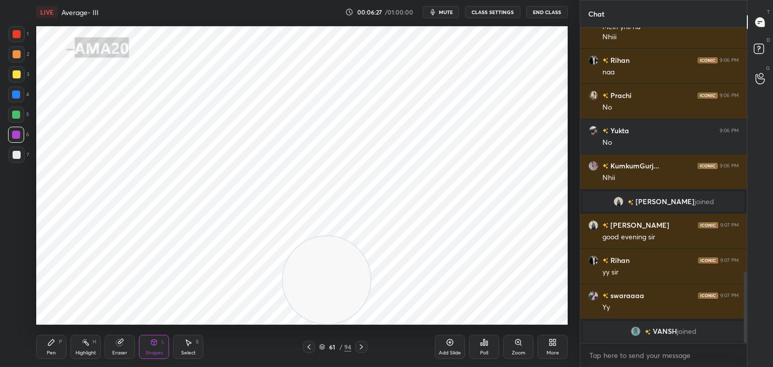
click at [151, 344] on icon at bounding box center [154, 343] width 6 height 6
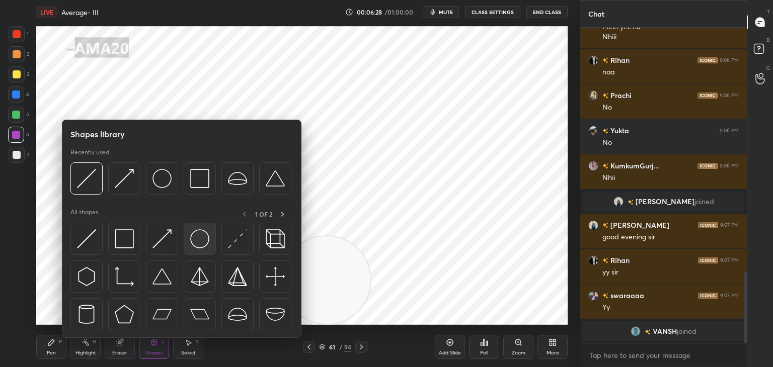
click at [193, 235] on img at bounding box center [199, 238] width 19 height 19
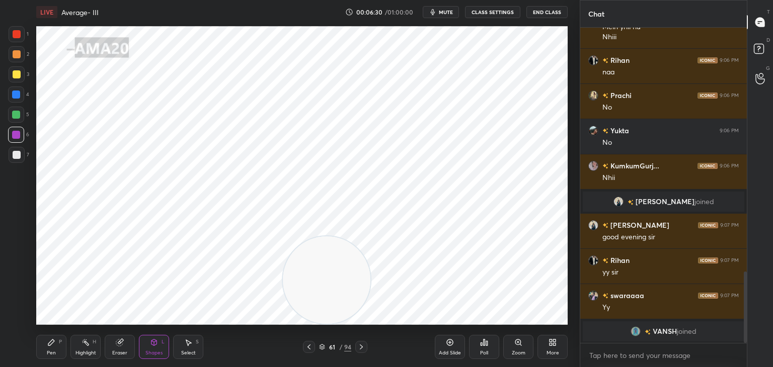
click at [64, 345] on div "Pen P" at bounding box center [51, 347] width 30 height 24
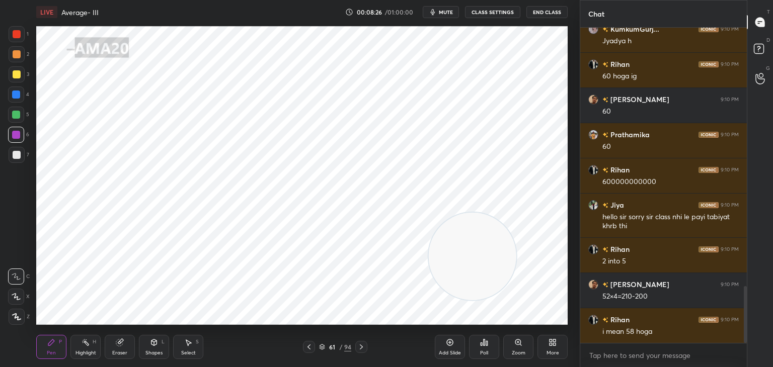
scroll to position [1480, 0]
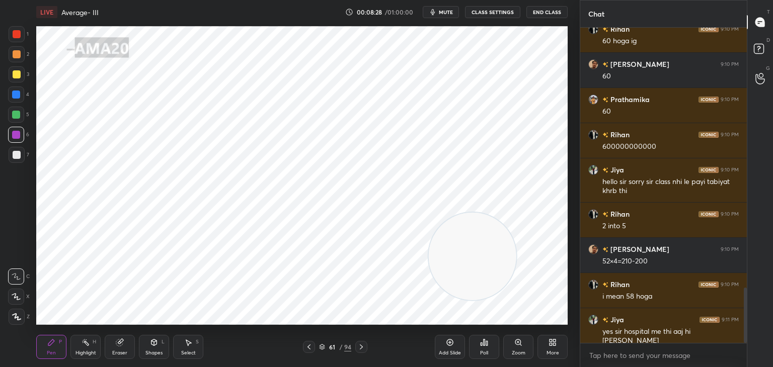
click at [22, 33] on div at bounding box center [17, 34] width 16 height 16
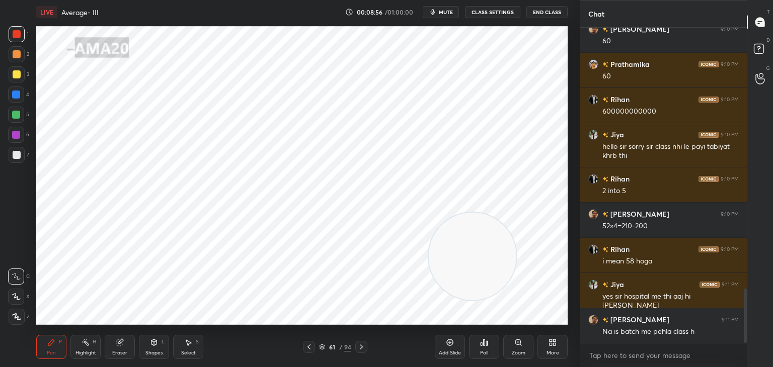
click at [116, 338] on div "Eraser" at bounding box center [120, 347] width 30 height 24
click at [56, 343] on div "Pen P" at bounding box center [51, 347] width 30 height 24
click at [55, 347] on div "Pen P" at bounding box center [51, 347] width 30 height 24
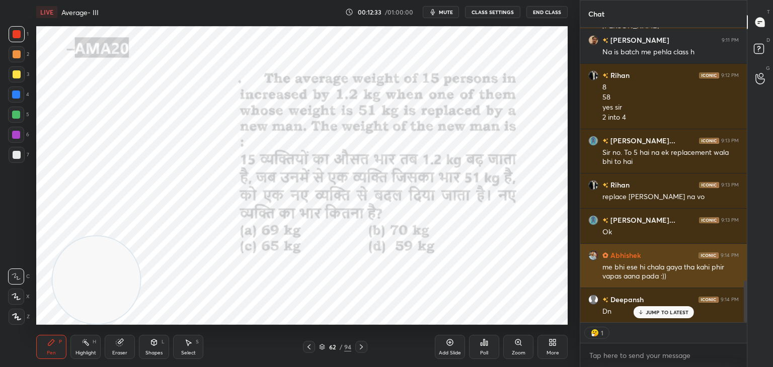
scroll to position [312, 163]
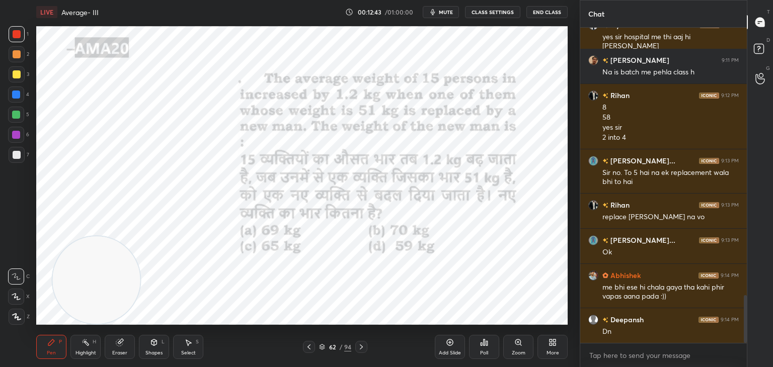
click at [488, 347] on div "Poll" at bounding box center [484, 347] width 30 height 24
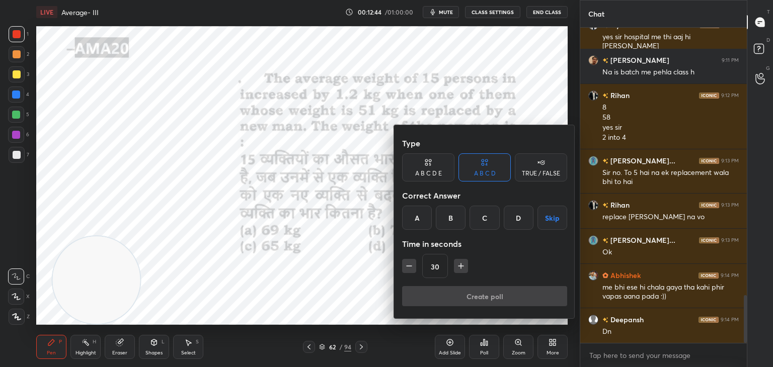
click at [418, 226] on div "A" at bounding box center [417, 218] width 30 height 24
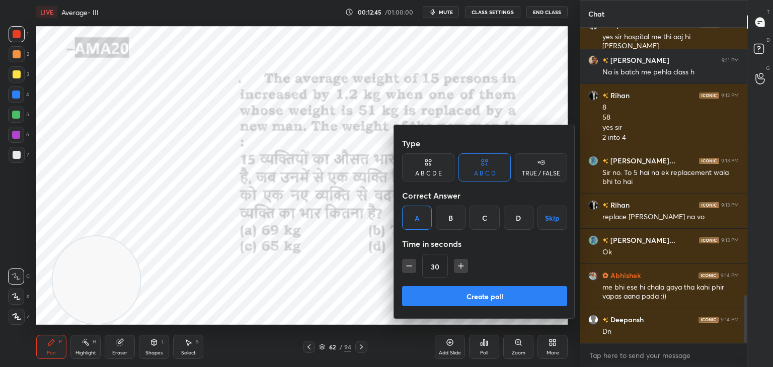
click at [440, 297] on button "Create poll" at bounding box center [484, 296] width 165 height 20
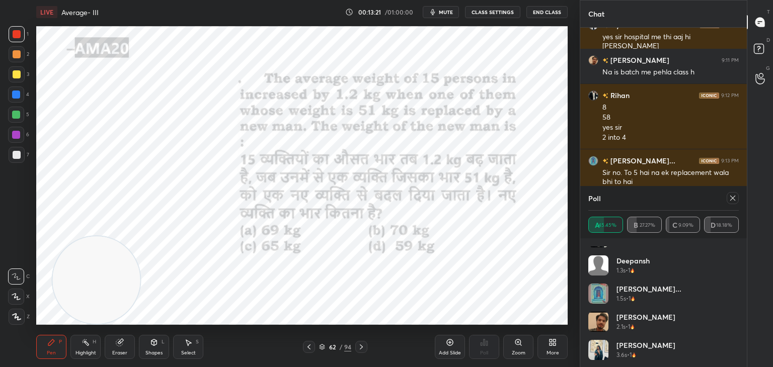
scroll to position [20, 0]
click at [733, 201] on icon at bounding box center [732, 198] width 8 height 8
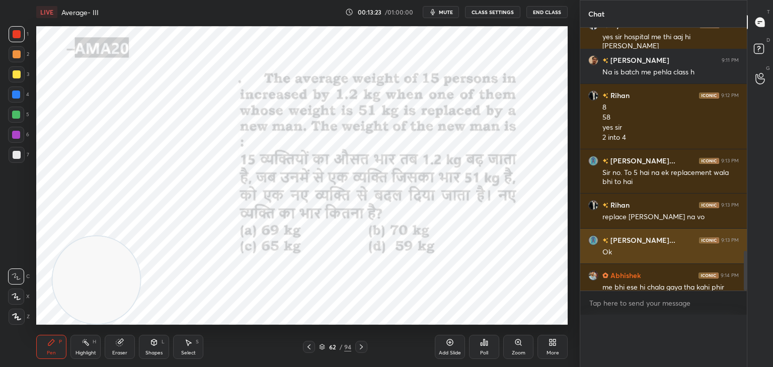
scroll to position [0, 0]
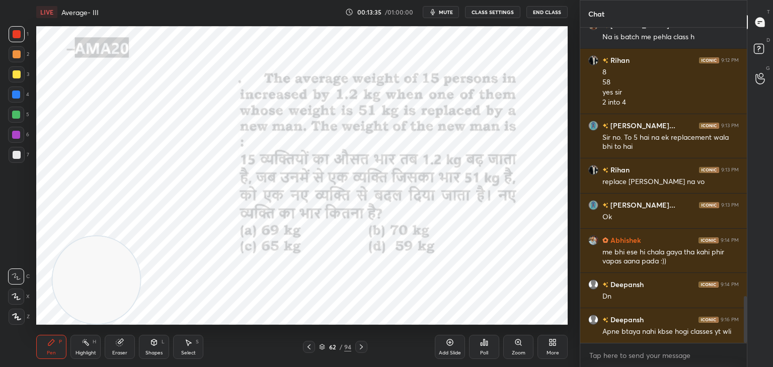
click at [13, 99] on div at bounding box center [16, 95] width 16 height 16
click at [18, 293] on icon at bounding box center [16, 296] width 9 height 7
click at [111, 346] on div "Eraser" at bounding box center [120, 347] width 30 height 24
click at [12, 317] on span "Erase all" at bounding box center [16, 316] width 15 height 7
click at [43, 341] on div "Pen P" at bounding box center [51, 347] width 30 height 24
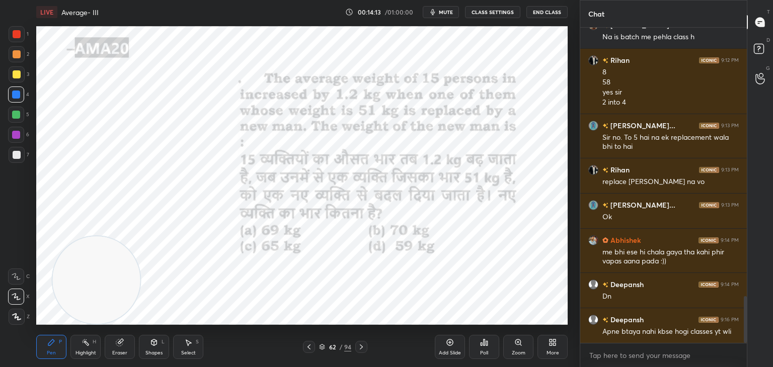
click at [122, 354] on div "Eraser" at bounding box center [119, 353] width 15 height 5
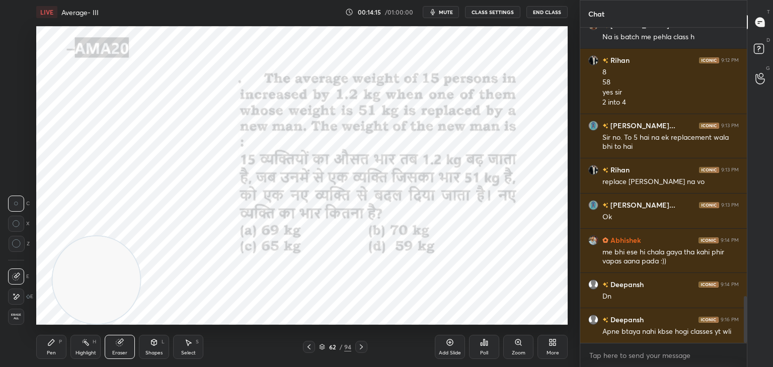
click at [50, 350] on div "Pen P" at bounding box center [51, 347] width 30 height 24
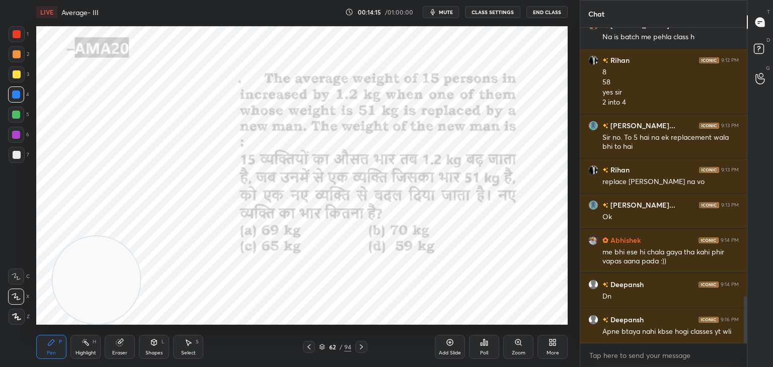
click at [55, 348] on div "Pen P" at bounding box center [51, 347] width 30 height 24
click at [123, 344] on icon at bounding box center [120, 342] width 8 height 8
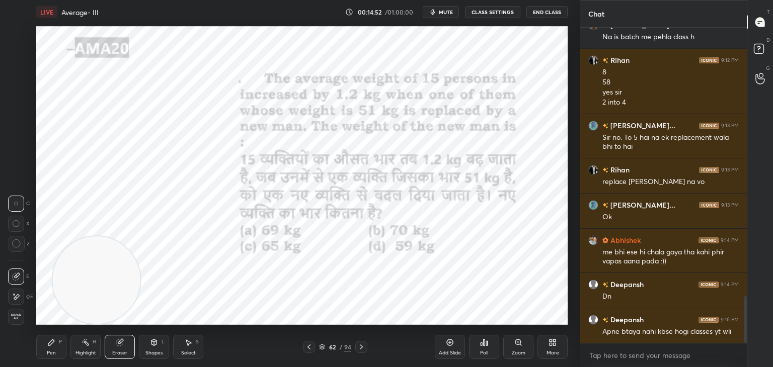
scroll to position [1845, 0]
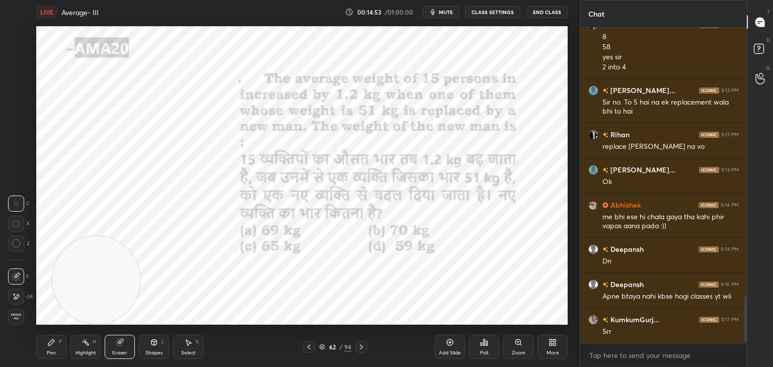
click at [24, 313] on div "Erase all" at bounding box center [16, 317] width 16 height 16
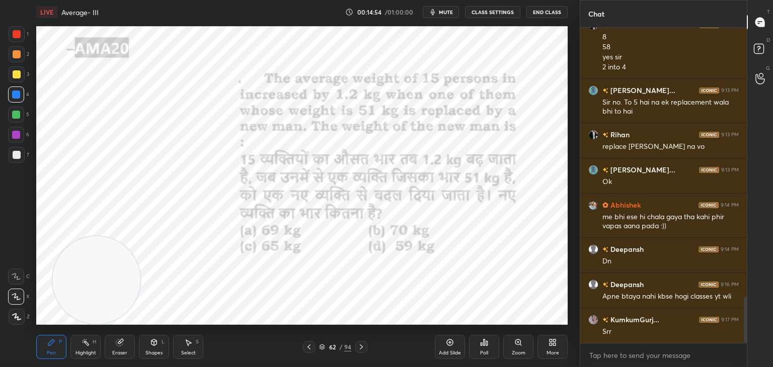
click at [56, 347] on div "Pen P" at bounding box center [51, 347] width 30 height 24
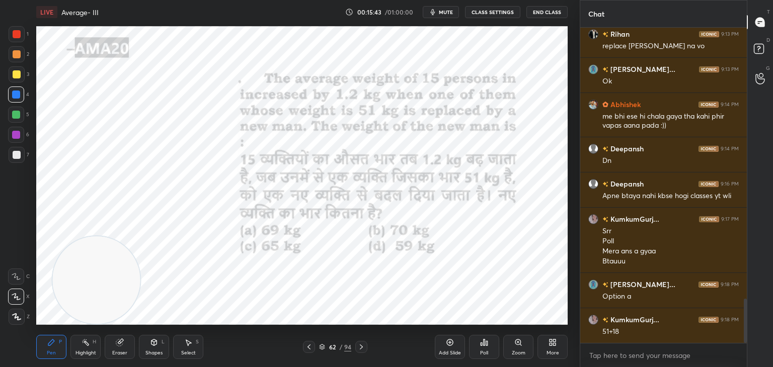
scroll to position [1956, 0]
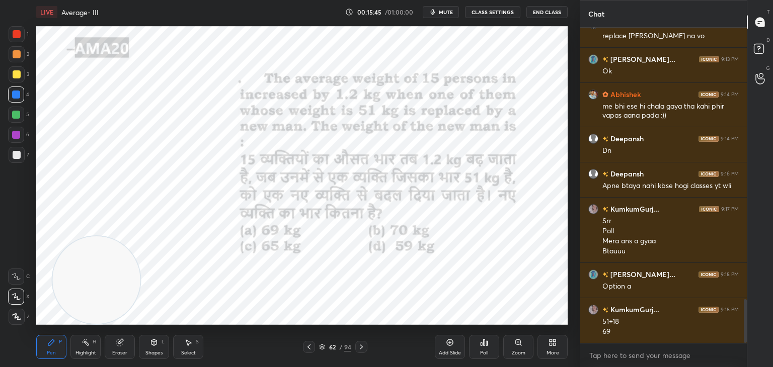
click at [152, 343] on icon at bounding box center [154, 343] width 6 height 6
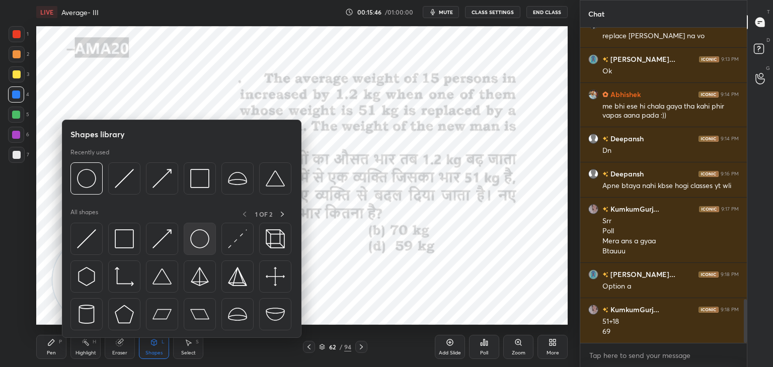
click at [191, 244] on img at bounding box center [199, 238] width 19 height 19
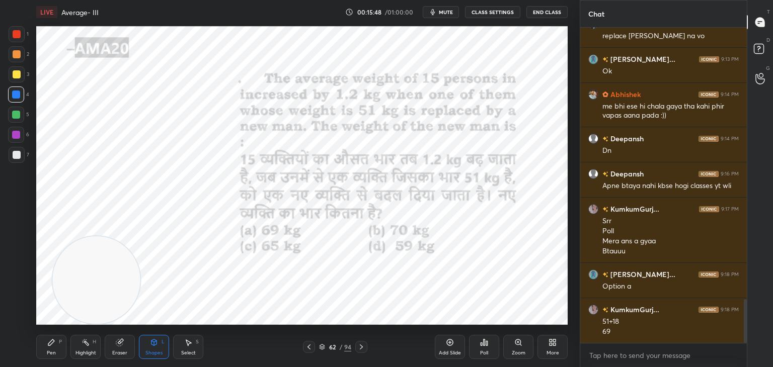
click at [52, 345] on icon at bounding box center [51, 342] width 8 height 8
click at [448, 336] on div "Add Slide" at bounding box center [450, 347] width 30 height 24
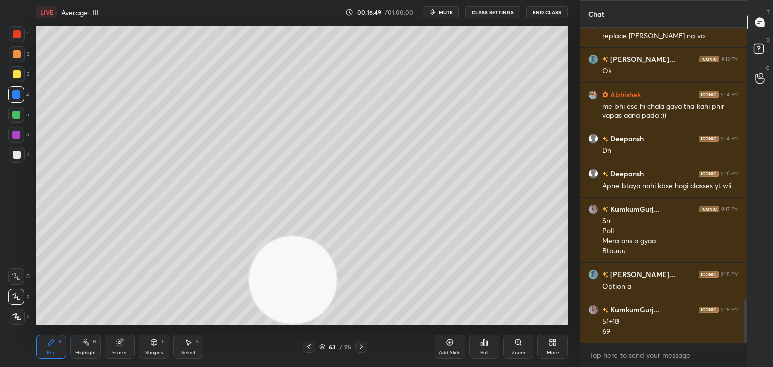
click at [153, 351] on div "Shapes" at bounding box center [153, 353] width 17 height 5
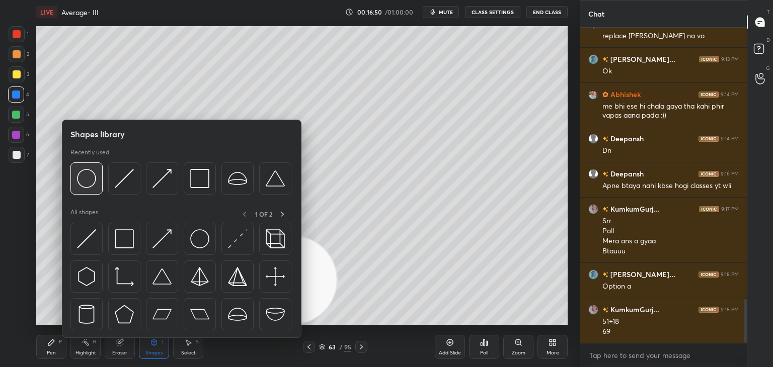
click at [91, 190] on div at bounding box center [86, 178] width 32 height 32
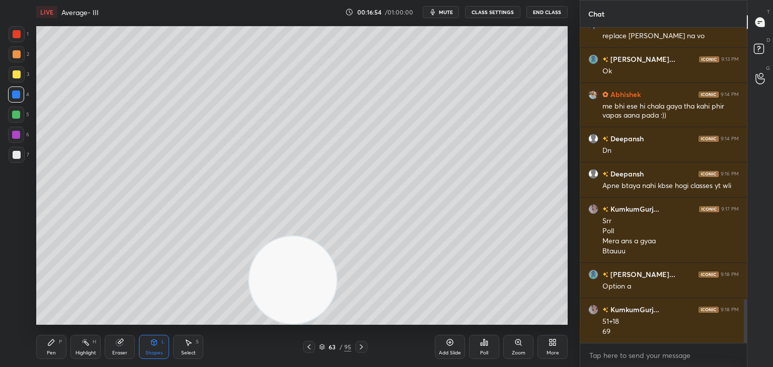
click at [65, 347] on div "Pen P" at bounding box center [51, 347] width 30 height 24
click at [161, 342] on div "Shapes L" at bounding box center [154, 347] width 30 height 24
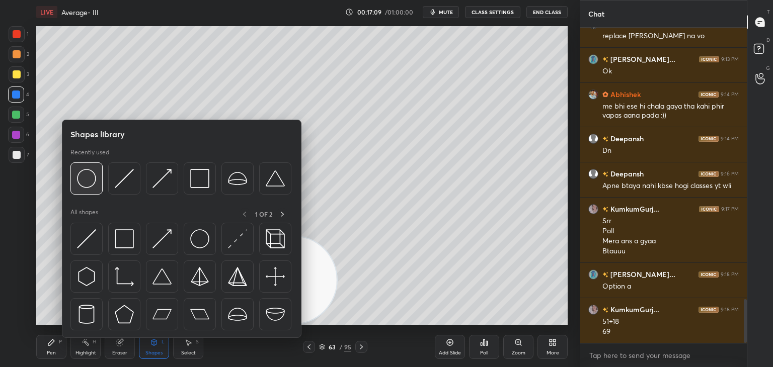
click at [97, 183] on div at bounding box center [86, 178] width 32 height 32
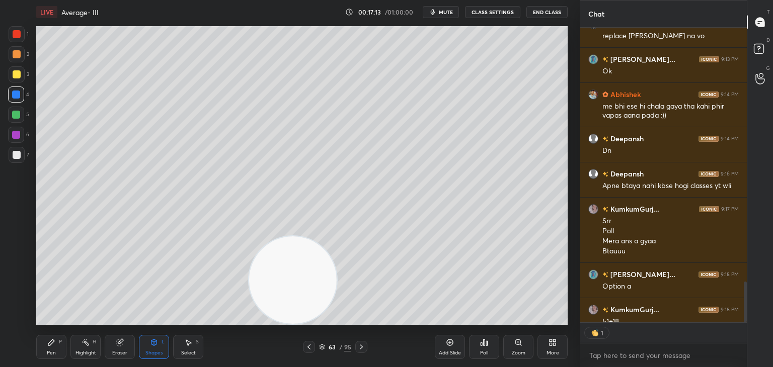
scroll to position [292, 163]
click at [52, 343] on icon at bounding box center [51, 343] width 6 height 6
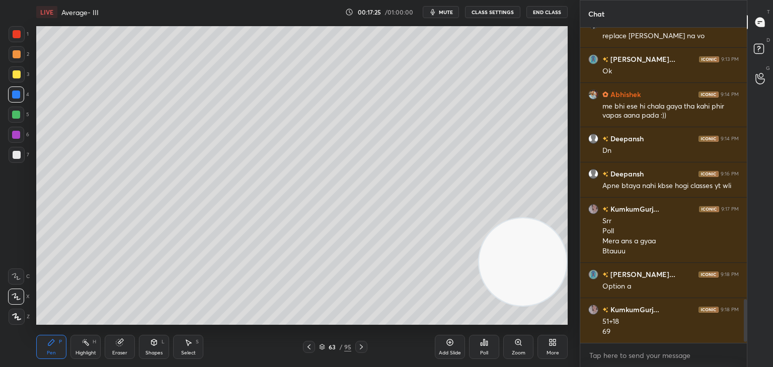
scroll to position [1991, 0]
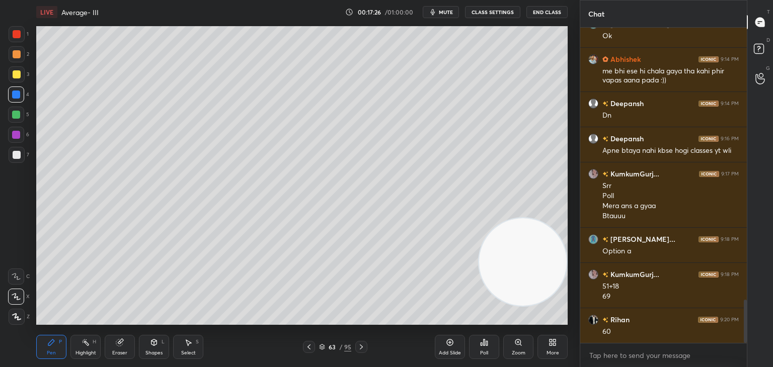
click at [24, 155] on div at bounding box center [17, 155] width 16 height 16
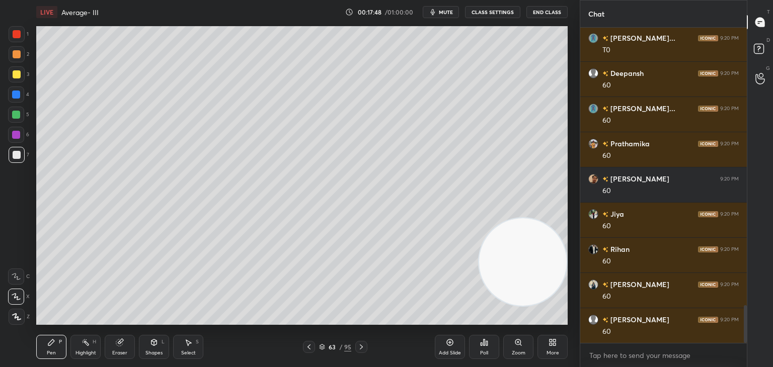
scroll to position [2343, 0]
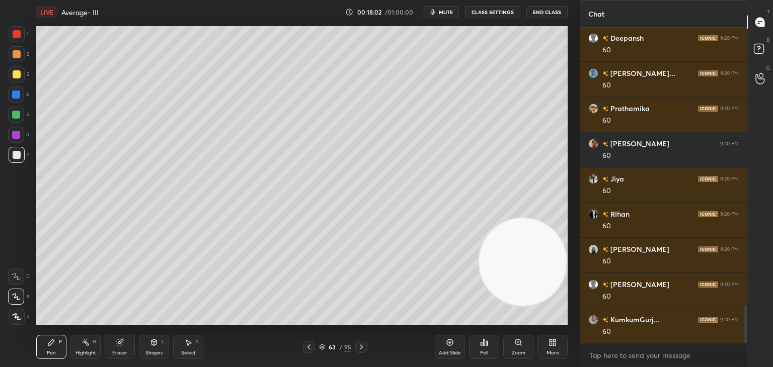
click at [20, 69] on div at bounding box center [17, 74] width 16 height 16
click at [126, 356] on div "Eraser" at bounding box center [119, 353] width 15 height 5
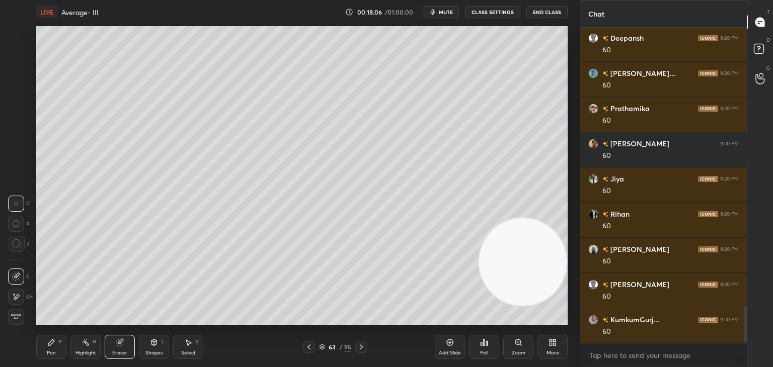
click at [16, 244] on icon at bounding box center [16, 243] width 9 height 9
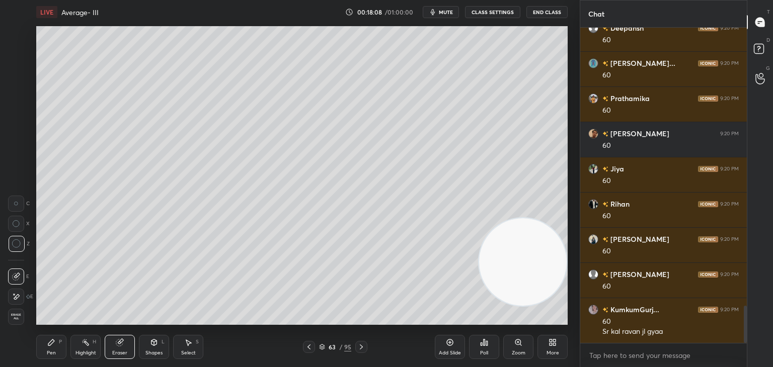
click at [47, 346] on icon at bounding box center [51, 342] width 8 height 8
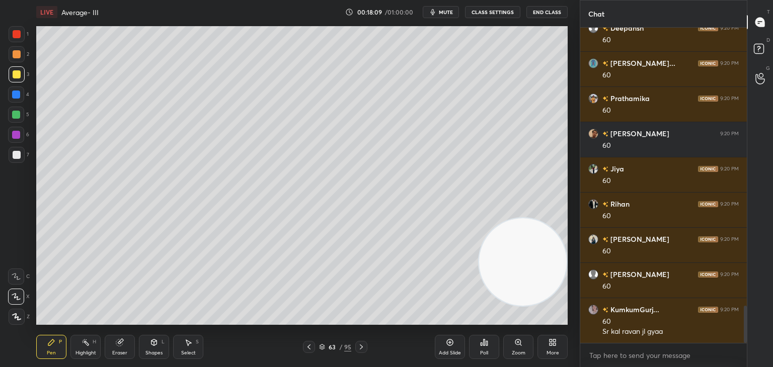
click at [18, 271] on div at bounding box center [16, 277] width 16 height 16
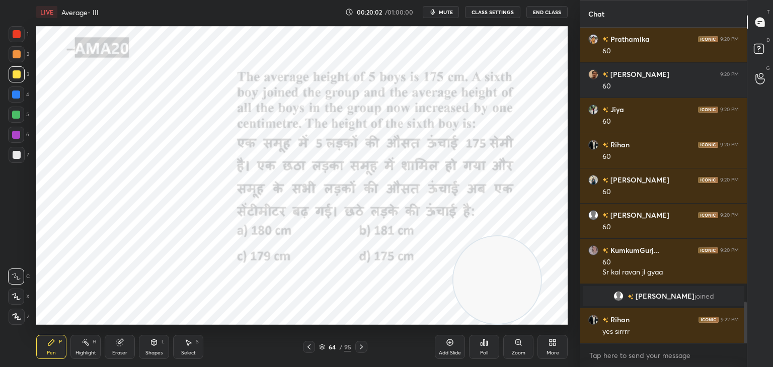
scroll to position [2121, 0]
click at [11, 33] on div at bounding box center [17, 34] width 16 height 16
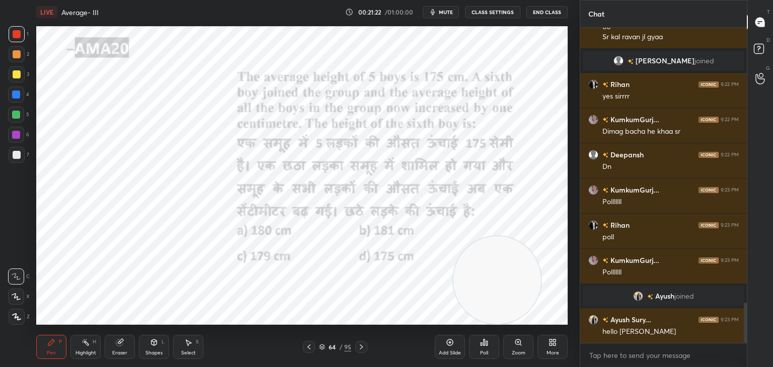
scroll to position [2167, 0]
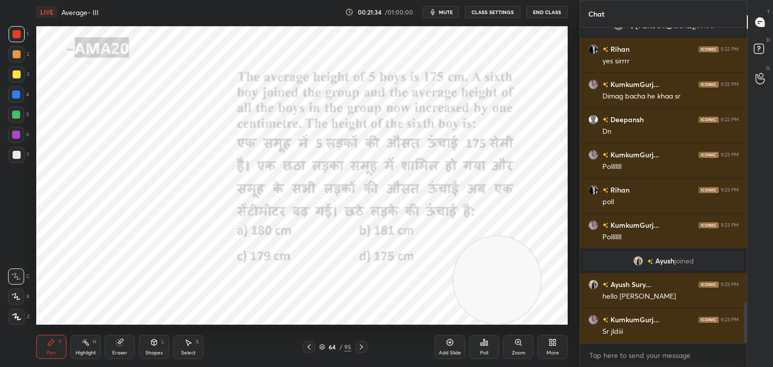
click at [483, 349] on div "Poll" at bounding box center [484, 347] width 30 height 24
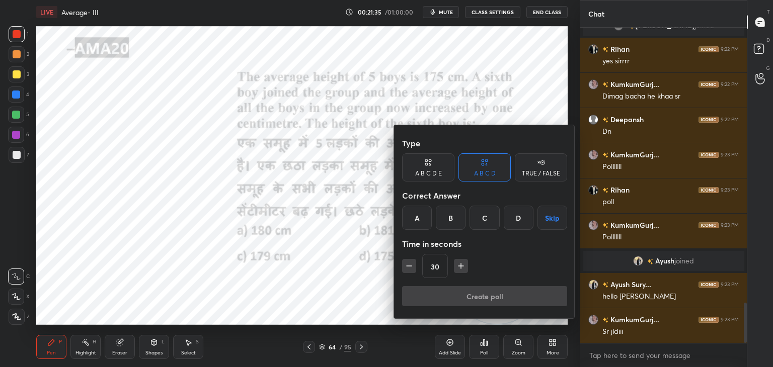
click at [456, 219] on div "B" at bounding box center [451, 218] width 30 height 24
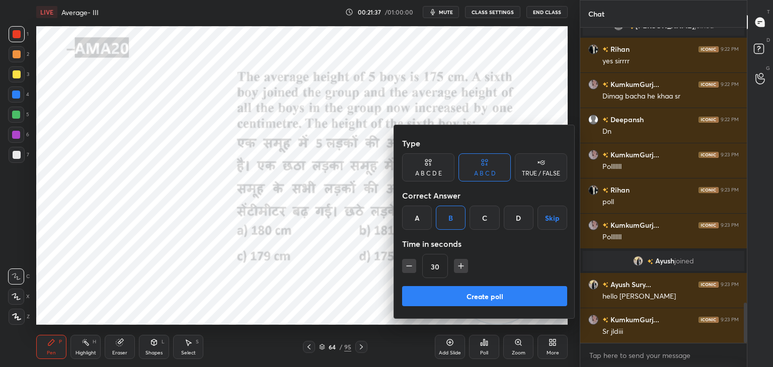
click at [459, 299] on button "Create poll" at bounding box center [484, 296] width 165 height 20
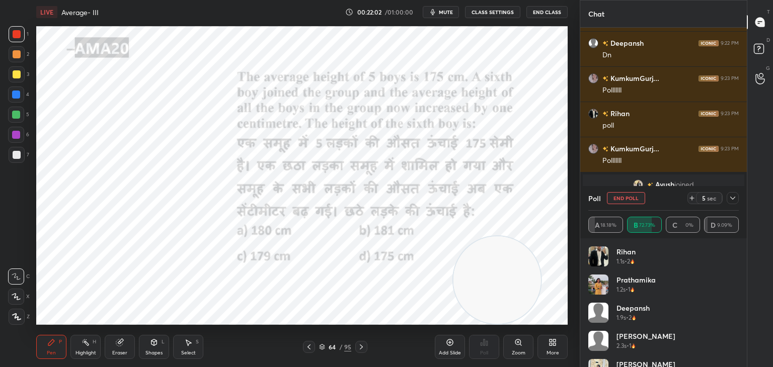
scroll to position [2238, 0]
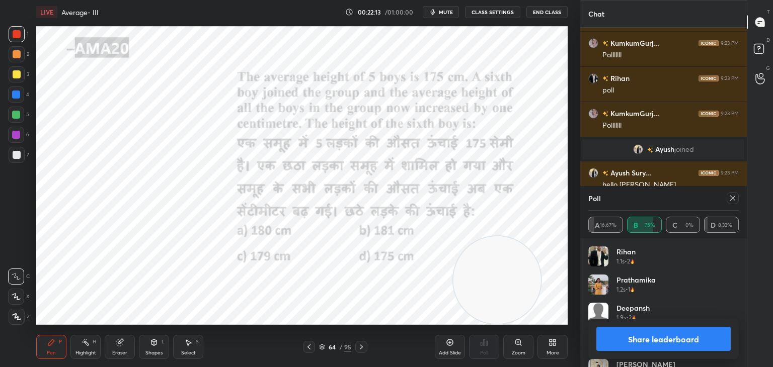
click at [700, 329] on button "Share leaderboard" at bounding box center [663, 339] width 134 height 24
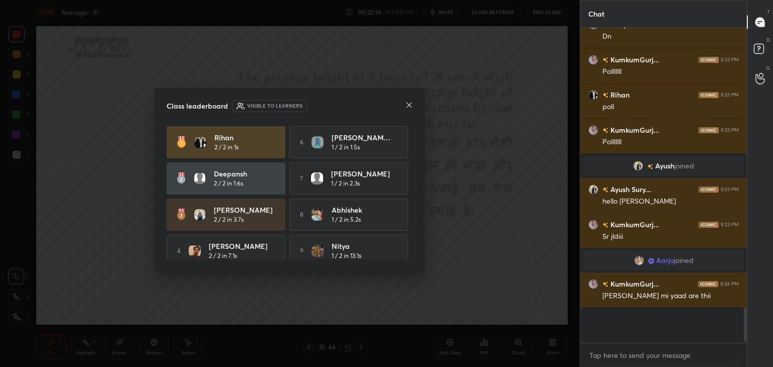
scroll to position [292, 163]
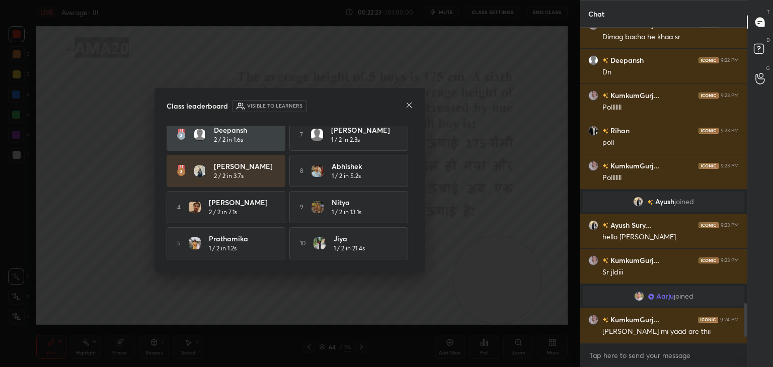
click at [408, 107] on icon at bounding box center [409, 105] width 8 height 8
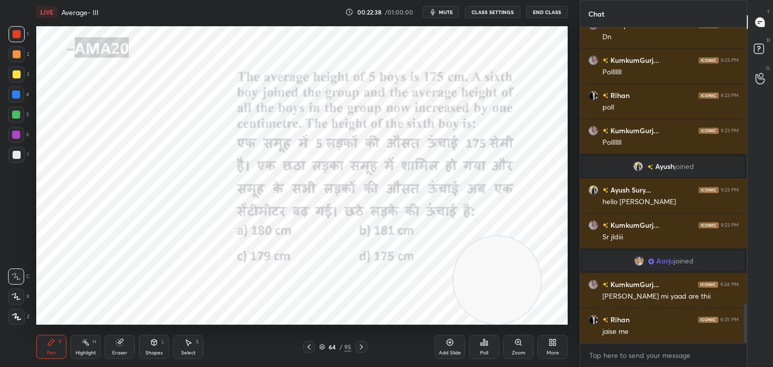
click at [117, 343] on icon at bounding box center [119, 343] width 7 height 7
click at [17, 312] on div "Erase all" at bounding box center [16, 317] width 16 height 16
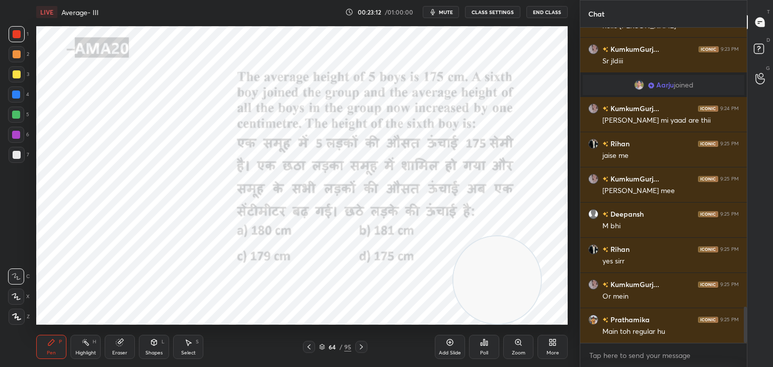
scroll to position [2432, 0]
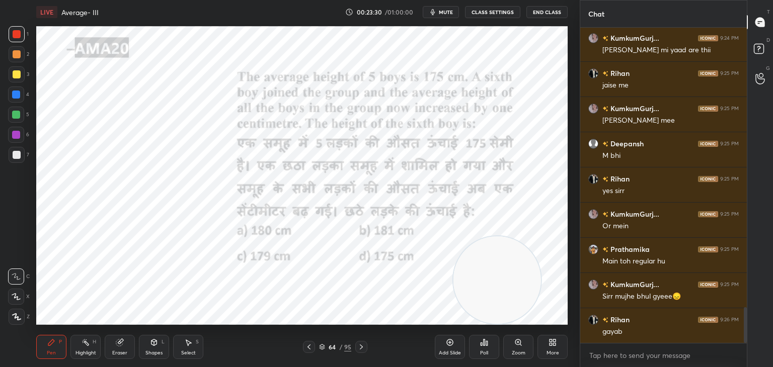
click at [113, 345] on div "Eraser" at bounding box center [120, 347] width 30 height 24
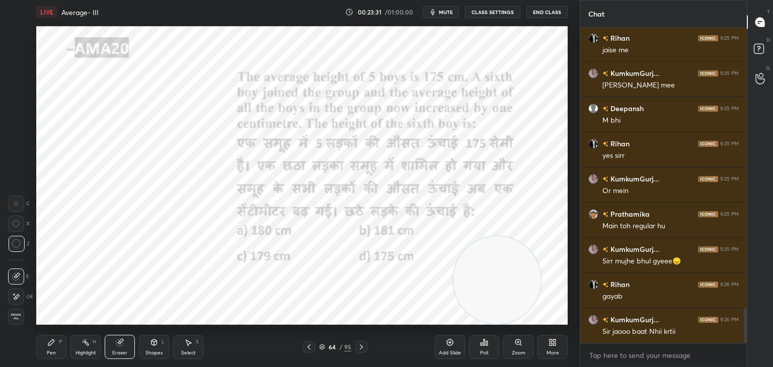
click at [17, 317] on span "Erase all" at bounding box center [16, 316] width 15 height 7
click at [49, 341] on icon at bounding box center [51, 342] width 8 height 8
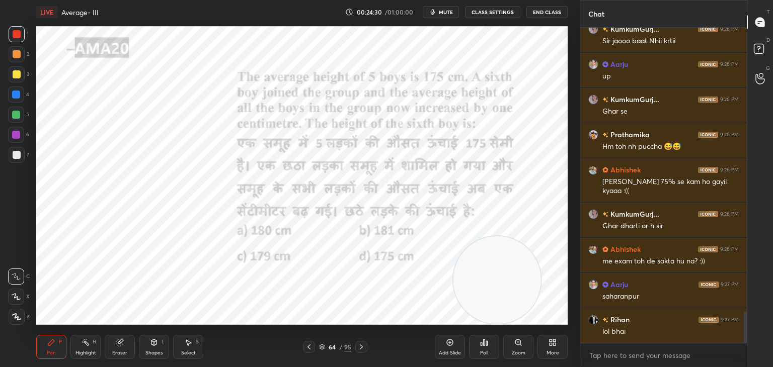
scroll to position [2829, 0]
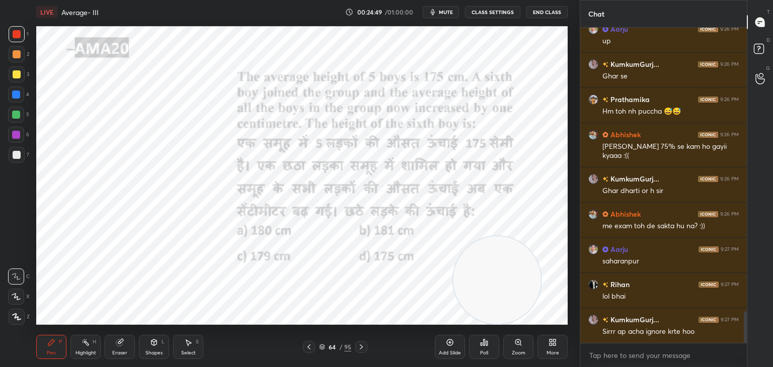
click at [153, 341] on icon at bounding box center [154, 343] width 6 height 6
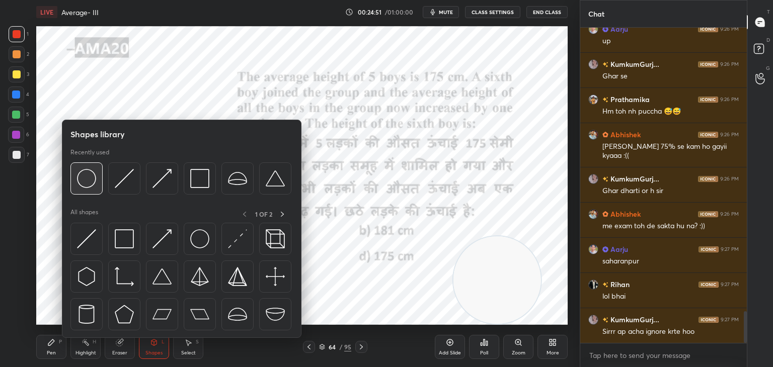
click at [81, 182] on img at bounding box center [86, 178] width 19 height 19
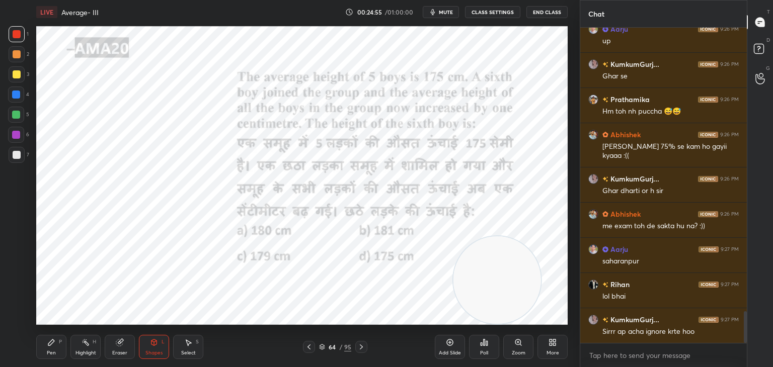
click at [64, 343] on div "Pen P" at bounding box center [51, 347] width 30 height 24
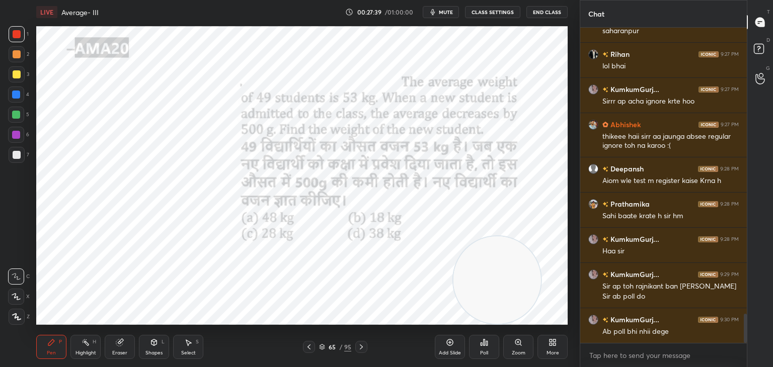
scroll to position [3094, 0]
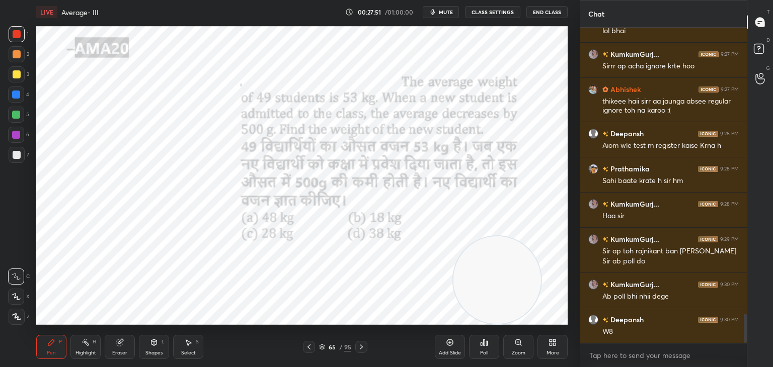
click at [475, 336] on div "Poll" at bounding box center [484, 347] width 30 height 24
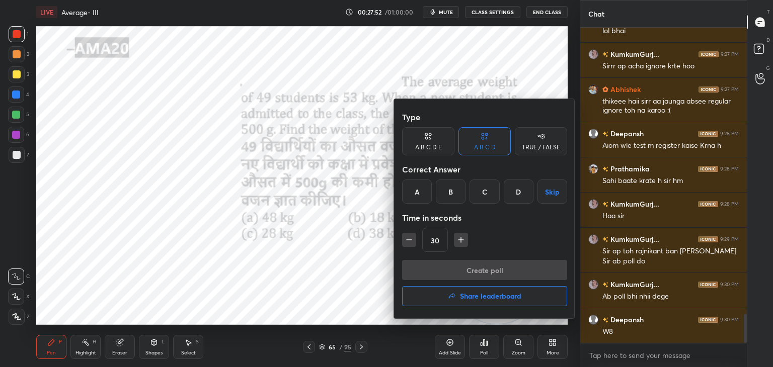
click at [483, 191] on div "C" at bounding box center [484, 192] width 30 height 24
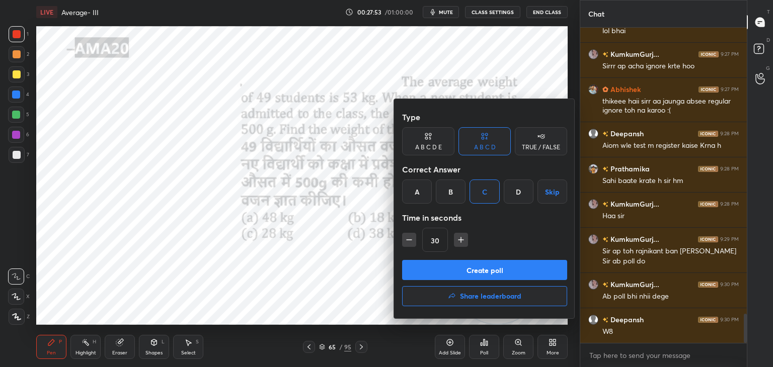
click at [483, 268] on button "Create poll" at bounding box center [484, 270] width 165 height 20
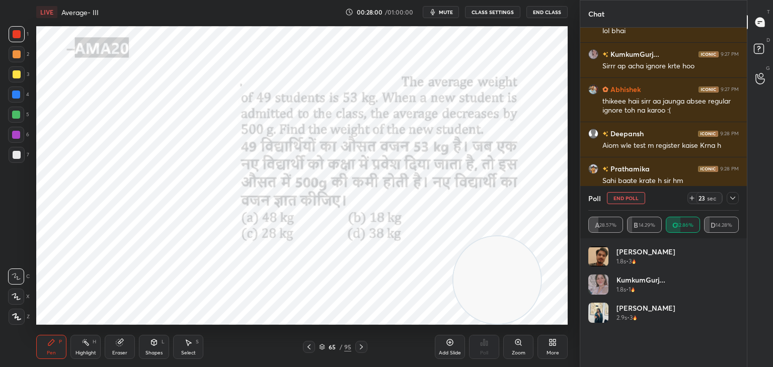
scroll to position [3182, 0]
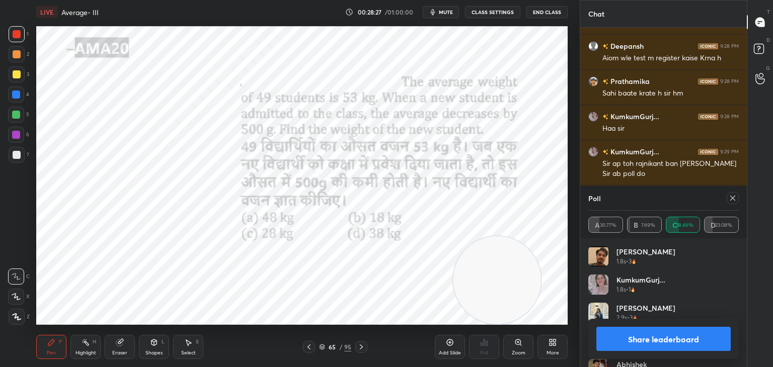
click at [648, 334] on button "Share leaderboard" at bounding box center [663, 339] width 134 height 24
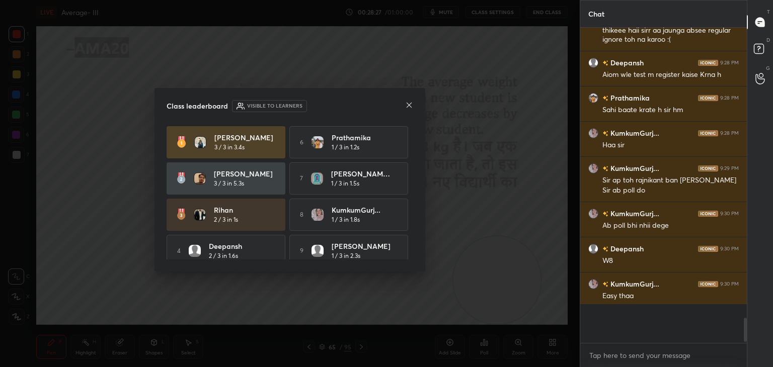
scroll to position [312, 163]
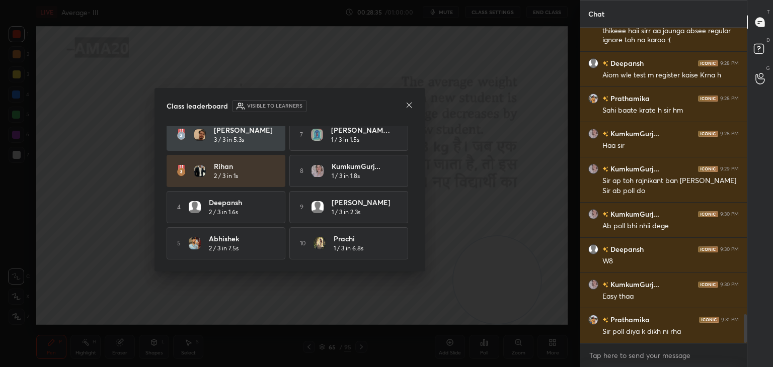
click at [408, 108] on icon at bounding box center [409, 105] width 8 height 8
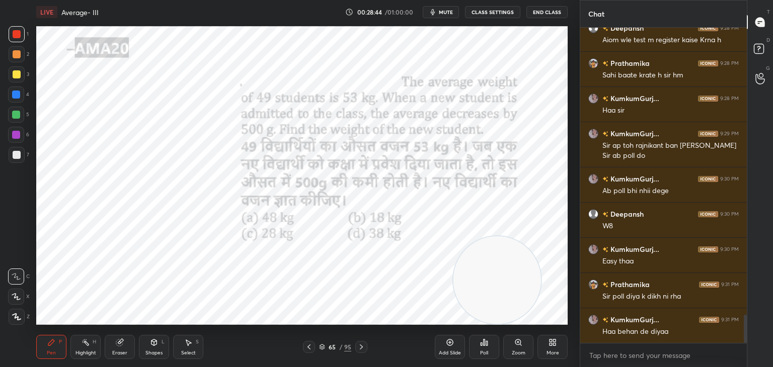
click at [117, 345] on icon at bounding box center [119, 343] width 7 height 7
click at [20, 313] on span "Erase all" at bounding box center [16, 316] width 15 height 7
click at [48, 340] on icon at bounding box center [51, 342] width 8 height 8
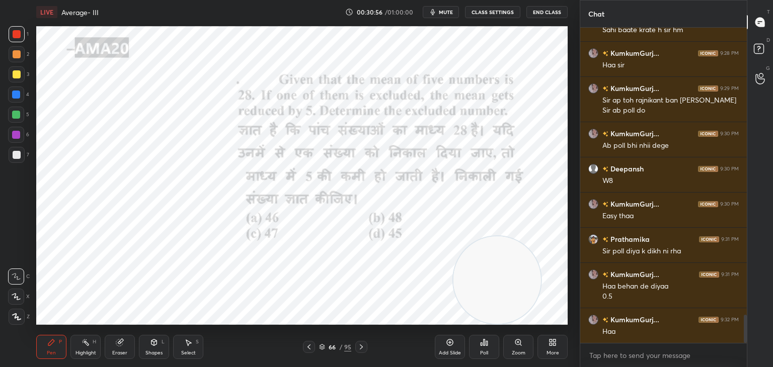
scroll to position [3280, 0]
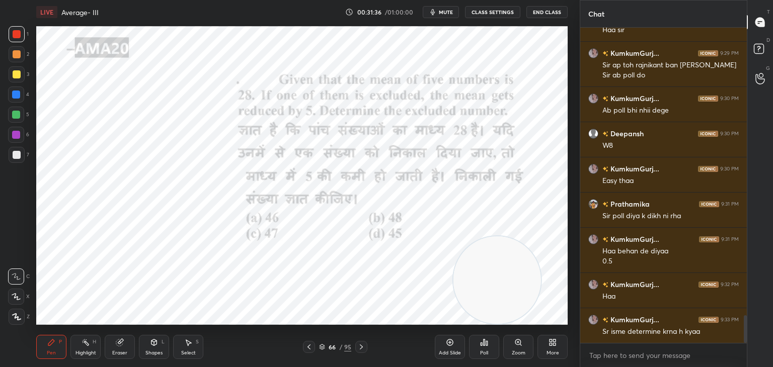
click at [573, 186] on div "1 2 3 4 5 6 7 C X Z C X Z E E Erase all H H LIVE Average- III 00:31:36 / 01:00:…" at bounding box center [289, 183] width 579 height 367
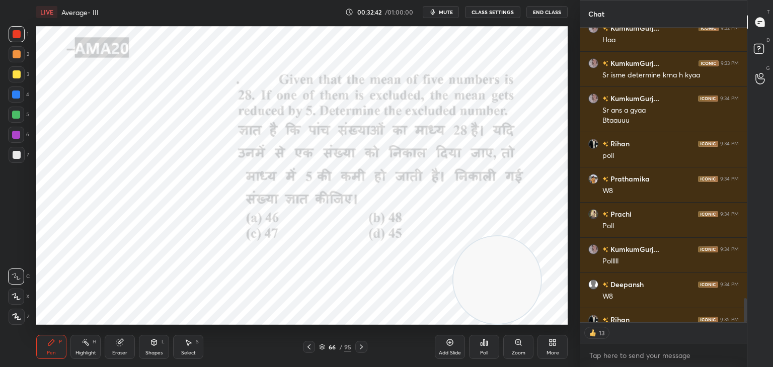
scroll to position [3593, 0]
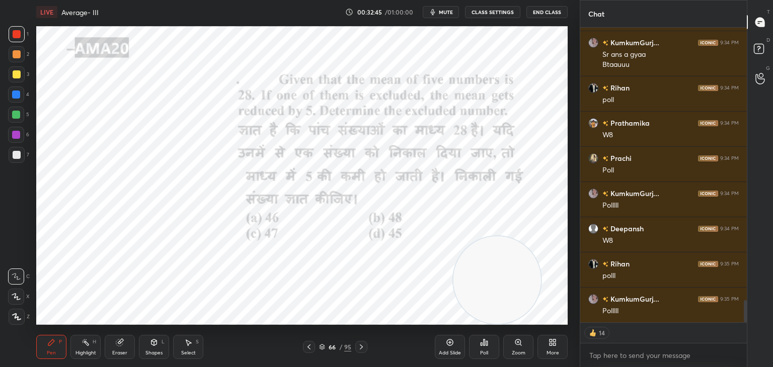
click at [484, 359] on div "Poll" at bounding box center [484, 347] width 30 height 24
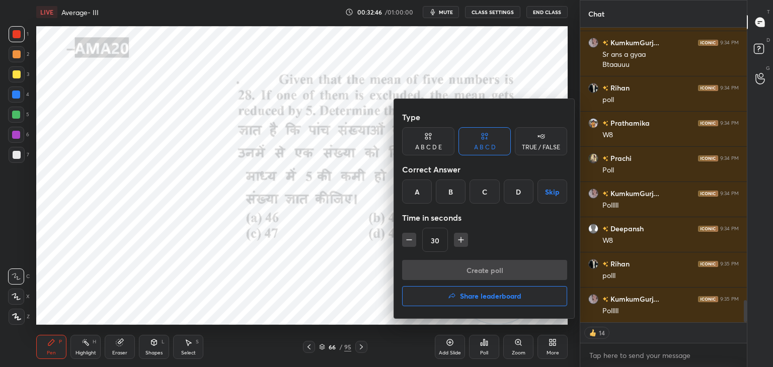
click at [458, 193] on div "B" at bounding box center [451, 192] width 30 height 24
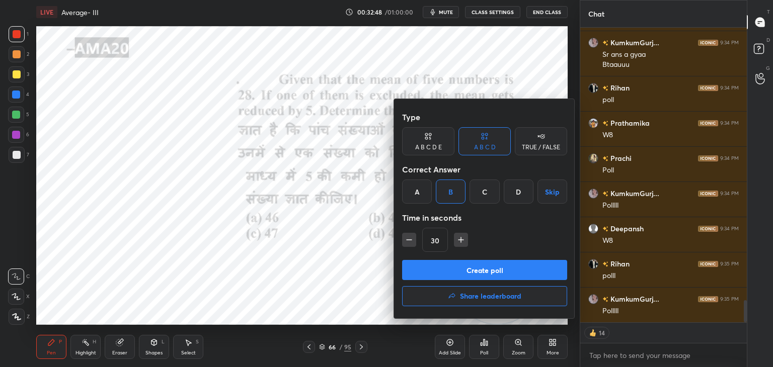
click at [469, 270] on button "Create poll" at bounding box center [484, 270] width 165 height 20
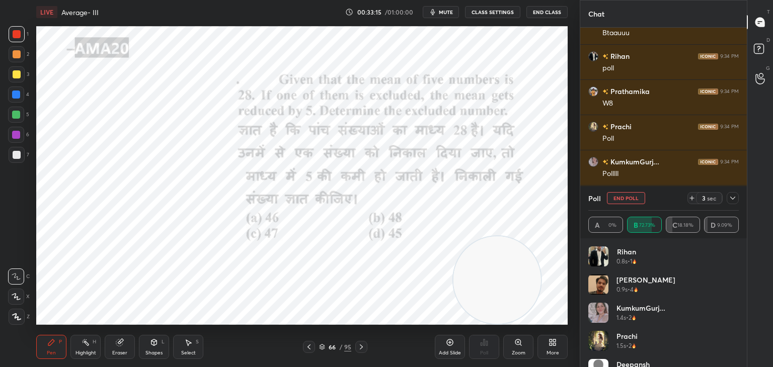
scroll to position [3644, 0]
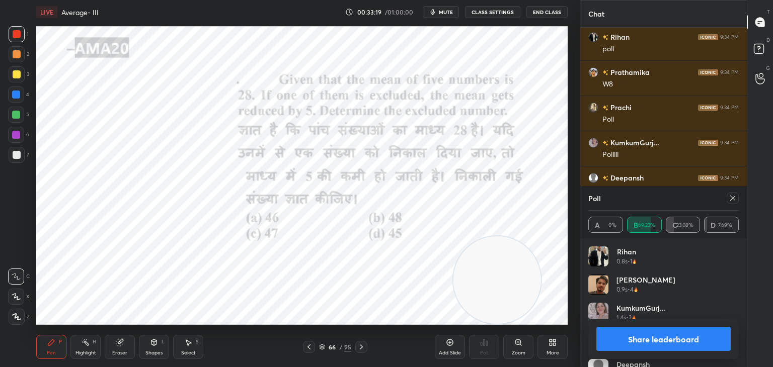
click at [612, 340] on button "Share leaderboard" at bounding box center [663, 339] width 134 height 24
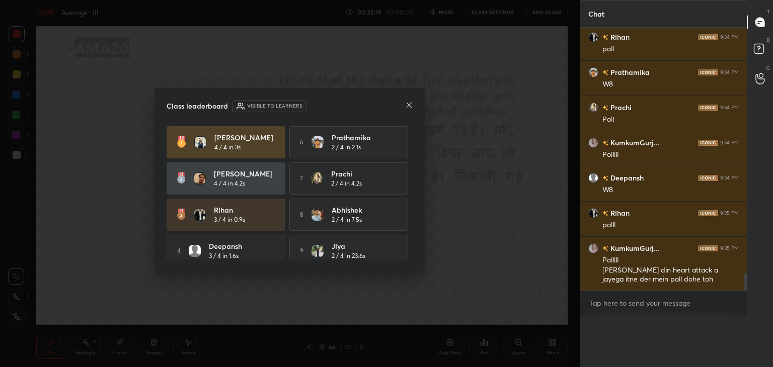
scroll to position [3633, 0]
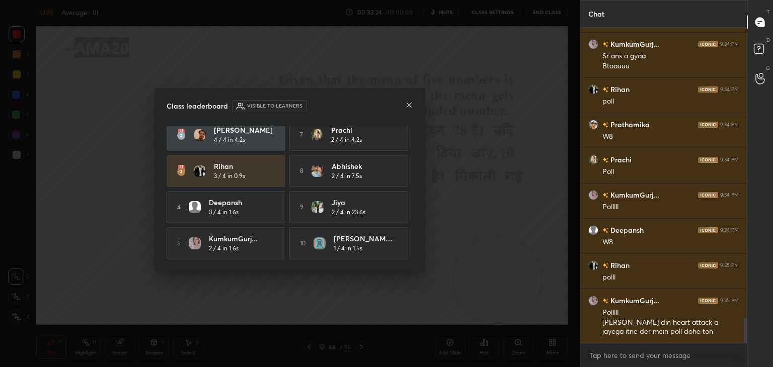
click at [413, 104] on div "Class leaderboard Visible to learners Shalini 4 / 4 in 3s 6 Prathamika 2 / 4 in…" at bounding box center [289, 180] width 271 height 184
click at [408, 107] on icon at bounding box center [409, 105] width 8 height 8
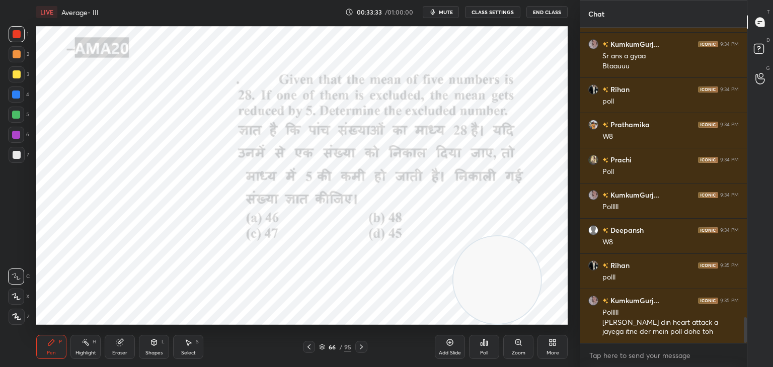
click at [114, 347] on div "Eraser" at bounding box center [120, 347] width 30 height 24
click at [22, 317] on span "Erase all" at bounding box center [16, 316] width 15 height 7
click at [55, 336] on div "Pen P" at bounding box center [51, 347] width 30 height 24
click at [108, 342] on div "Eraser" at bounding box center [120, 347] width 30 height 24
click at [63, 345] on div "Pen P" at bounding box center [51, 347] width 30 height 24
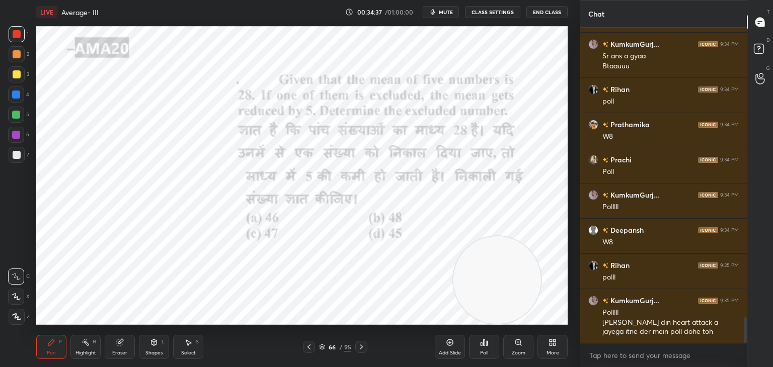
scroll to position [3626, 0]
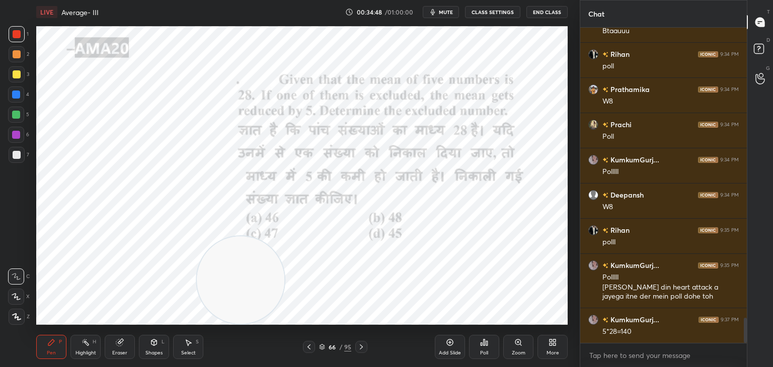
click at [20, 98] on div at bounding box center [16, 95] width 16 height 16
click at [14, 295] on icon at bounding box center [16, 296] width 9 height 7
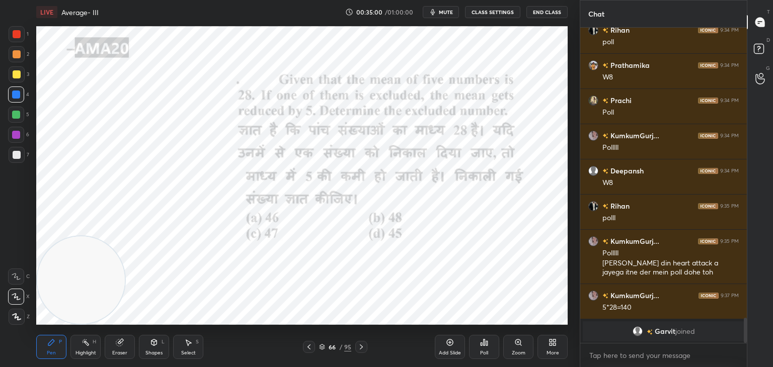
scroll to position [3308, 0]
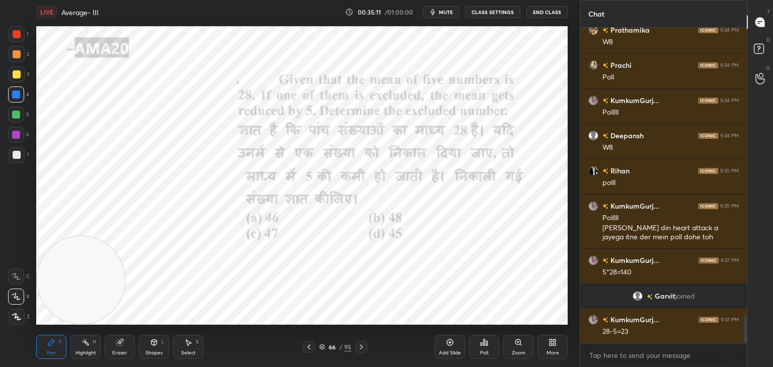
click at [156, 345] on icon at bounding box center [154, 342] width 8 height 8
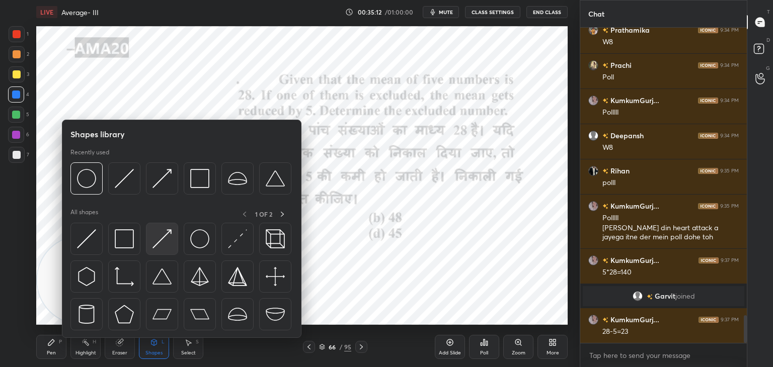
click at [155, 244] on img at bounding box center [161, 238] width 19 height 19
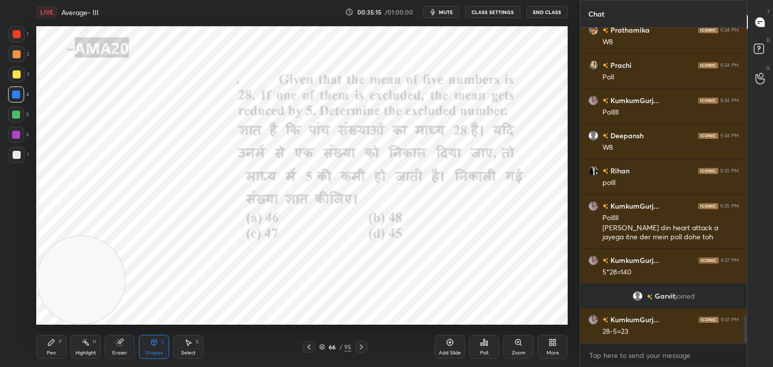
click at [62, 346] on div "Pen P" at bounding box center [51, 347] width 30 height 24
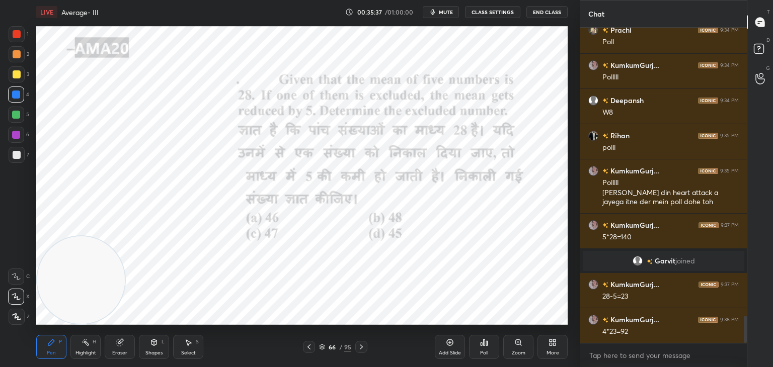
click at [25, 135] on div "6" at bounding box center [18, 135] width 21 height 16
click at [22, 312] on div at bounding box center [17, 317] width 16 height 16
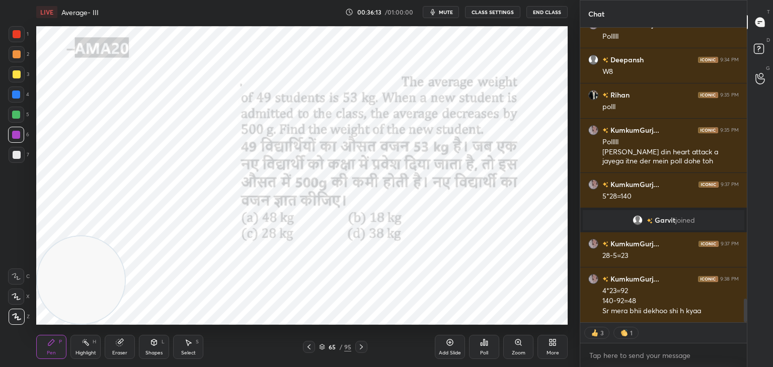
scroll to position [3418, 0]
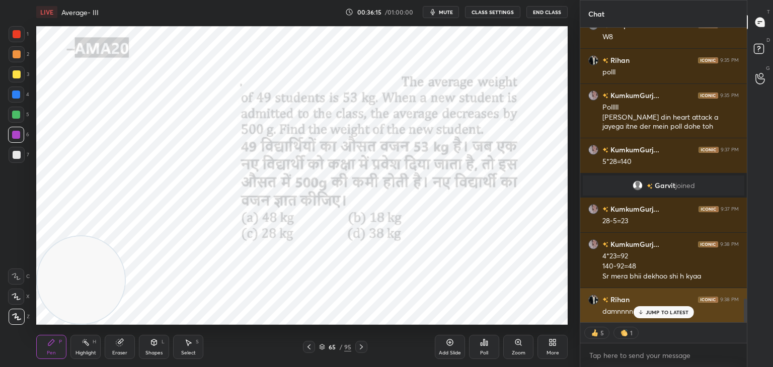
click at [655, 308] on div "JUMP TO LATEST" at bounding box center [663, 312] width 60 height 12
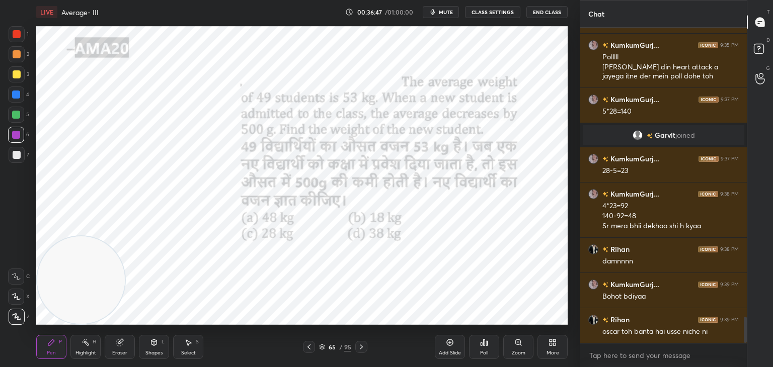
scroll to position [3504, 0]
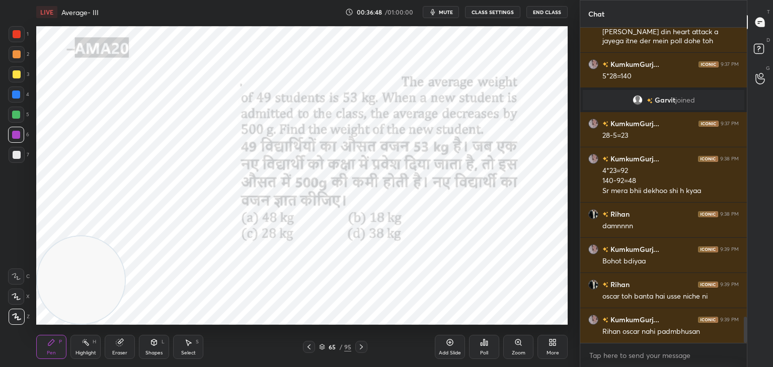
click at [18, 37] on div at bounding box center [17, 34] width 8 height 8
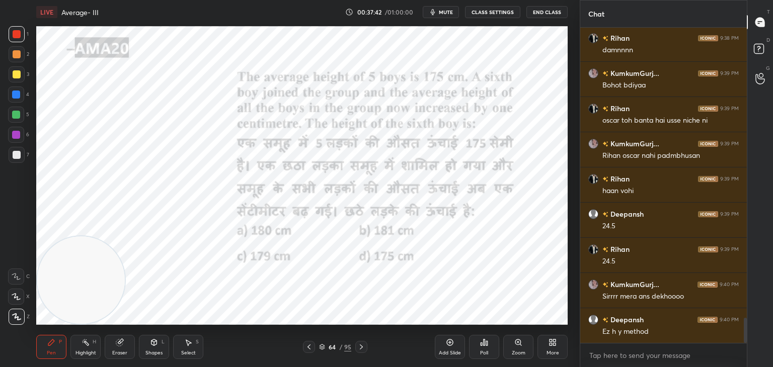
scroll to position [3715, 0]
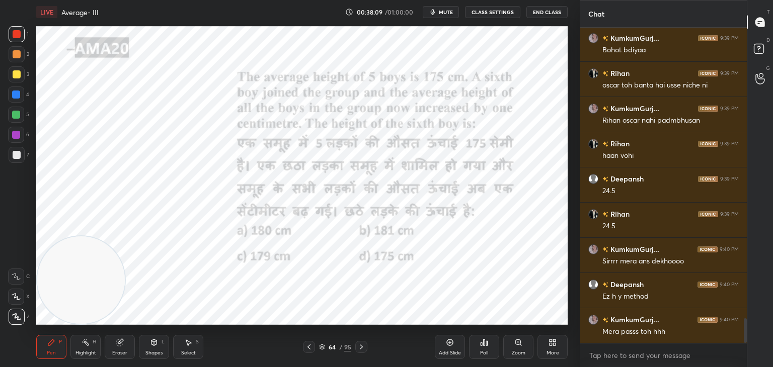
click at [17, 118] on div at bounding box center [16, 115] width 8 height 8
click at [24, 296] on div at bounding box center [16, 297] width 16 height 16
click at [19, 313] on div at bounding box center [17, 317] width 16 height 16
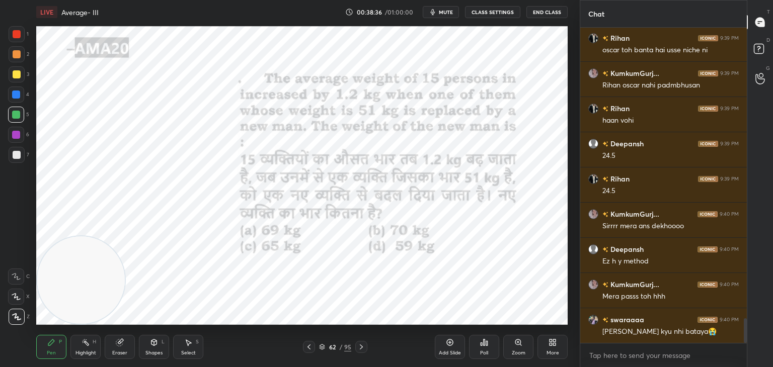
scroll to position [3785, 0]
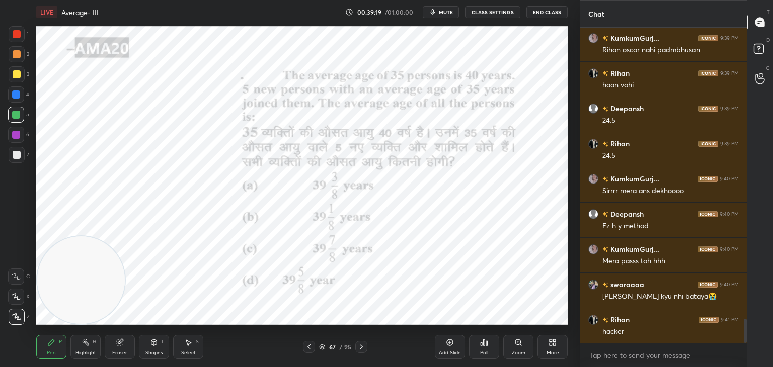
click at [128, 349] on div "Eraser" at bounding box center [120, 347] width 30 height 24
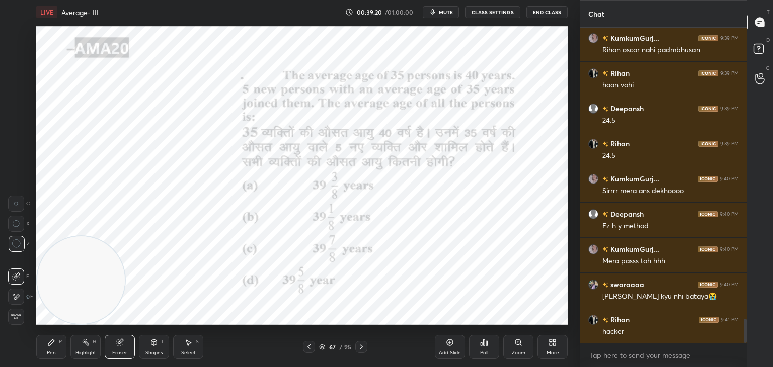
click at [24, 318] on div "Erase all" at bounding box center [17, 317] width 18 height 16
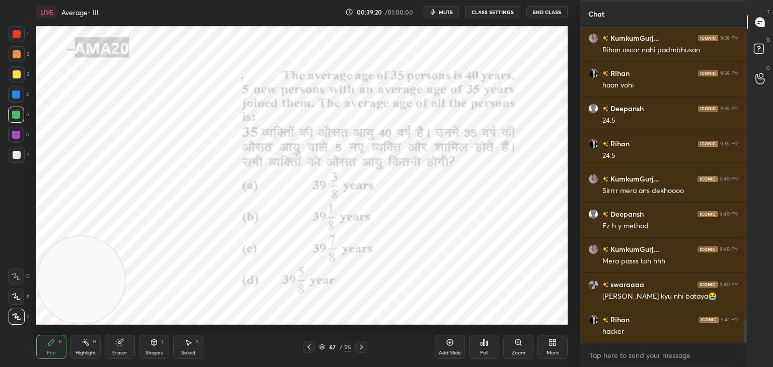
click at [54, 344] on icon at bounding box center [51, 342] width 8 height 8
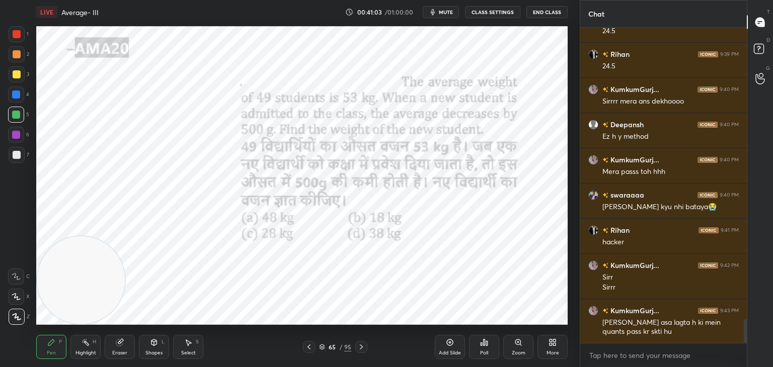
scroll to position [3910, 0]
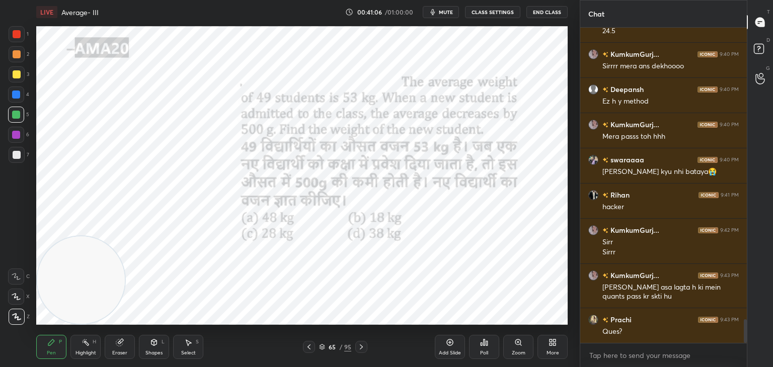
click at [452, 347] on div "Add Slide" at bounding box center [450, 347] width 30 height 24
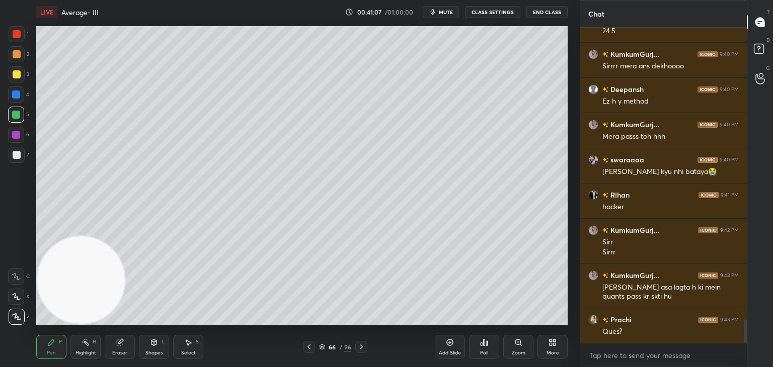
click at [16, 70] on div at bounding box center [17, 74] width 8 height 8
click at [18, 277] on icon at bounding box center [16, 276] width 9 height 7
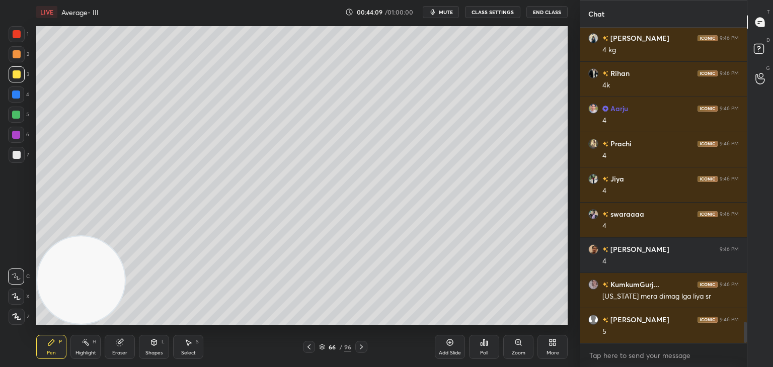
scroll to position [4447, 0]
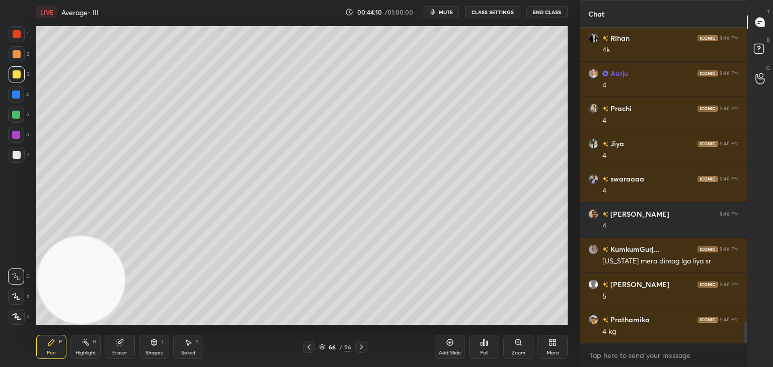
click at [16, 36] on div at bounding box center [17, 34] width 8 height 8
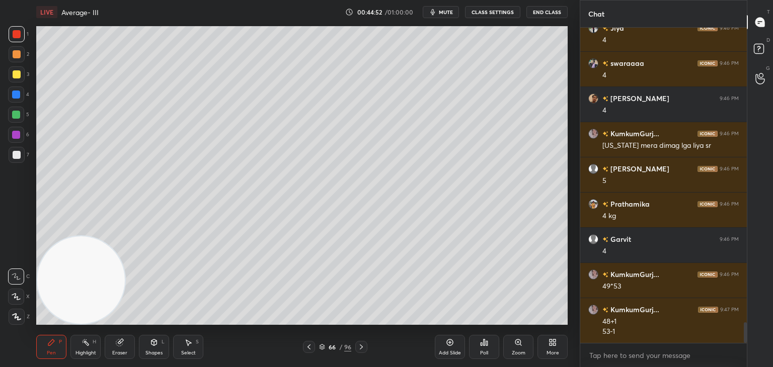
scroll to position [4573, 0]
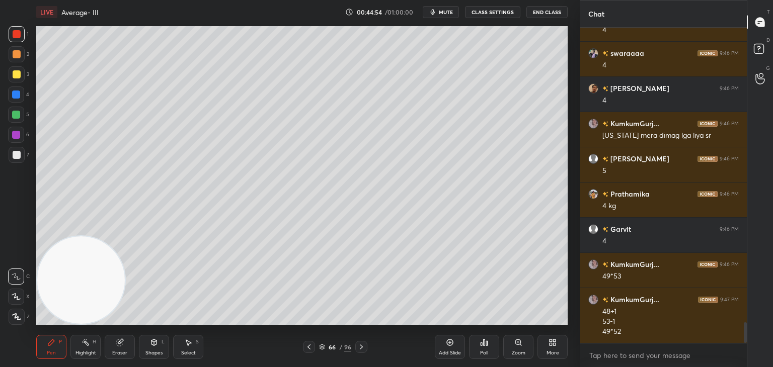
click at [16, 81] on div at bounding box center [17, 74] width 16 height 16
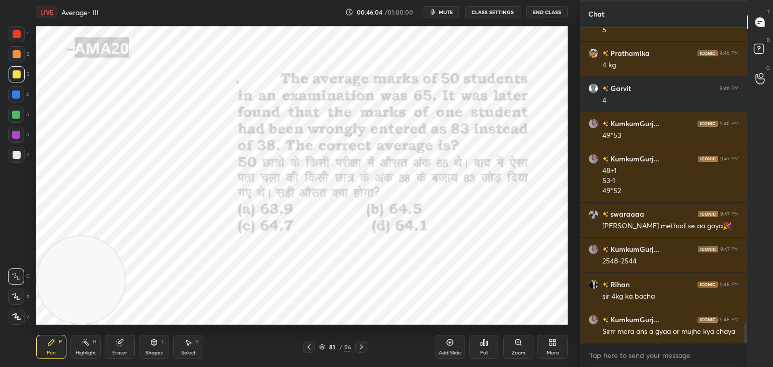
scroll to position [4749, 0]
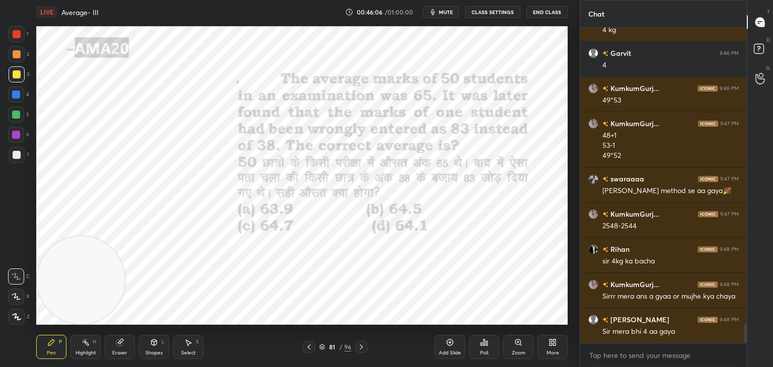
click at [23, 42] on div "1" at bounding box center [19, 34] width 20 height 16
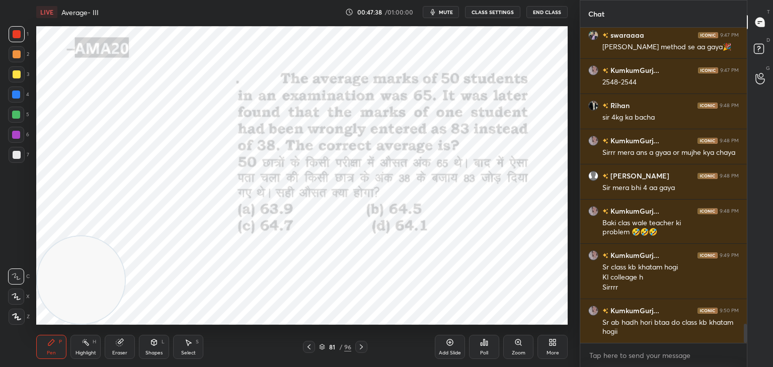
scroll to position [4928, 0]
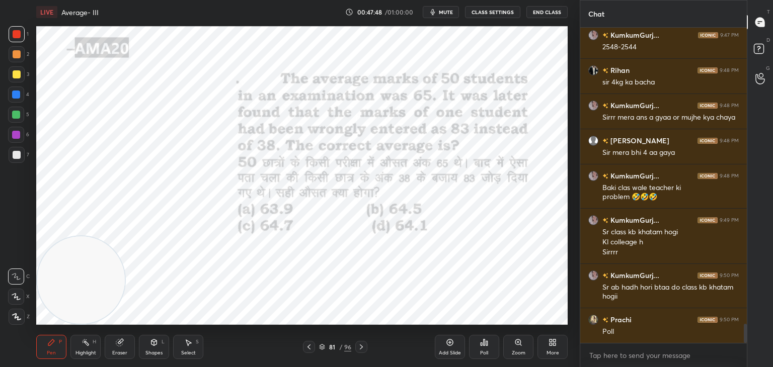
click at [484, 342] on icon at bounding box center [484, 343] width 2 height 6
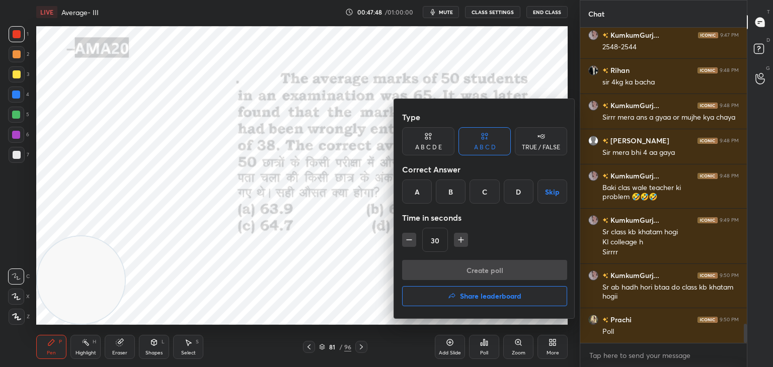
click at [512, 193] on div "D" at bounding box center [518, 192] width 30 height 24
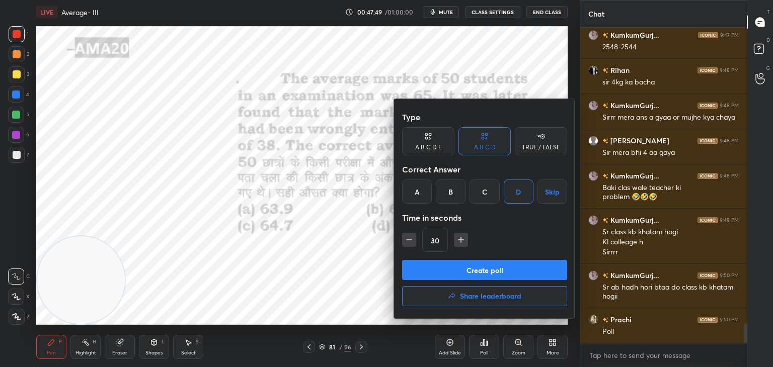
click at [475, 272] on button "Create poll" at bounding box center [484, 270] width 165 height 20
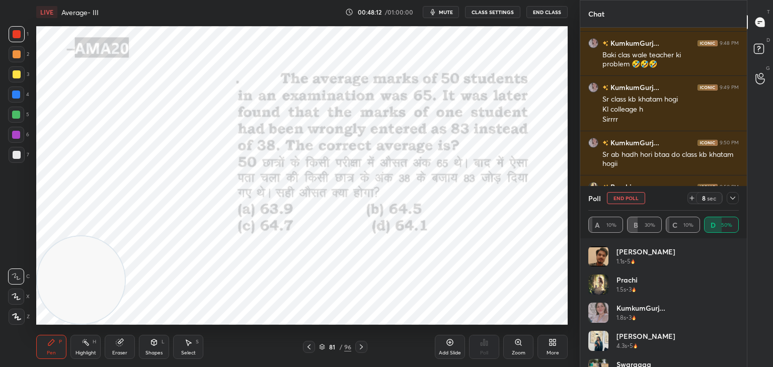
scroll to position [5096, 0]
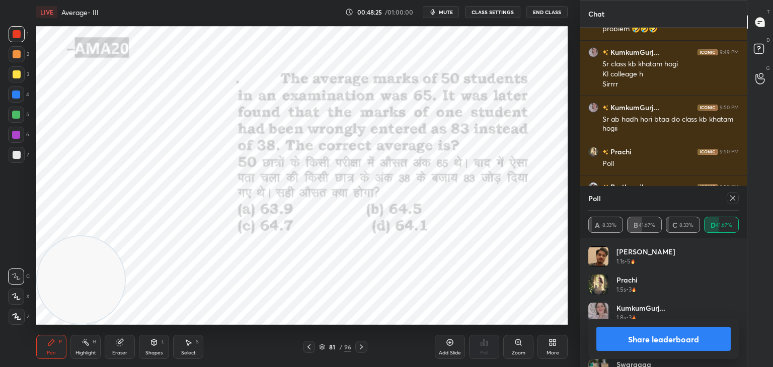
click at [685, 342] on button "Share leaderboard" at bounding box center [663, 339] width 134 height 24
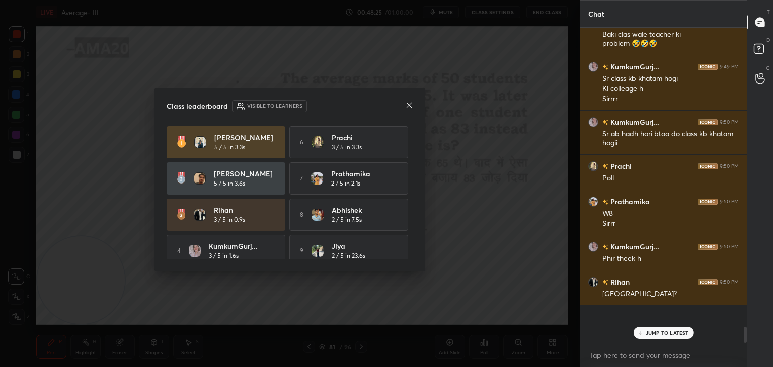
scroll to position [3, 3]
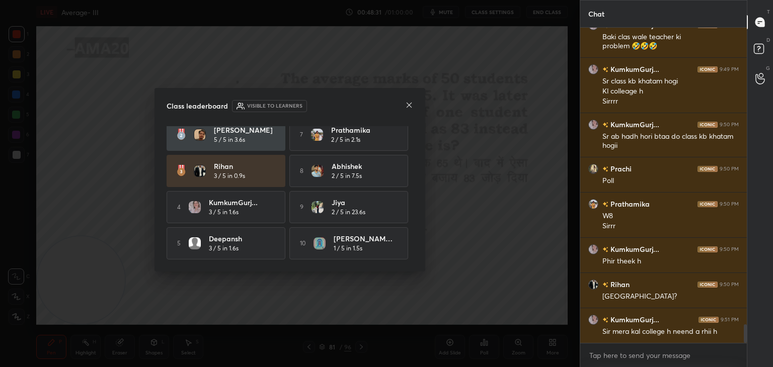
click at [410, 106] on icon at bounding box center [408, 105] width 5 height 5
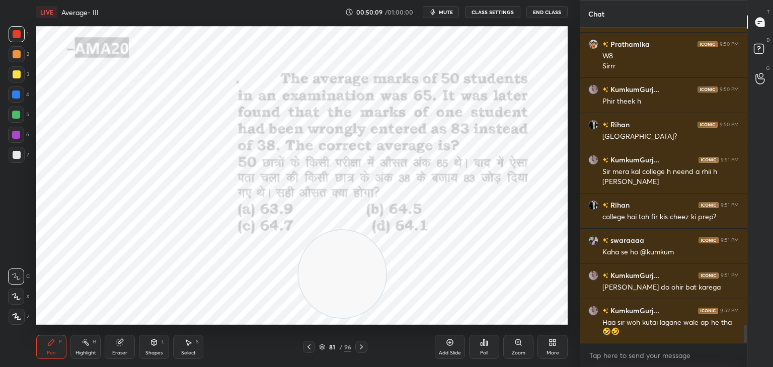
scroll to position [5274, 0]
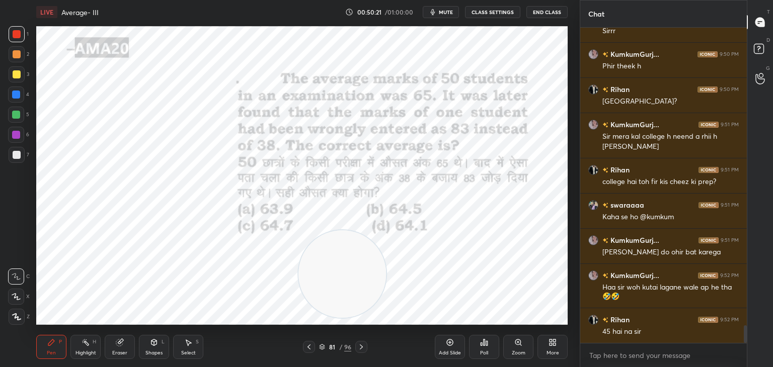
click at [134, 341] on div "Eraser" at bounding box center [120, 347] width 30 height 24
click at [54, 353] on div "Pen" at bounding box center [51, 353] width 9 height 5
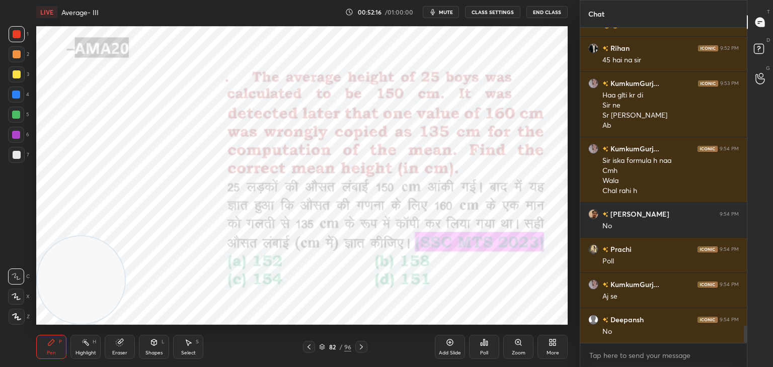
scroll to position [5581, 0]
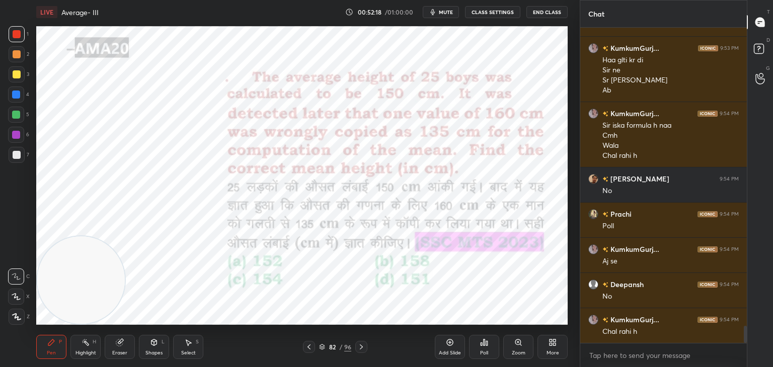
click at [494, 351] on div "Poll" at bounding box center [484, 347] width 30 height 24
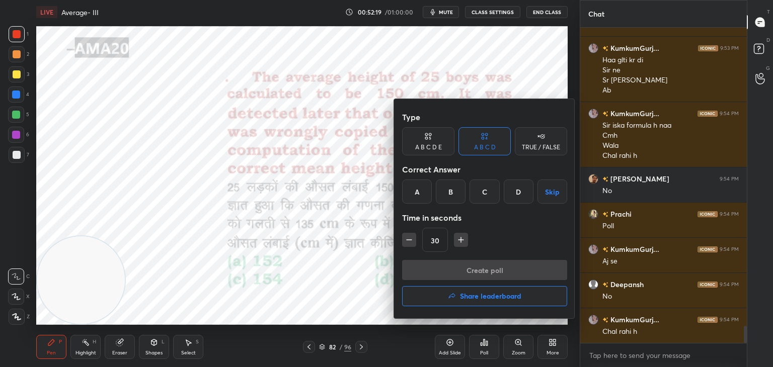
click at [521, 200] on div "D" at bounding box center [518, 192] width 30 height 24
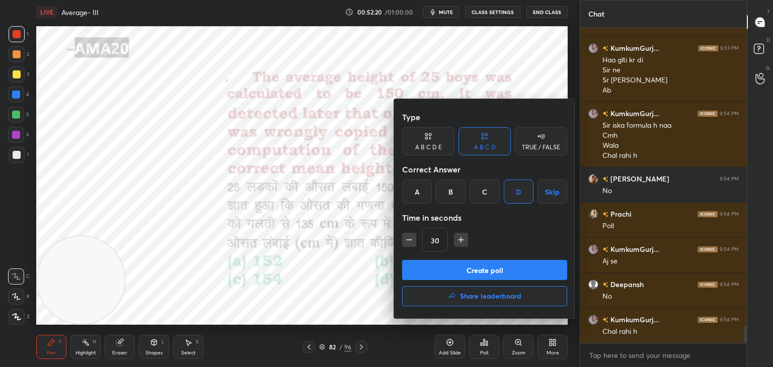
click at [511, 269] on button "Create poll" at bounding box center [484, 270] width 165 height 20
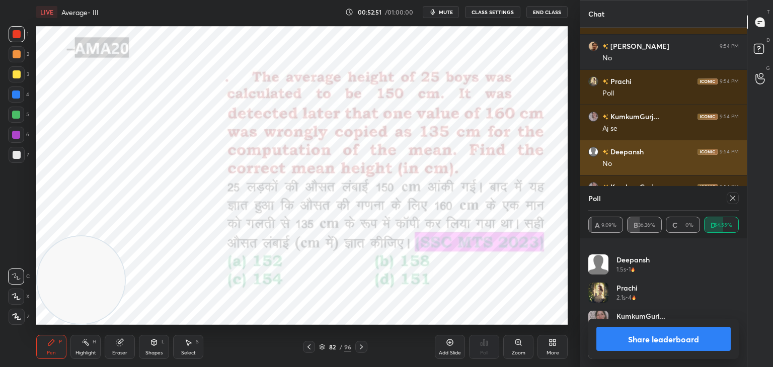
scroll to position [5724, 0]
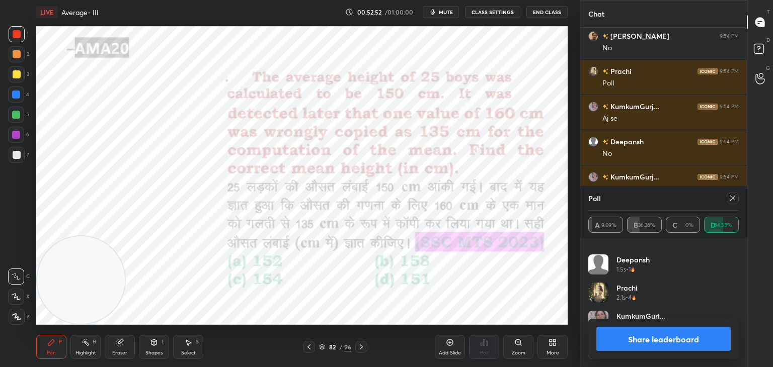
click at [632, 344] on button "Share leaderboard" at bounding box center [663, 339] width 134 height 24
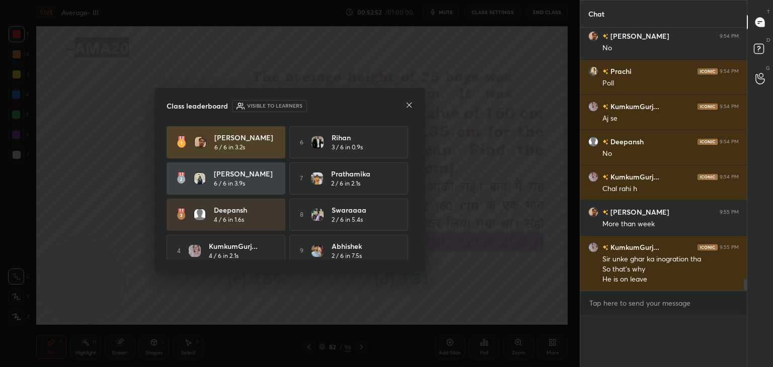
scroll to position [0, 0]
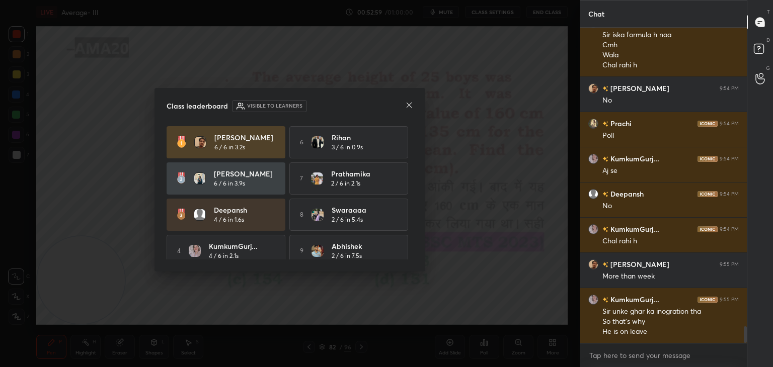
click at [411, 105] on icon at bounding box center [409, 105] width 8 height 8
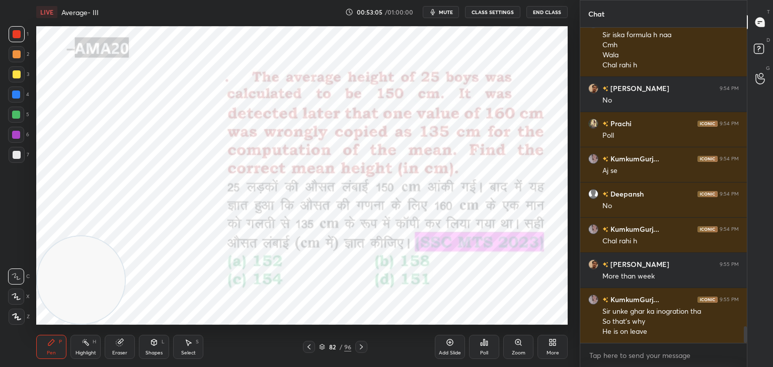
click at [113, 348] on div "Eraser" at bounding box center [120, 347] width 30 height 24
click at [16, 317] on span "Erase all" at bounding box center [16, 316] width 15 height 7
click at [53, 345] on icon at bounding box center [51, 342] width 8 height 8
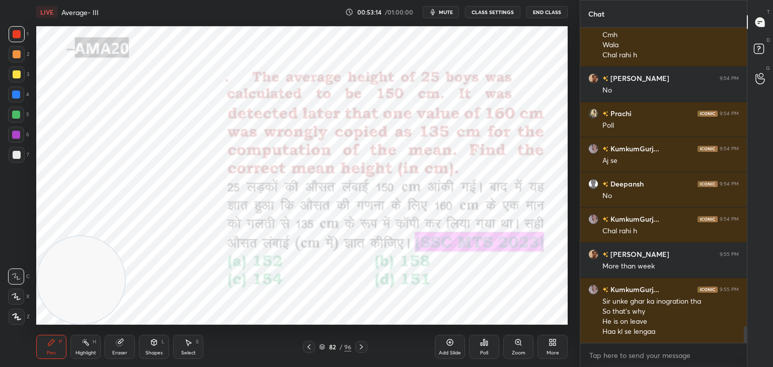
click at [122, 348] on div "Eraser" at bounding box center [120, 347] width 30 height 24
click at [56, 336] on div "Pen P" at bounding box center [51, 347] width 30 height 24
click at [17, 131] on div at bounding box center [16, 135] width 8 height 8
click at [15, 294] on icon at bounding box center [16, 296] width 9 height 7
click at [122, 339] on icon at bounding box center [121, 341] width 6 height 5
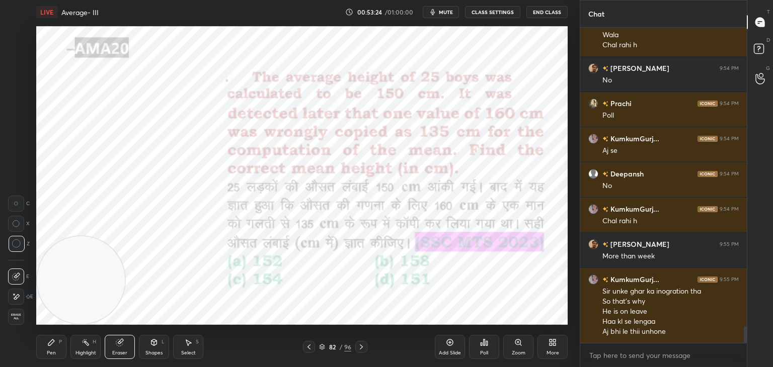
click at [62, 348] on div "Pen P" at bounding box center [51, 347] width 30 height 24
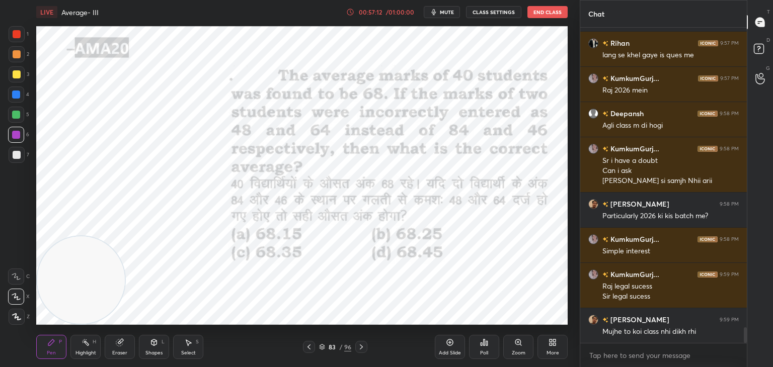
scroll to position [6109, 0]
click at [116, 343] on icon at bounding box center [120, 342] width 8 height 8
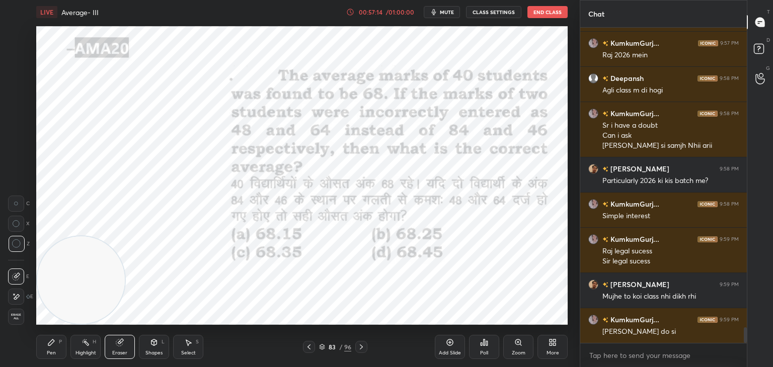
click at [20, 312] on div "Erase all" at bounding box center [16, 317] width 16 height 16
click at [57, 340] on div "Pen P" at bounding box center [51, 347] width 30 height 24
click at [9, 34] on div at bounding box center [17, 34] width 16 height 16
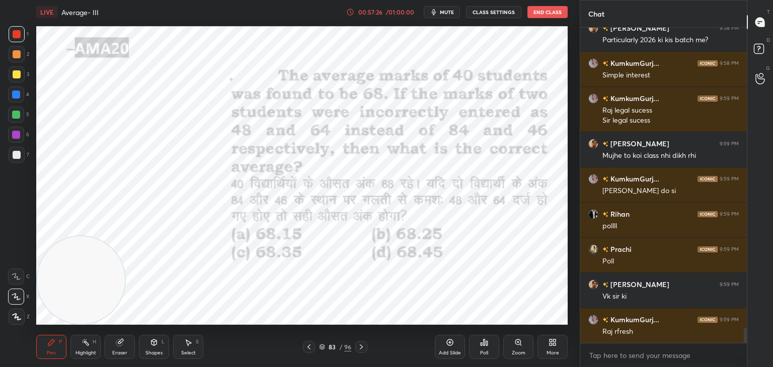
scroll to position [6285, 0]
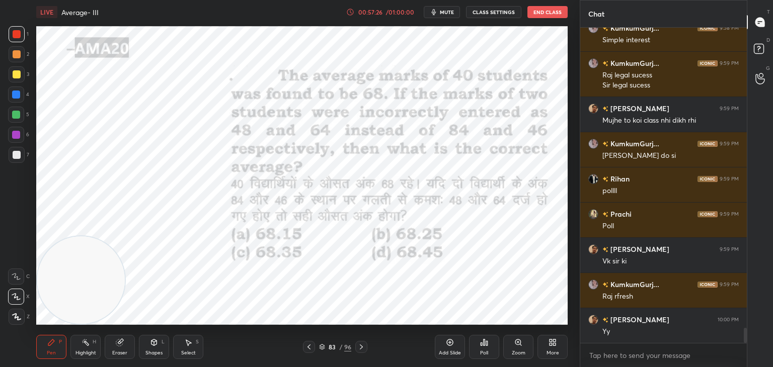
click at [117, 349] on div "Eraser" at bounding box center [120, 347] width 30 height 24
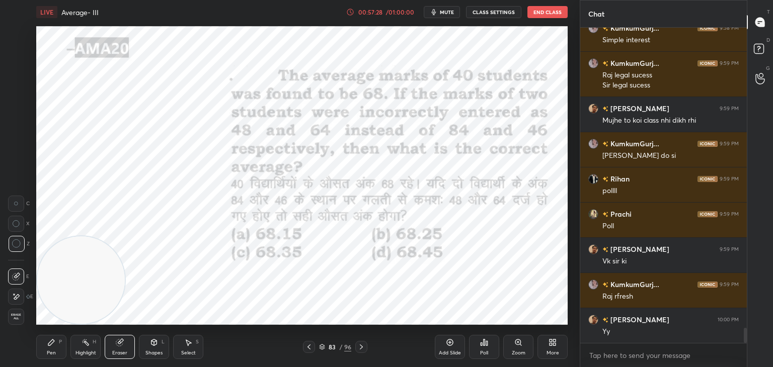
click at [20, 314] on span "Erase all" at bounding box center [16, 316] width 15 height 7
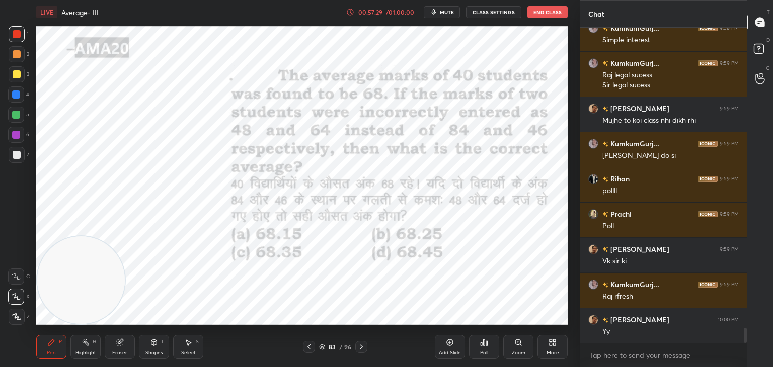
click at [68, 347] on div "Pen P Highlight H Eraser Shapes L Select S" at bounding box center [135, 347] width 199 height 24
click at [22, 35] on div at bounding box center [17, 34] width 16 height 16
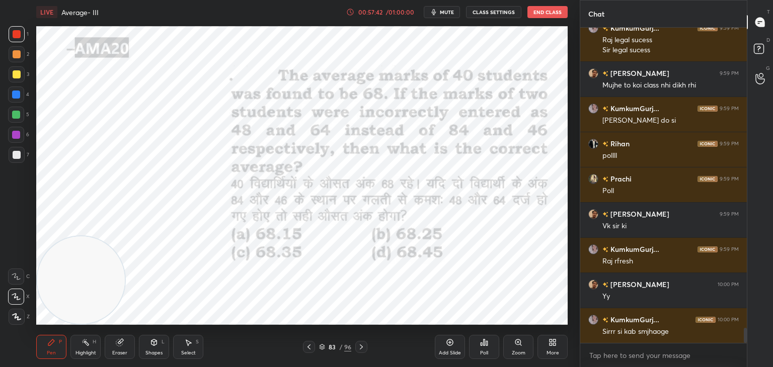
scroll to position [6356, 0]
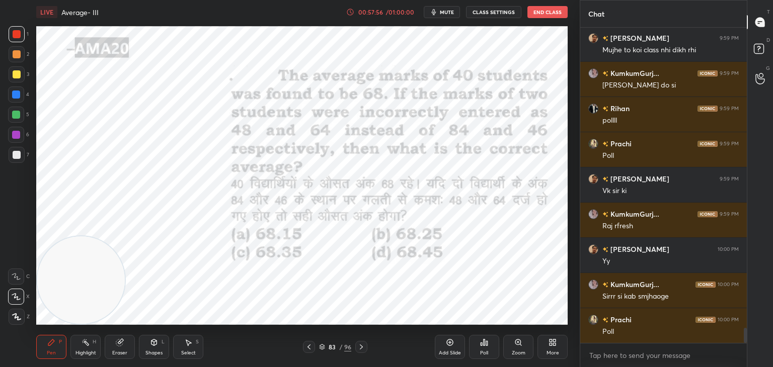
click at [120, 352] on div "Eraser" at bounding box center [119, 353] width 15 height 5
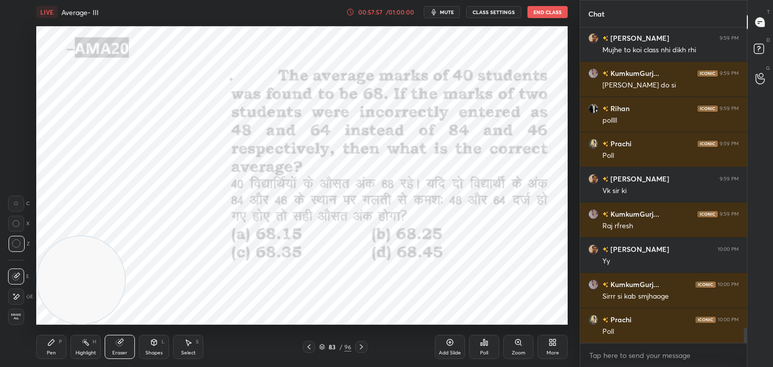
click at [16, 314] on span "Erase all" at bounding box center [16, 316] width 15 height 7
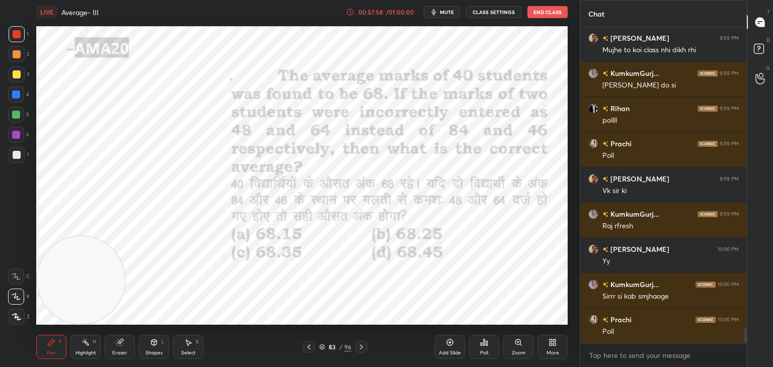
click at [44, 341] on div "Pen P" at bounding box center [51, 347] width 30 height 24
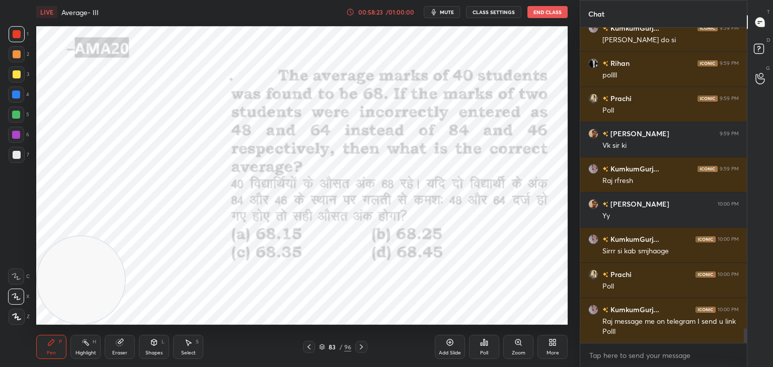
scroll to position [6436, 0]
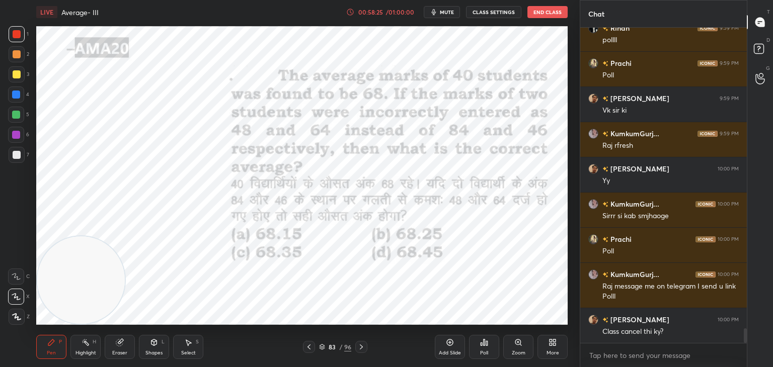
click at [487, 347] on div "Poll" at bounding box center [484, 347] width 30 height 24
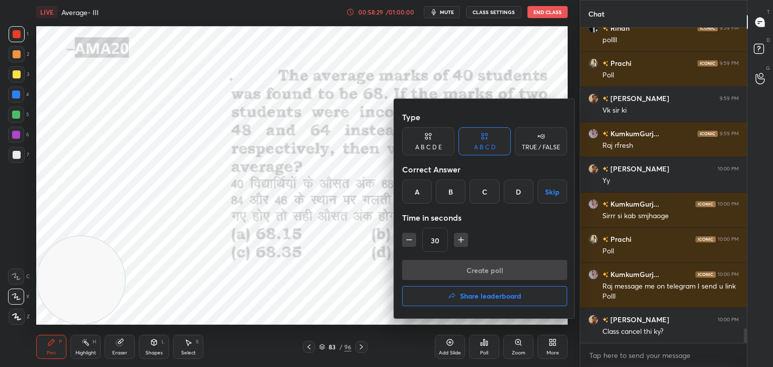
click at [520, 195] on div "D" at bounding box center [518, 192] width 30 height 24
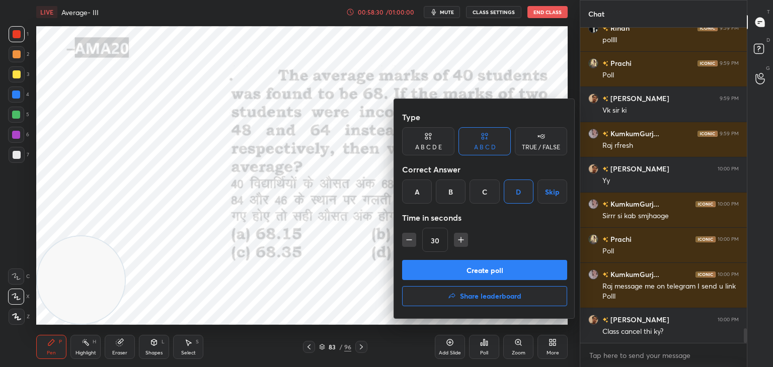
click at [486, 268] on button "Create poll" at bounding box center [484, 270] width 165 height 20
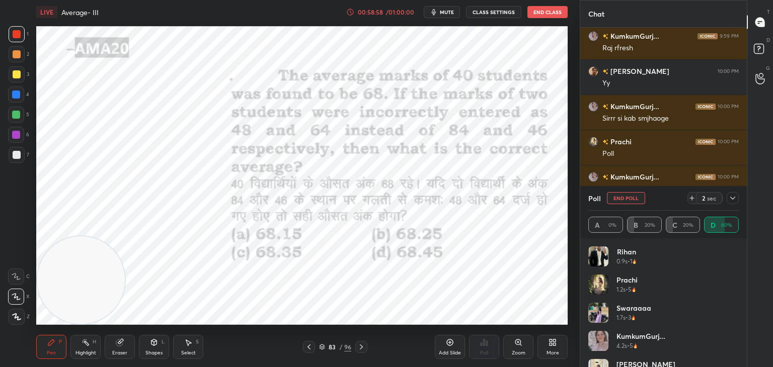
scroll to position [6544, 0]
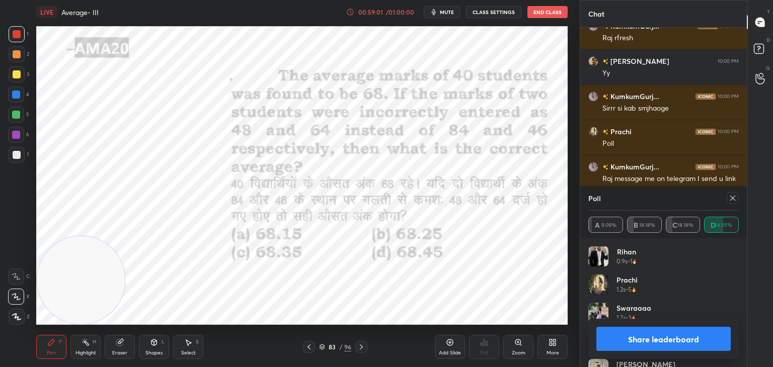
click at [679, 337] on button "Share leaderboard" at bounding box center [663, 339] width 134 height 24
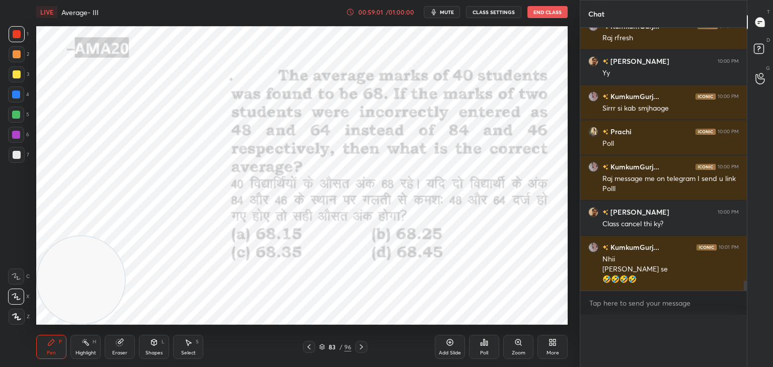
scroll to position [0, 3]
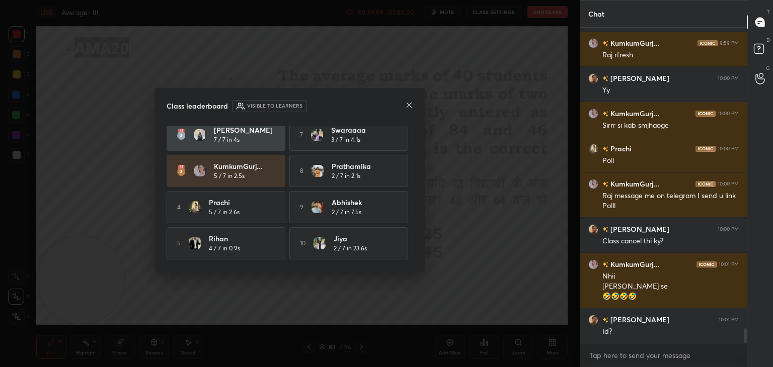
click at [409, 107] on icon at bounding box center [409, 105] width 8 height 8
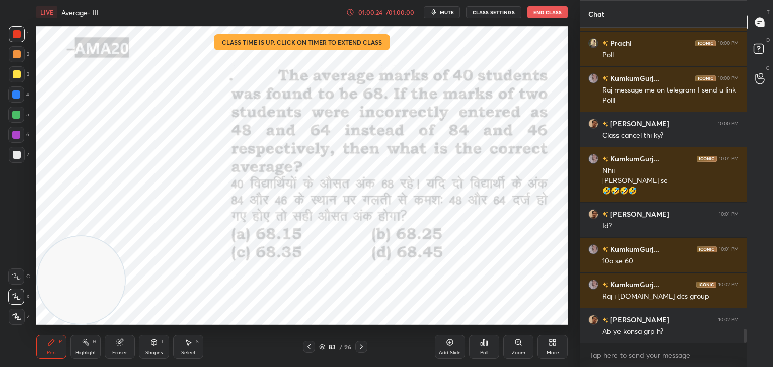
scroll to position [6676, 0]
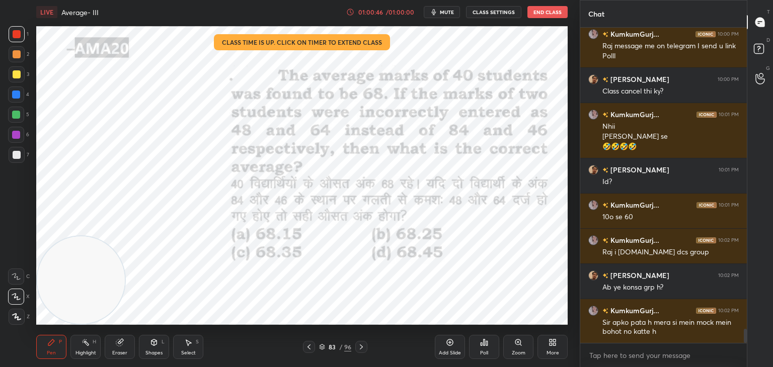
click at [447, 347] on div "Add Slide" at bounding box center [450, 347] width 30 height 24
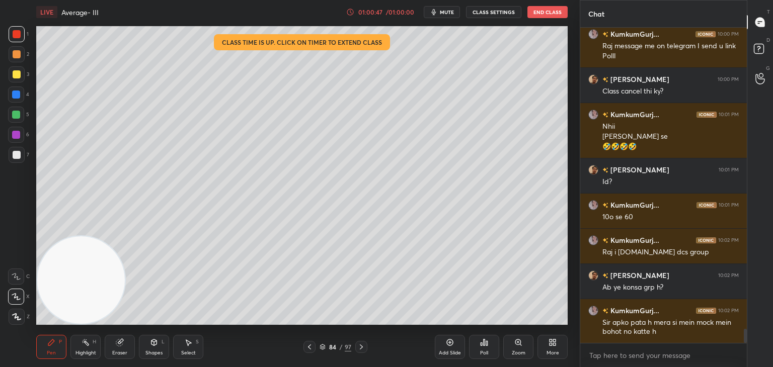
scroll to position [6712, 0]
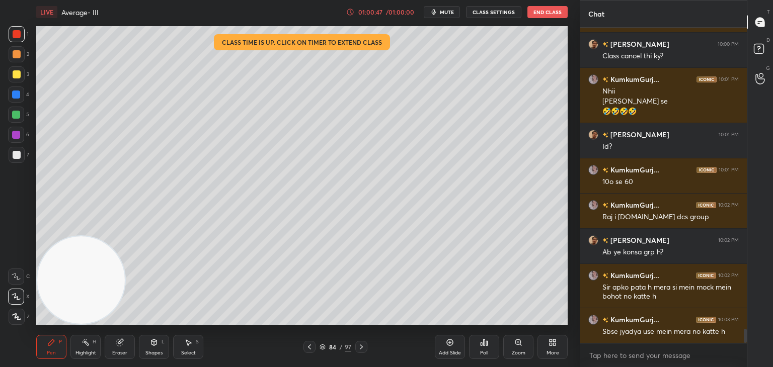
click at [29, 88] on div "1 2 3 4 5 6 7 C X Z C X Z E E Erase all H H" at bounding box center [16, 175] width 32 height 299
click at [22, 70] on div at bounding box center [17, 74] width 16 height 16
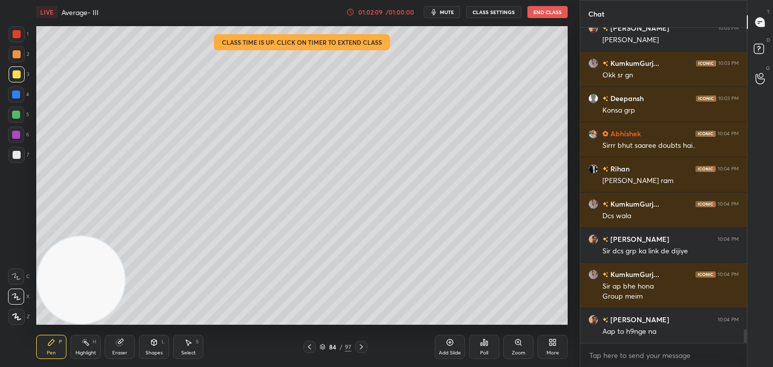
scroll to position [7084, 0]
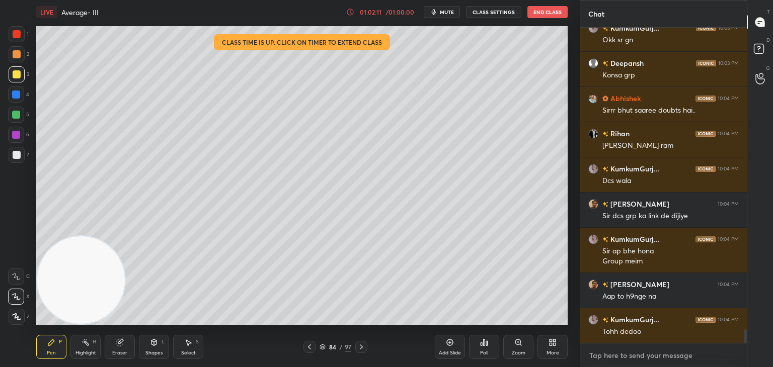
type textarea "x"
click at [598, 359] on textarea at bounding box center [663, 356] width 150 height 16
paste textarea "[URL][DOMAIN_NAME]"
type textarea "[URL][DOMAIN_NAME]"
type textarea "x"
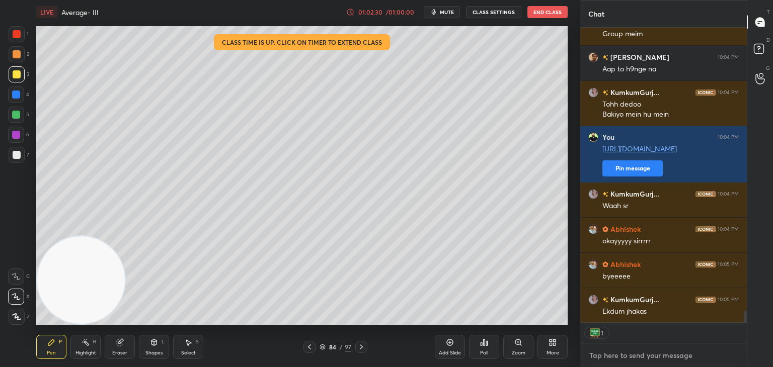
scroll to position [7347, 0]
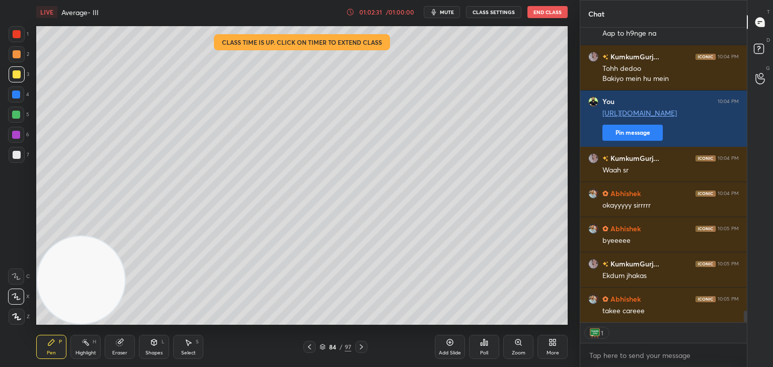
click at [548, 12] on button "End Class" at bounding box center [547, 12] width 40 height 12
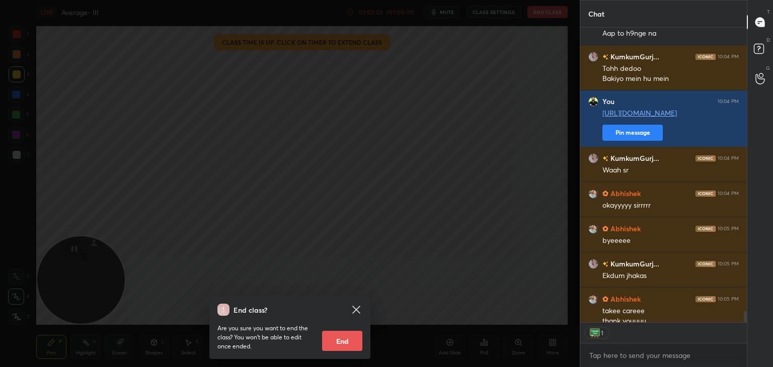
scroll to position [7357, 0]
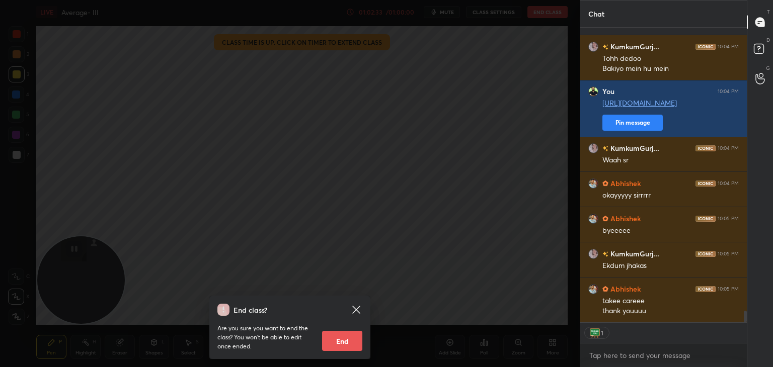
click at [350, 333] on button "End" at bounding box center [342, 341] width 40 height 20
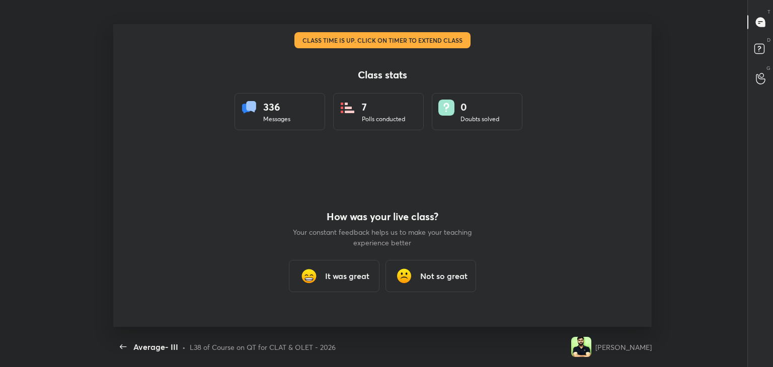
scroll to position [0, 0]
type textarea "x"
